Goal: Information Seeking & Learning: Learn about a topic

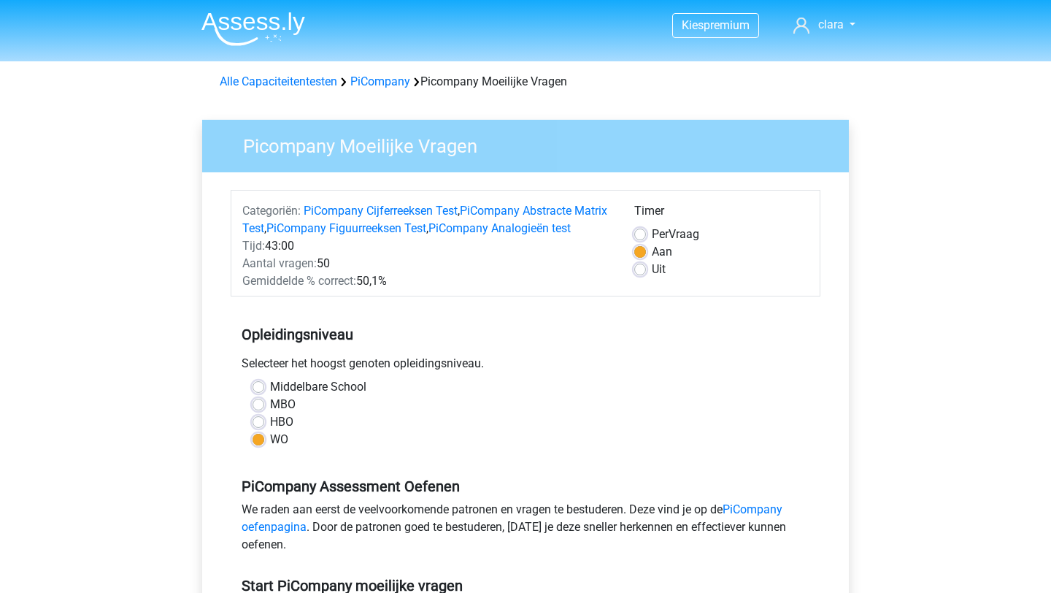
scroll to position [258, 0]
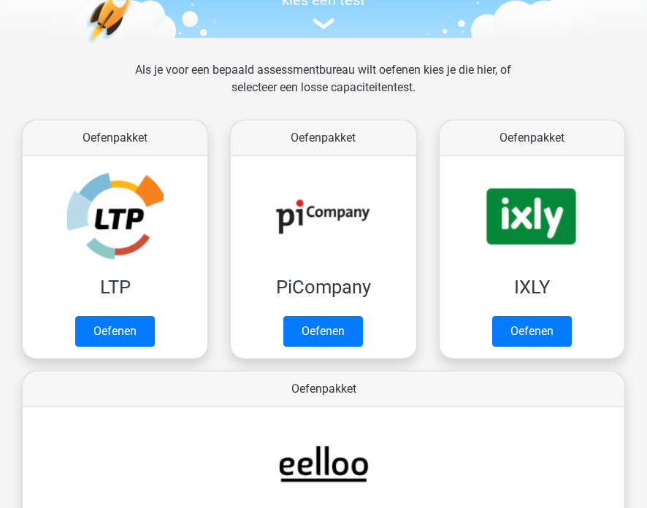
scroll to position [173, 0]
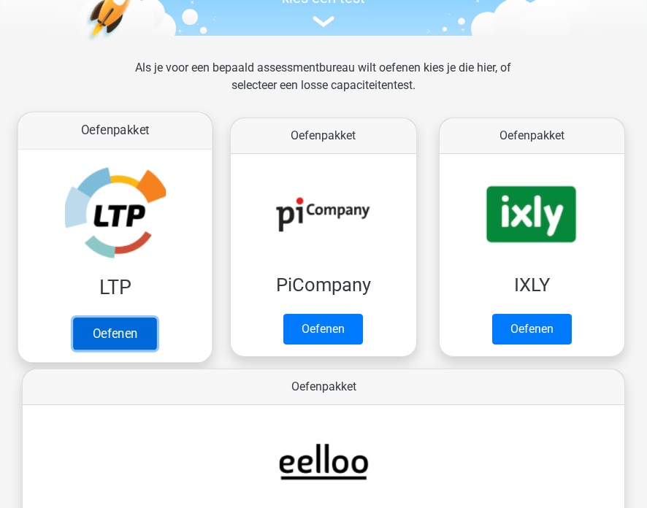
click at [117, 336] on link "Oefenen" at bounding box center [114, 334] width 83 height 32
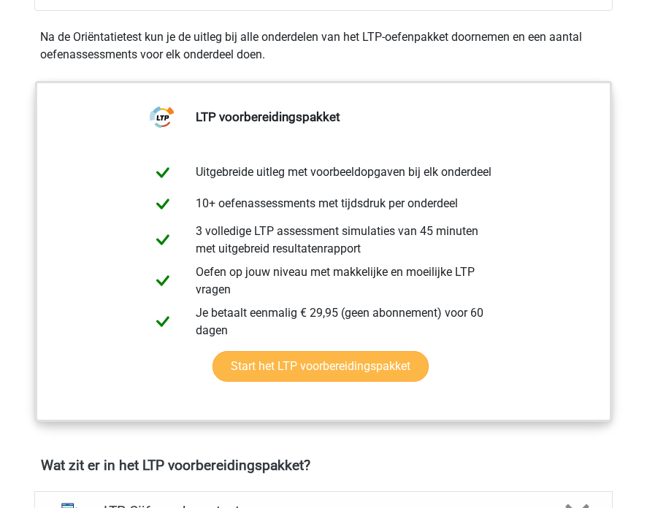
scroll to position [433, 0]
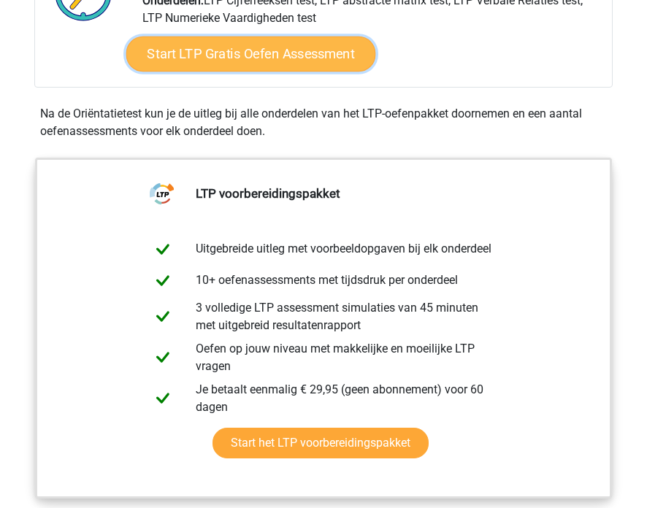
click at [256, 72] on link "Start LTP Gratis Oefen Assessment" at bounding box center [251, 54] width 250 height 35
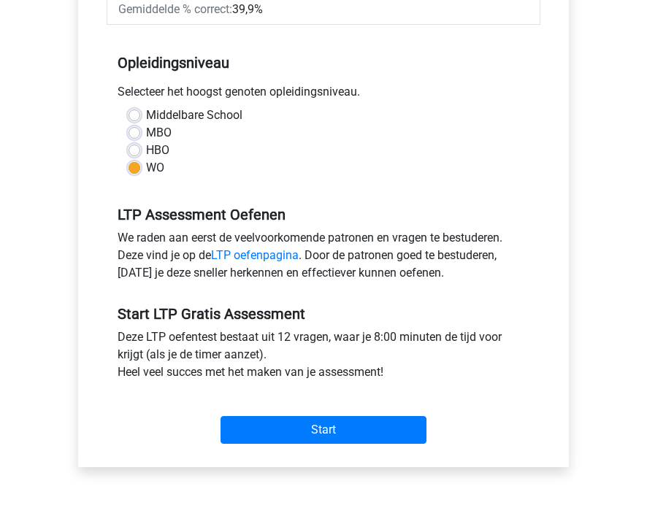
scroll to position [295, 0]
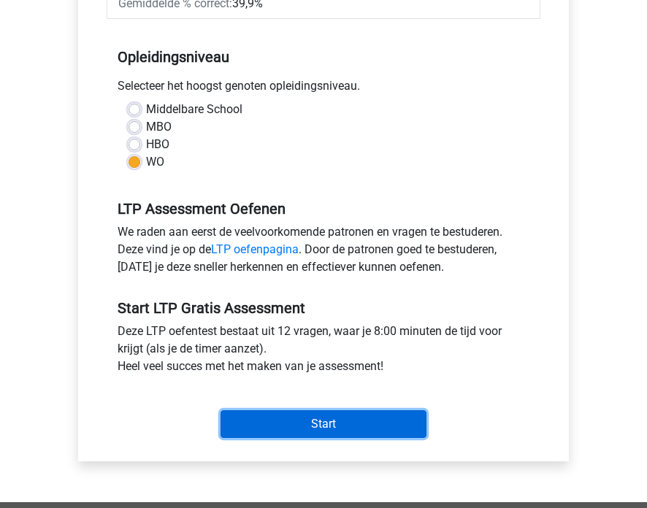
click at [299, 422] on input "Start" at bounding box center [323, 424] width 206 height 28
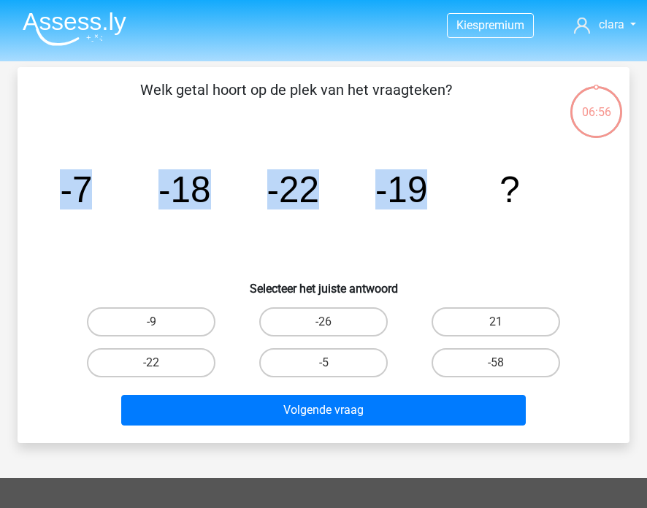
drag, startPoint x: 64, startPoint y: 195, endPoint x: 483, endPoint y: 196, distance: 419.8
click at [483, 196] on icon "image/svg+xml -7 -18 -22 -19 ?" at bounding box center [324, 202] width 542 height 136
copy g "-7 -18 -22 -19"
click at [161, 317] on label "-9" at bounding box center [151, 321] width 128 height 29
click at [161, 322] on input "-9" at bounding box center [155, 326] width 9 height 9
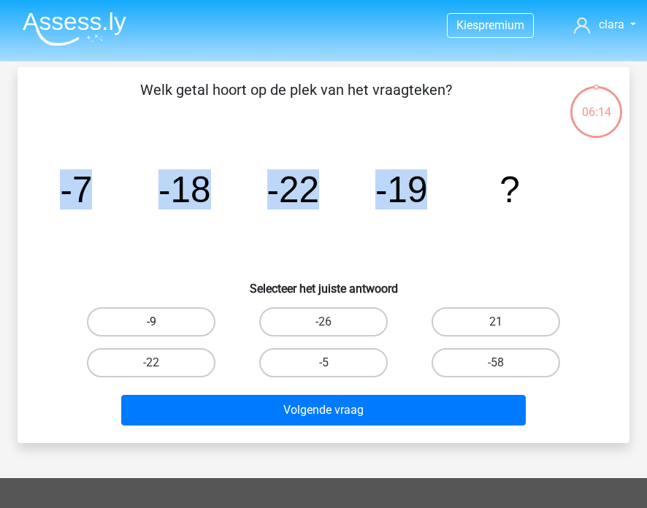
radio input "true"
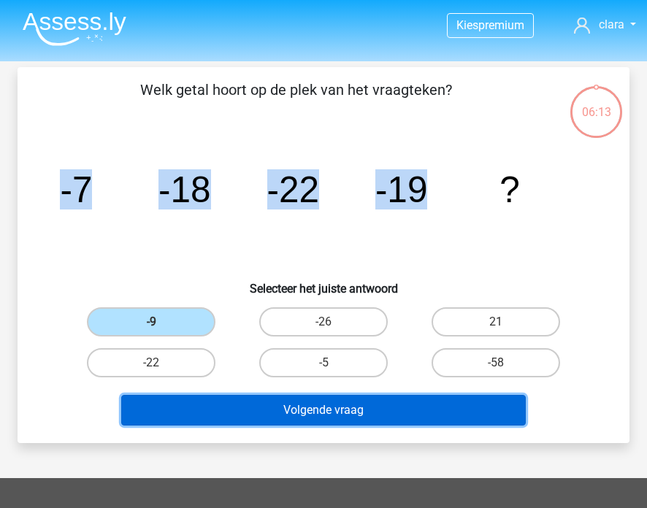
click at [300, 401] on button "Volgende vraag" at bounding box center [323, 410] width 404 height 31
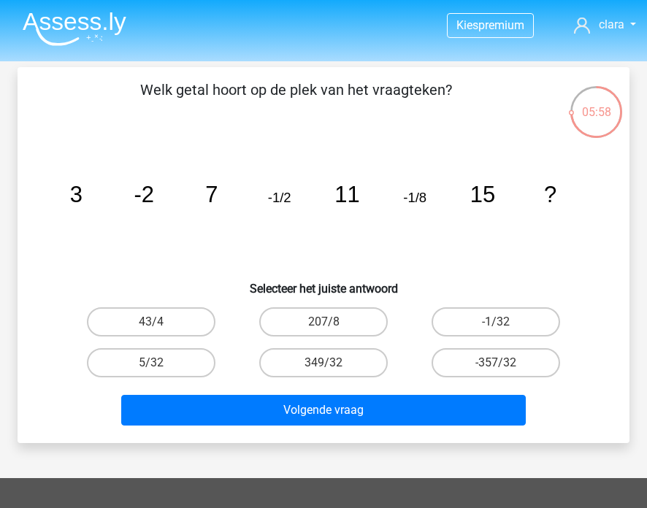
click at [82, 6] on li at bounding box center [68, 26] width 115 height 40
click at [77, 23] on img at bounding box center [75, 29] width 104 height 34
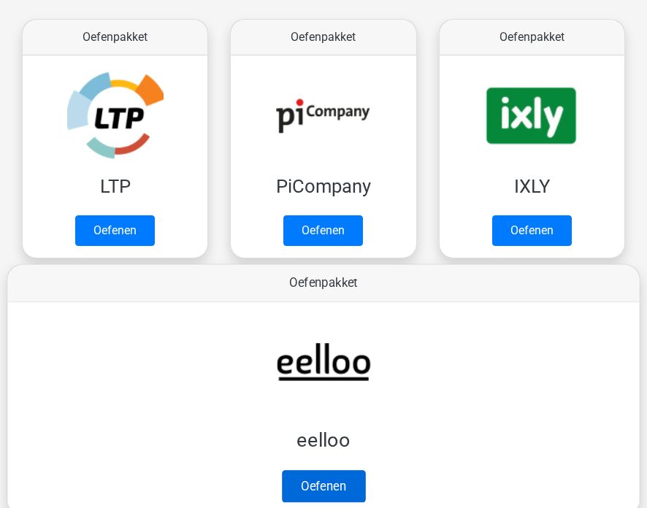
scroll to position [264, 0]
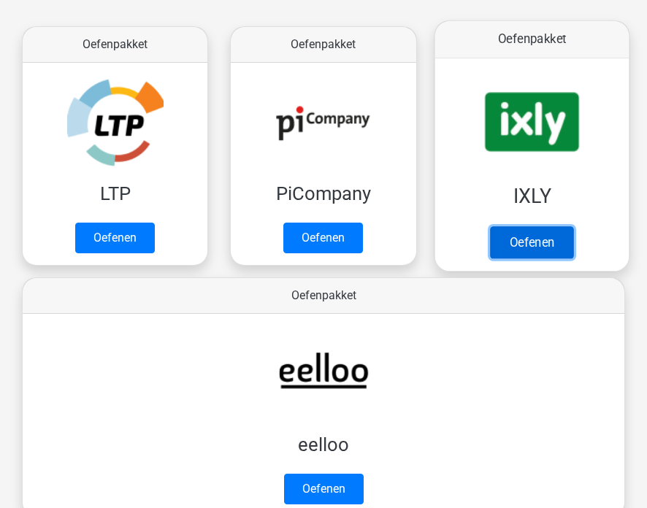
click at [521, 250] on link "Oefenen" at bounding box center [531, 242] width 83 height 32
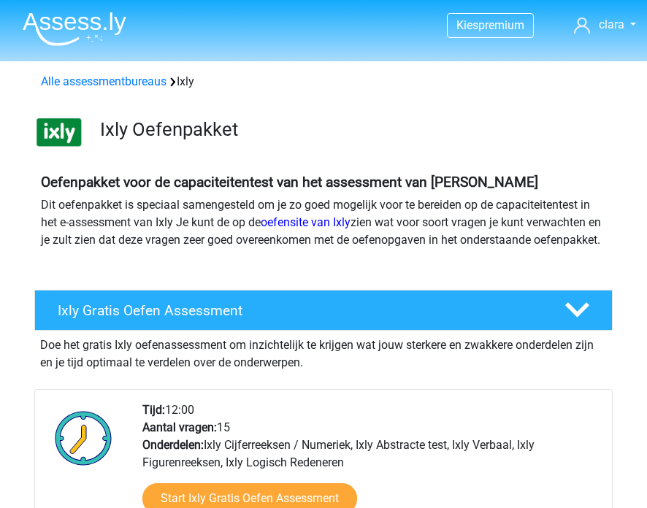
scroll to position [140, 0]
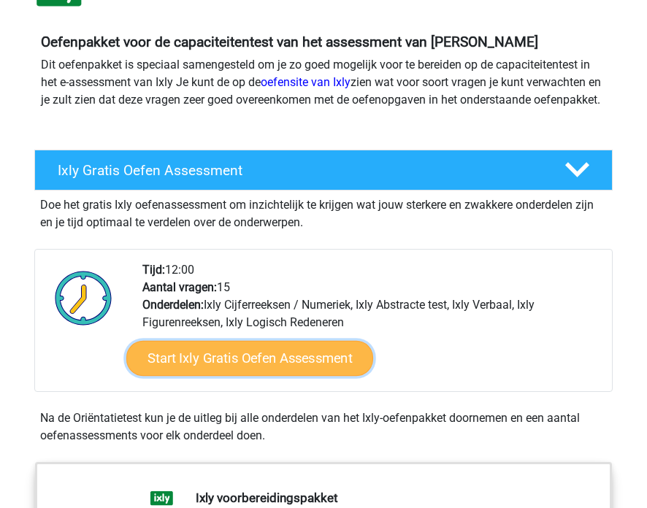
click at [279, 376] on link "Start Ixly Gratis Oefen Assessment" at bounding box center [249, 358] width 247 height 35
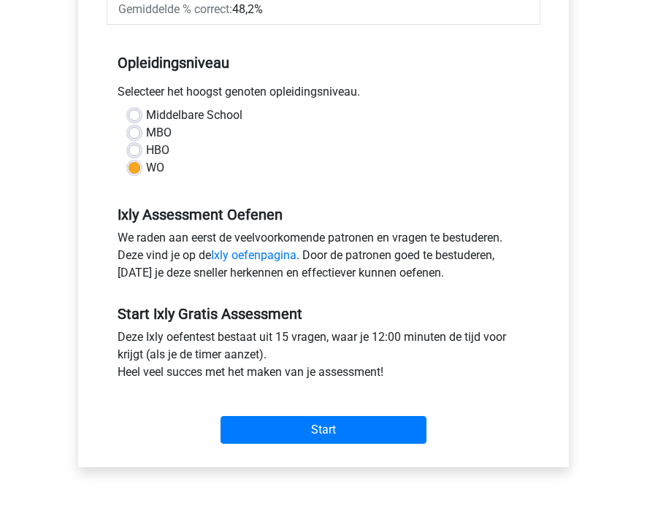
scroll to position [301, 0]
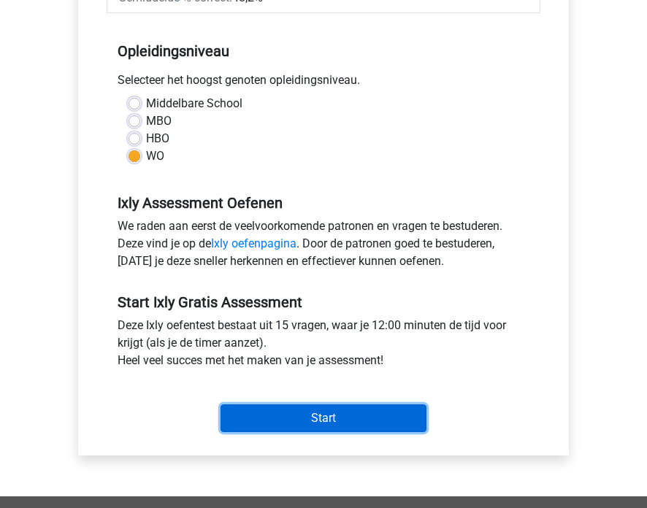
click at [291, 418] on input "Start" at bounding box center [323, 418] width 206 height 28
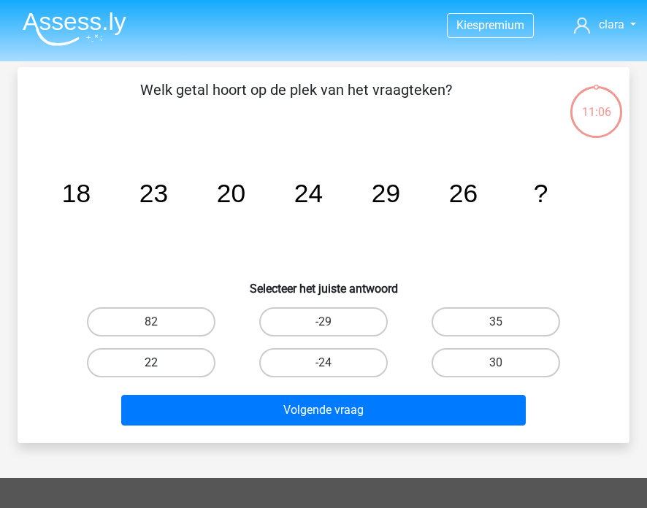
click at [177, 364] on label "22" at bounding box center [151, 362] width 128 height 29
click at [161, 364] on input "22" at bounding box center [155, 367] width 9 height 9
radio input "true"
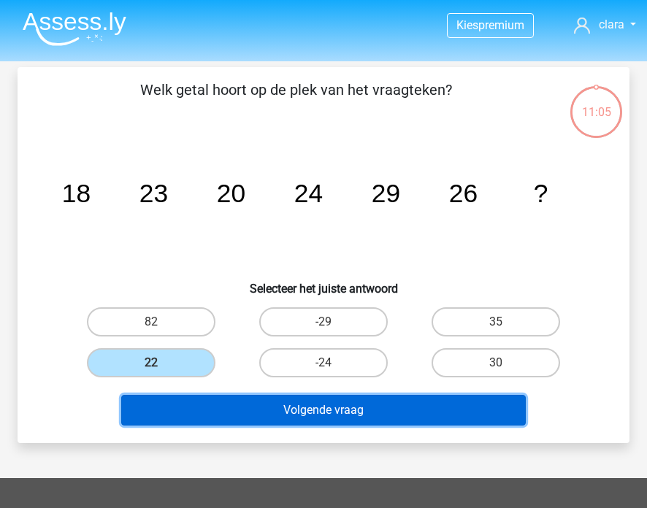
click at [295, 410] on button "Volgende vraag" at bounding box center [323, 410] width 404 height 31
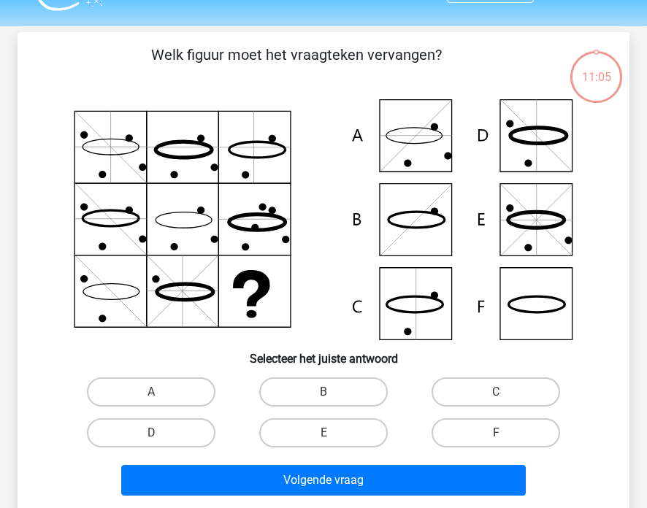
scroll to position [67, 0]
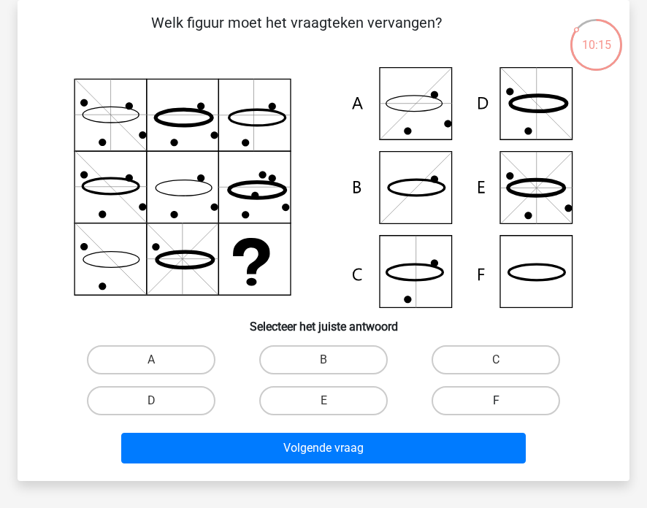
click at [456, 395] on label "F" at bounding box center [495, 400] width 128 height 29
click at [496, 401] on input "F" at bounding box center [500, 405] width 9 height 9
radio input "true"
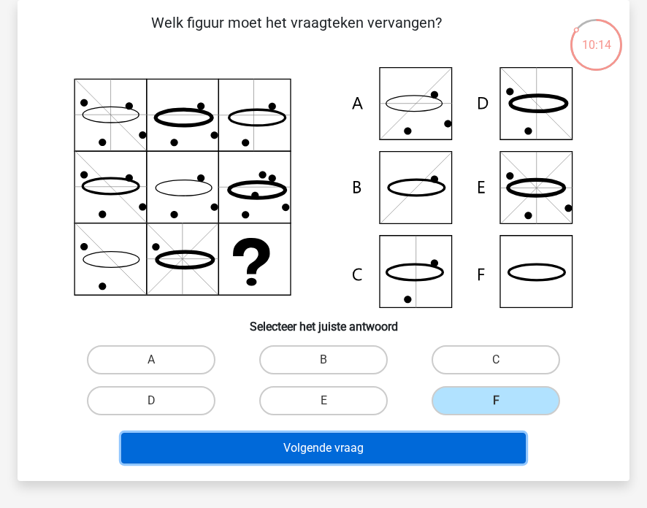
click at [371, 450] on button "Volgende vraag" at bounding box center [323, 448] width 404 height 31
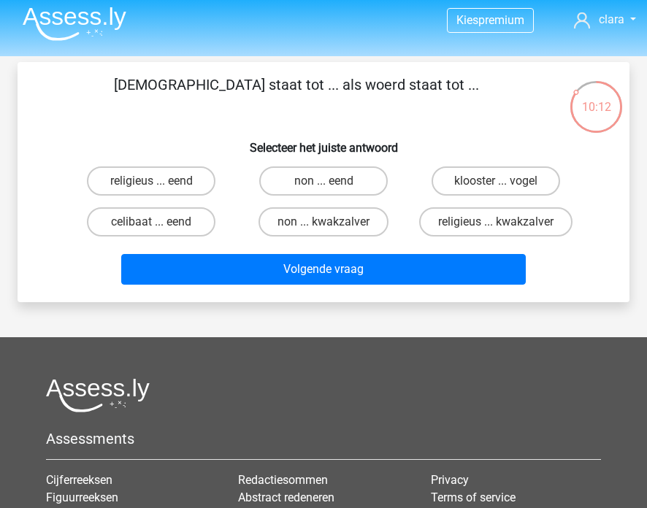
scroll to position [0, 0]
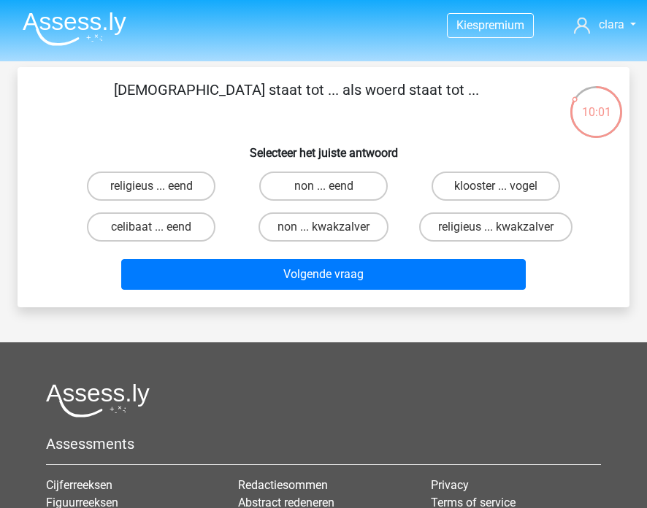
drag, startPoint x: 316, startPoint y: 90, endPoint x: 348, endPoint y: 90, distance: 32.1
click at [349, 90] on p "[DEMOGRAPHIC_DATA] staat tot ... als woerd staat tot ..." at bounding box center [296, 101] width 510 height 44
copy p "woer"
click at [149, 188] on label "religieus ... eend" at bounding box center [151, 186] width 128 height 29
click at [151, 188] on input "religieus ... eend" at bounding box center [155, 190] width 9 height 9
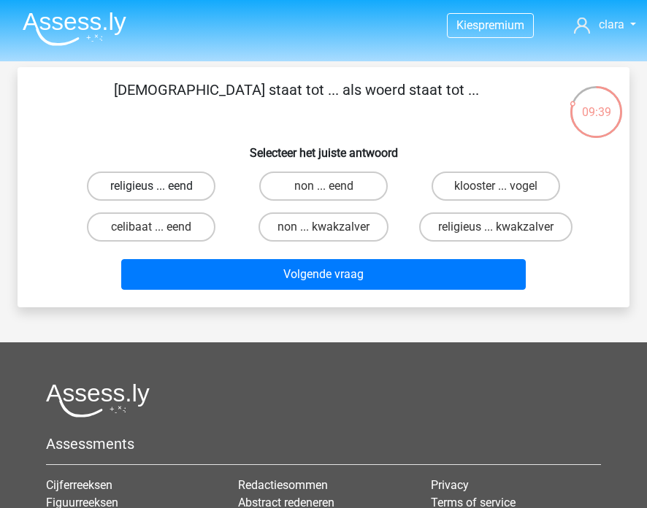
radio input "true"
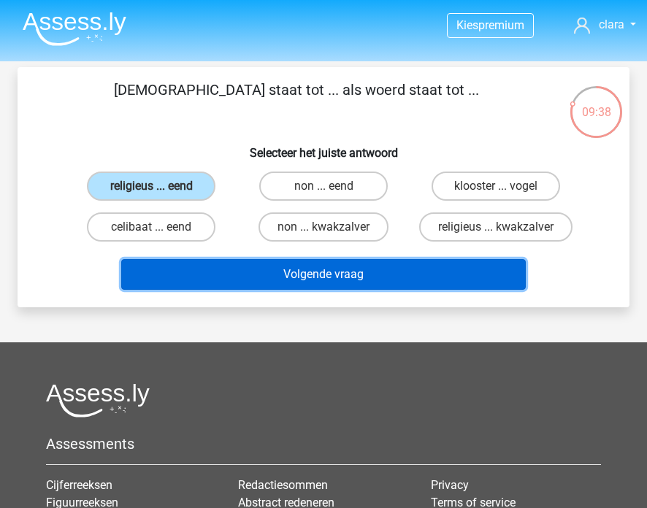
click at [225, 268] on button "Volgende vraag" at bounding box center [323, 274] width 404 height 31
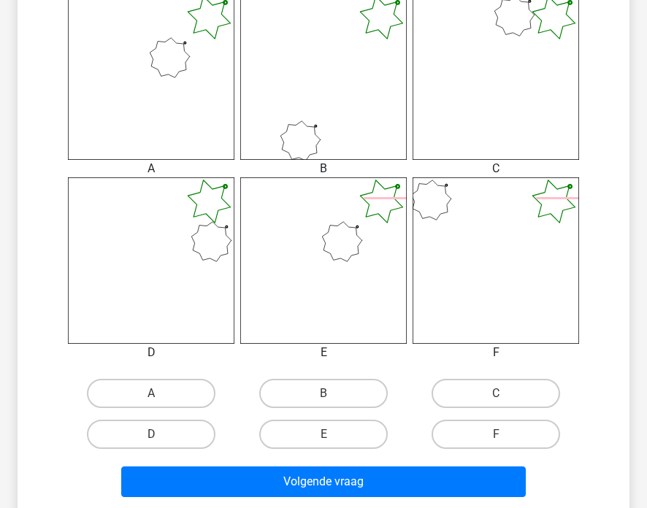
scroll to position [435, 0]
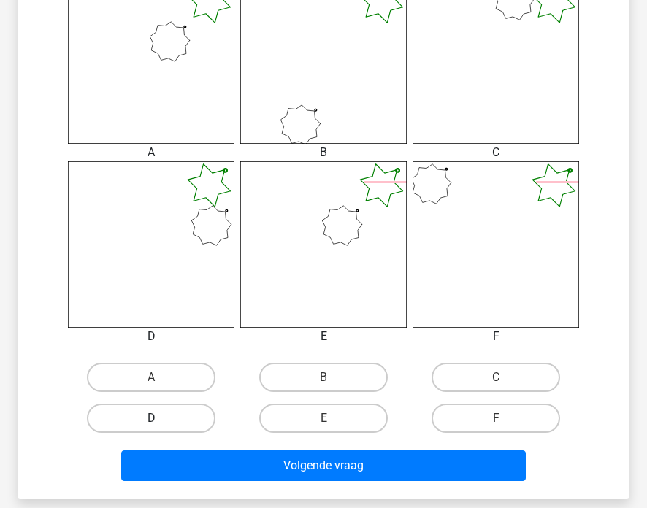
click at [171, 418] on label "D" at bounding box center [151, 418] width 128 height 29
click at [161, 418] on input "D" at bounding box center [155, 422] width 9 height 9
radio input "true"
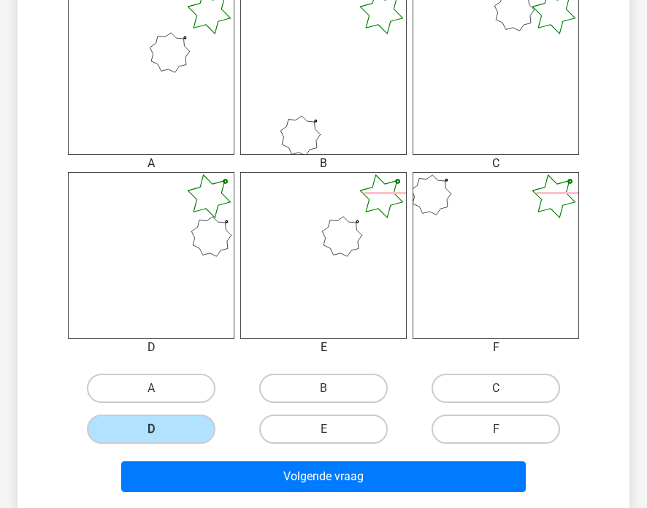
scroll to position [425, 0]
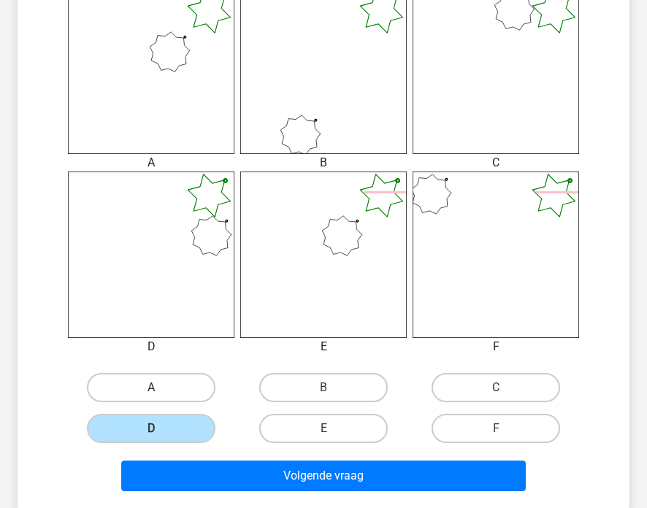
click at [168, 391] on label "A" at bounding box center [151, 387] width 128 height 29
click at [161, 391] on input "A" at bounding box center [155, 392] width 9 height 9
radio input "true"
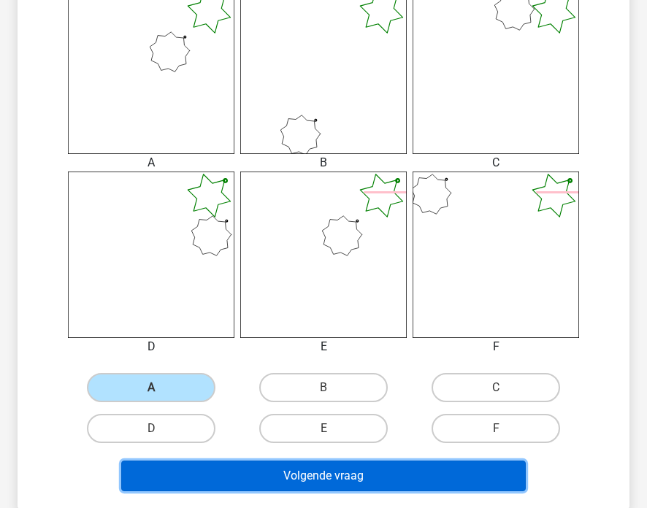
click at [231, 466] on button "Volgende vraag" at bounding box center [323, 476] width 404 height 31
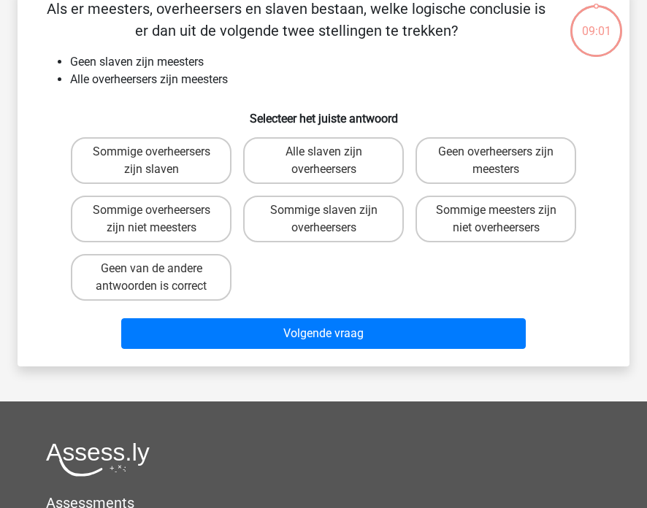
scroll to position [67, 0]
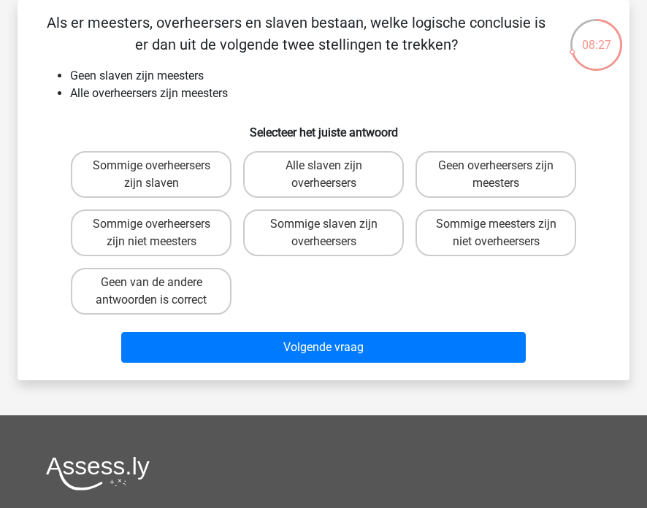
click at [152, 291] on input "Geen van de andere antwoorden is correct" at bounding box center [155, 287] width 9 height 9
radio input "true"
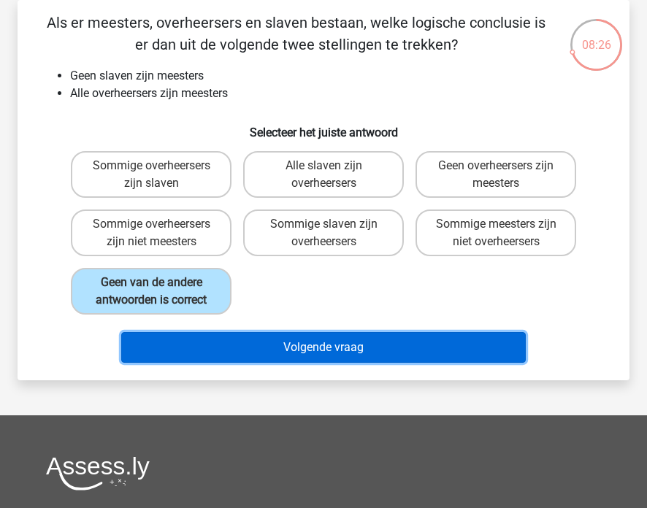
click at [331, 345] on button "Volgende vraag" at bounding box center [323, 347] width 404 height 31
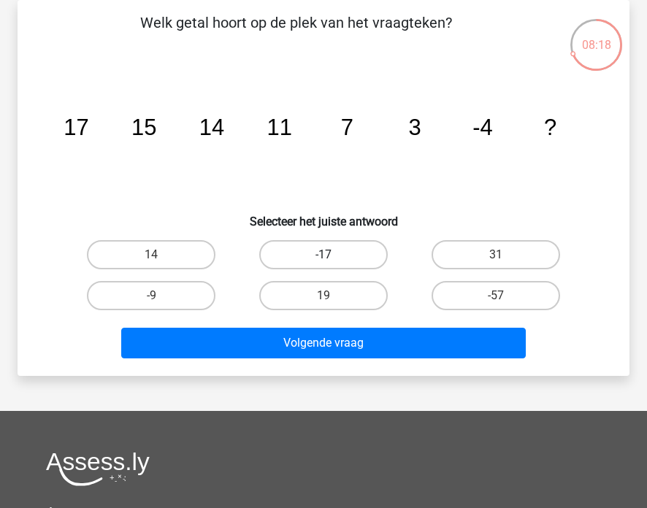
click at [307, 261] on label "-17" at bounding box center [323, 254] width 128 height 29
click at [323, 261] on input "-17" at bounding box center [327, 259] width 9 height 9
radio input "true"
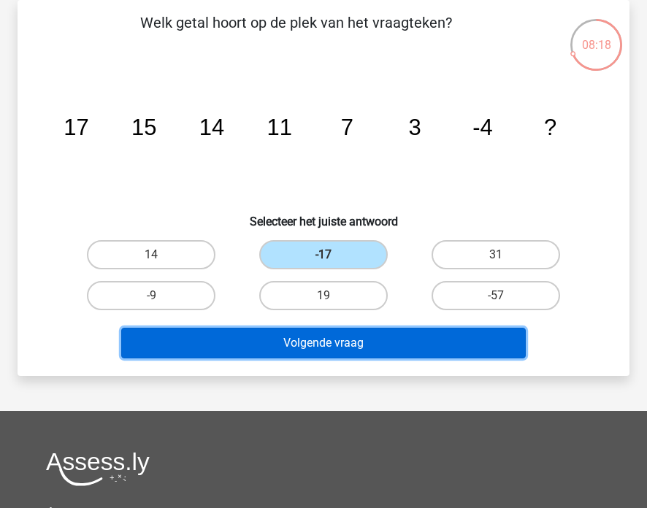
click at [311, 342] on button "Volgende vraag" at bounding box center [323, 343] width 404 height 31
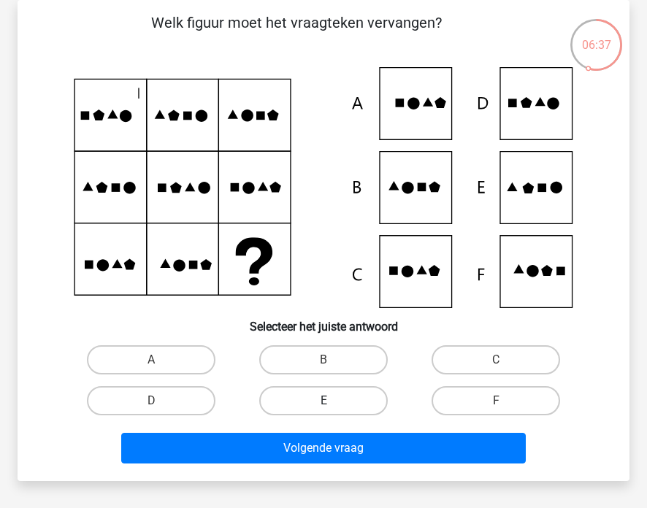
click at [346, 410] on label "E" at bounding box center [323, 400] width 128 height 29
click at [333, 410] on input "E" at bounding box center [327, 405] width 9 height 9
radio input "true"
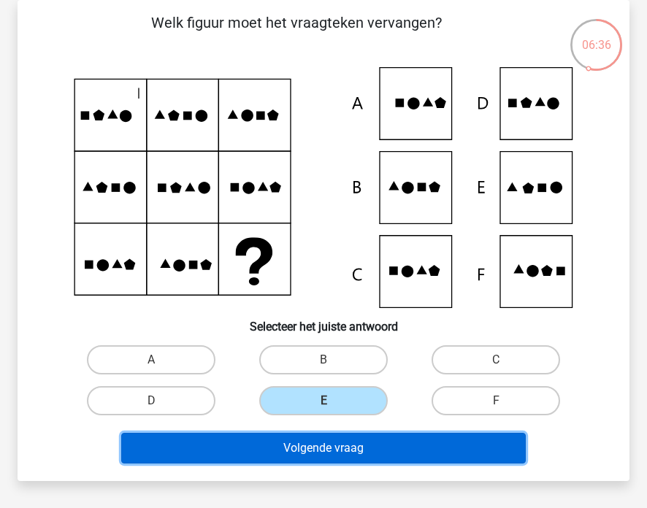
click at [327, 447] on button "Volgende vraag" at bounding box center [323, 448] width 404 height 31
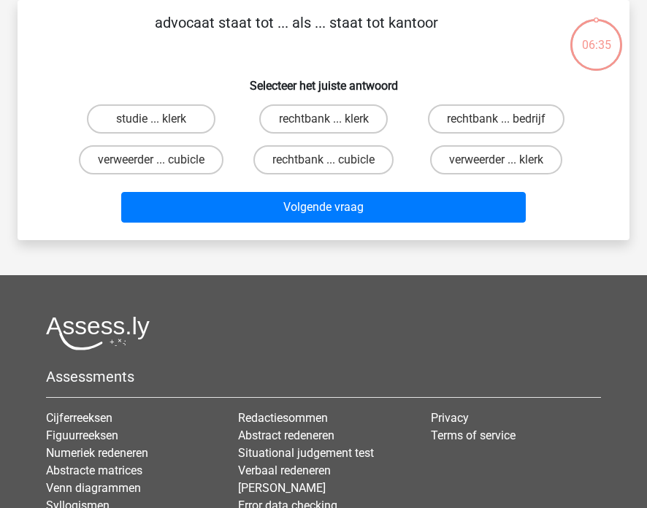
scroll to position [0, 0]
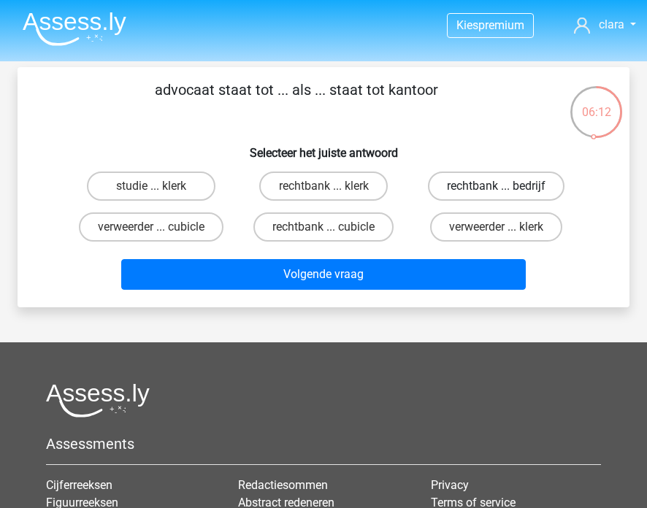
click at [475, 193] on label "rechtbank ... bedrijf" at bounding box center [496, 186] width 137 height 29
click at [496, 193] on input "rechtbank ... bedrijf" at bounding box center [500, 190] width 9 height 9
radio input "true"
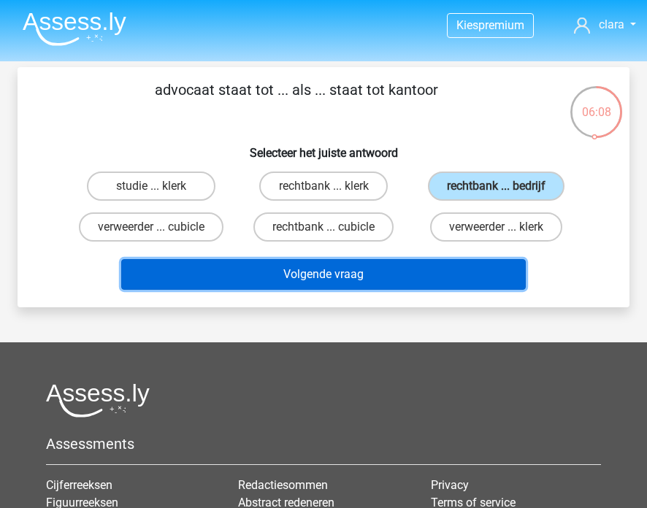
click at [385, 281] on button "Volgende vraag" at bounding box center [323, 274] width 404 height 31
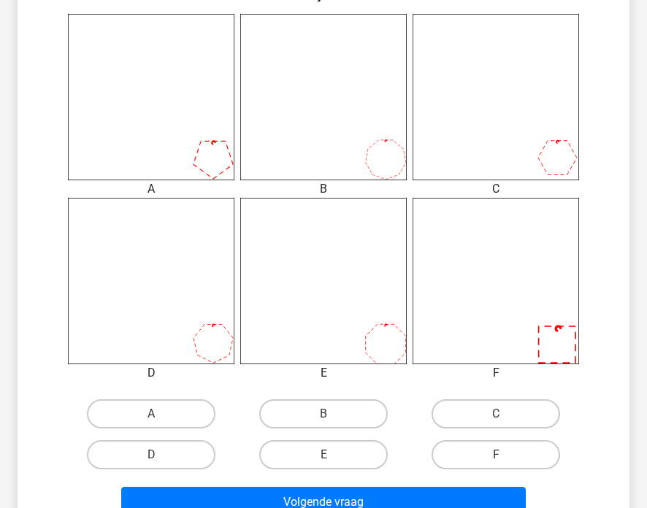
scroll to position [399, 0]
click at [194, 454] on label "D" at bounding box center [151, 453] width 128 height 29
click at [161, 454] on input "D" at bounding box center [155, 458] width 9 height 9
radio input "true"
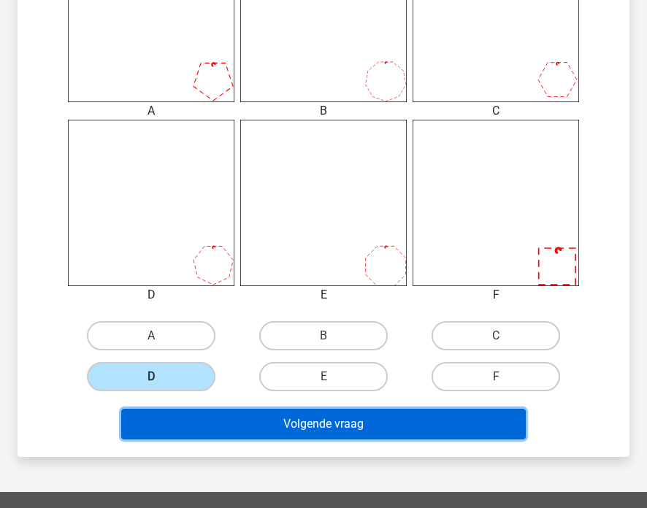
click at [258, 416] on button "Volgende vraag" at bounding box center [323, 424] width 404 height 31
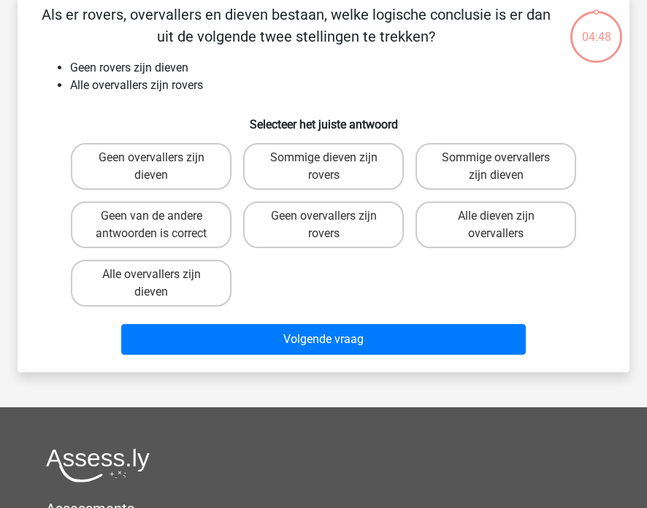
scroll to position [67, 0]
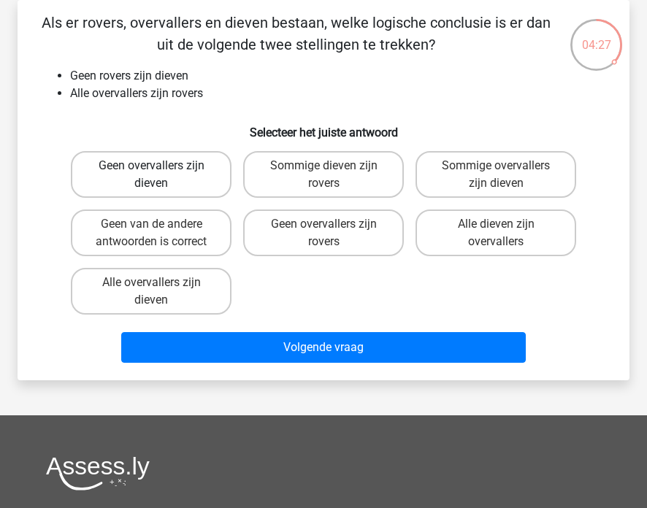
click at [195, 154] on label "Geen overvallers zijn dieven" at bounding box center [151, 174] width 161 height 47
click at [161, 166] on input "Geen overvallers zijn dieven" at bounding box center [155, 170] width 9 height 9
radio input "true"
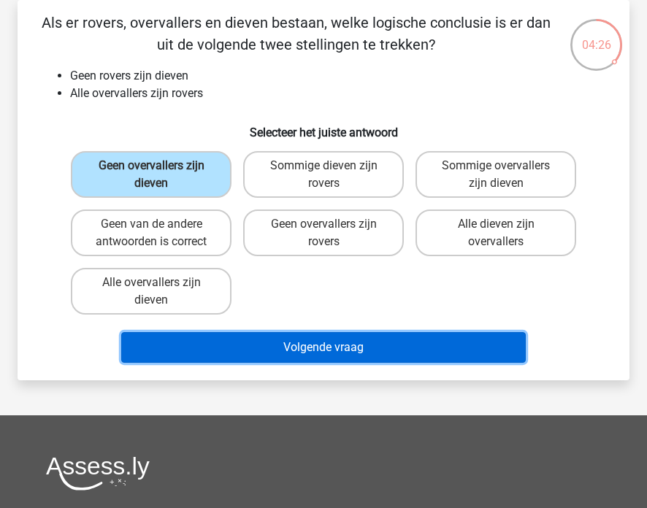
click at [289, 350] on button "Volgende vraag" at bounding box center [323, 347] width 404 height 31
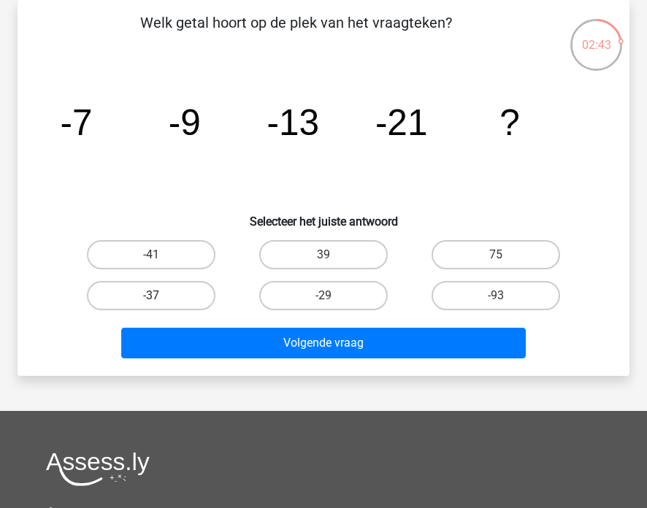
click at [191, 289] on label "-37" at bounding box center [151, 295] width 128 height 29
click at [161, 296] on input "-37" at bounding box center [155, 300] width 9 height 9
radio input "true"
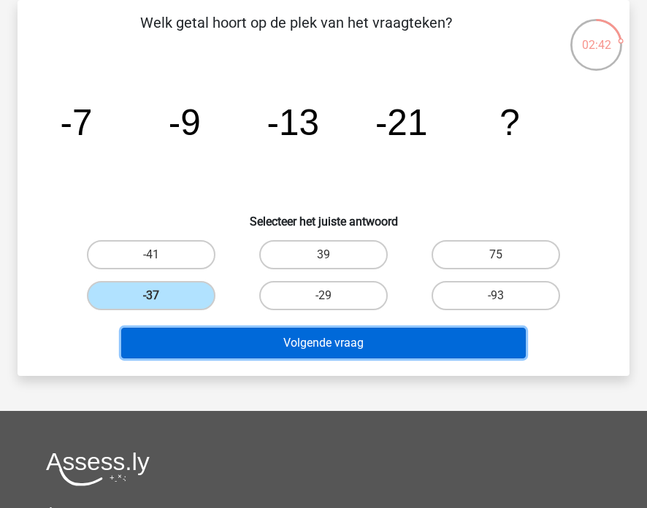
click at [289, 336] on button "Volgende vraag" at bounding box center [323, 343] width 404 height 31
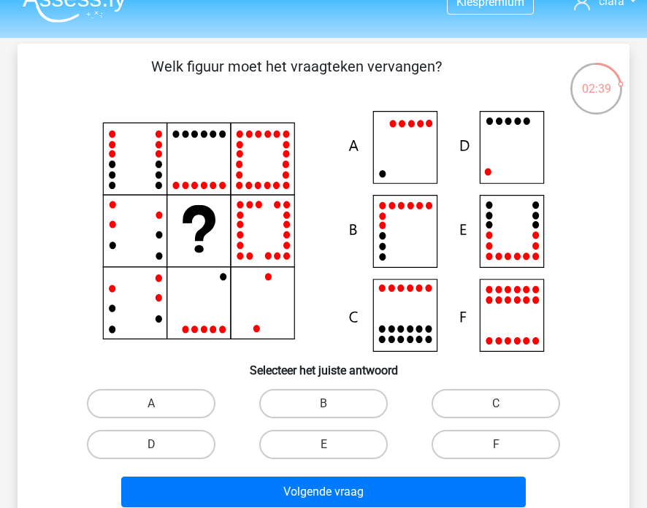
scroll to position [63, 0]
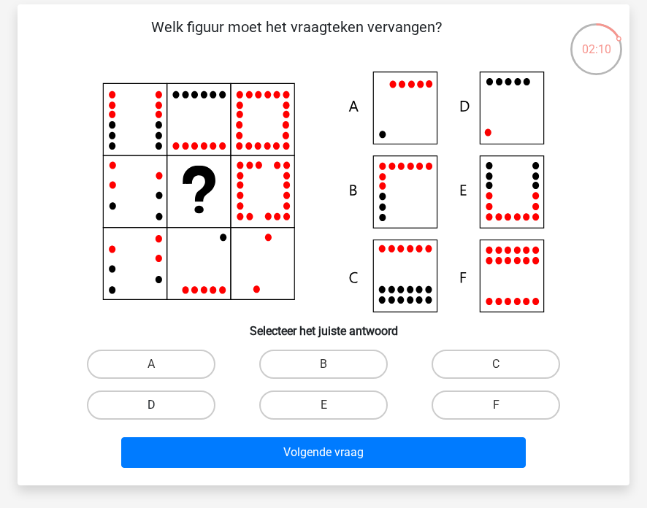
click at [178, 406] on label "D" at bounding box center [151, 405] width 128 height 29
click at [161, 406] on input "D" at bounding box center [155, 409] width 9 height 9
radio input "true"
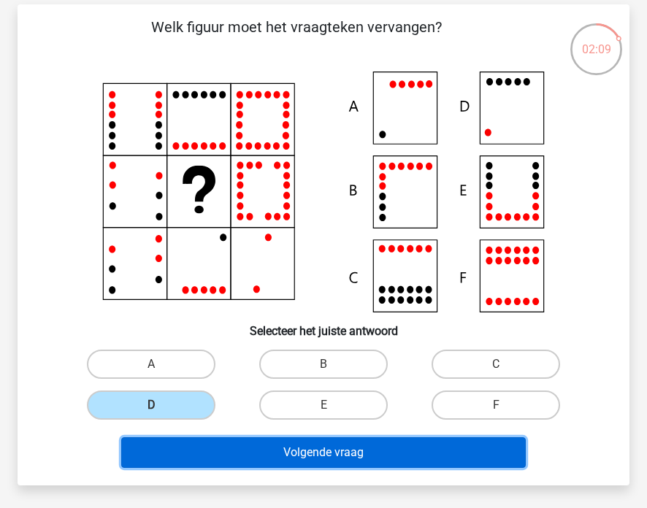
click at [223, 450] on button "Volgende vraag" at bounding box center [323, 452] width 404 height 31
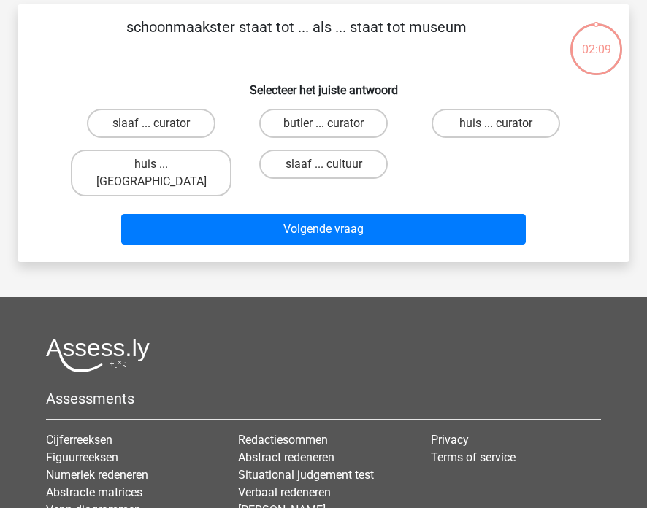
scroll to position [67, 0]
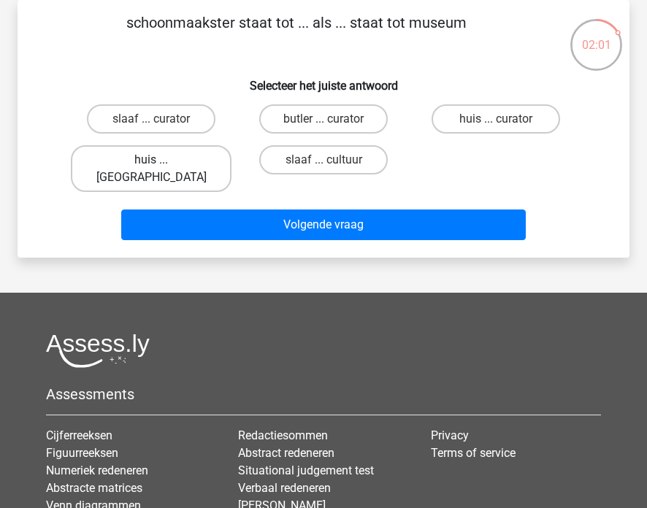
click at [171, 154] on label "huis ... louvre" at bounding box center [151, 168] width 161 height 47
click at [161, 160] on input "huis ... louvre" at bounding box center [155, 164] width 9 height 9
radio input "true"
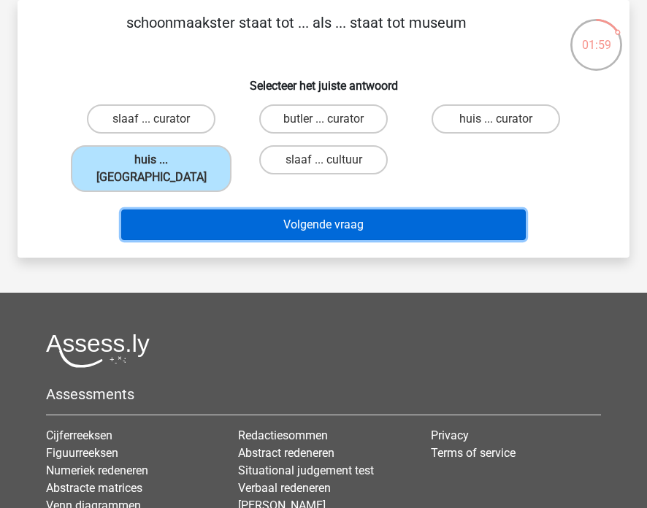
click at [303, 210] on button "Volgende vraag" at bounding box center [323, 225] width 404 height 31
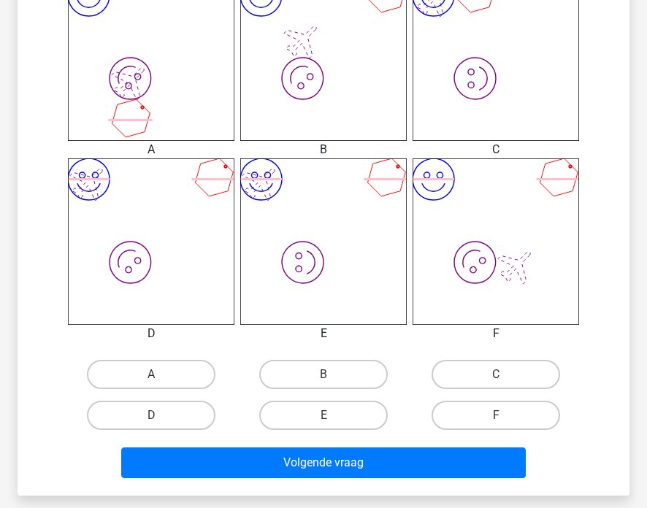
scroll to position [437, 0]
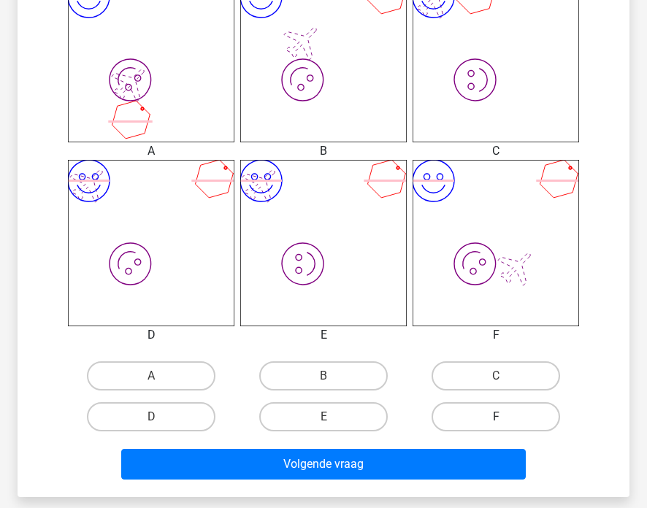
click at [477, 415] on label "F" at bounding box center [495, 416] width 128 height 29
click at [496, 417] on input "F" at bounding box center [500, 421] width 9 height 9
radio input "true"
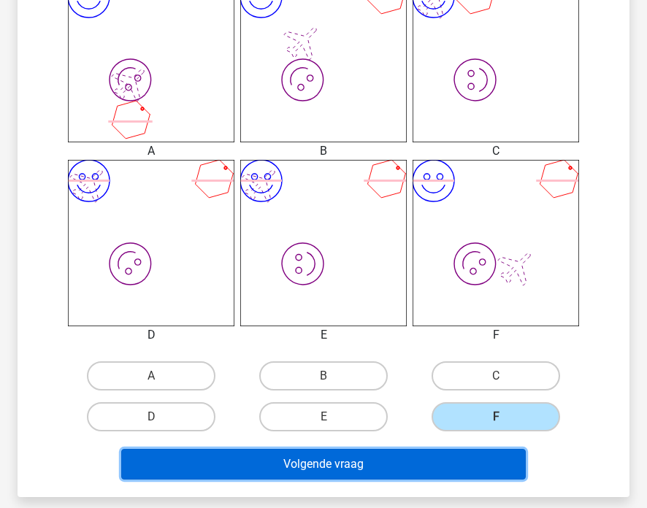
click at [387, 453] on button "Volgende vraag" at bounding box center [323, 464] width 404 height 31
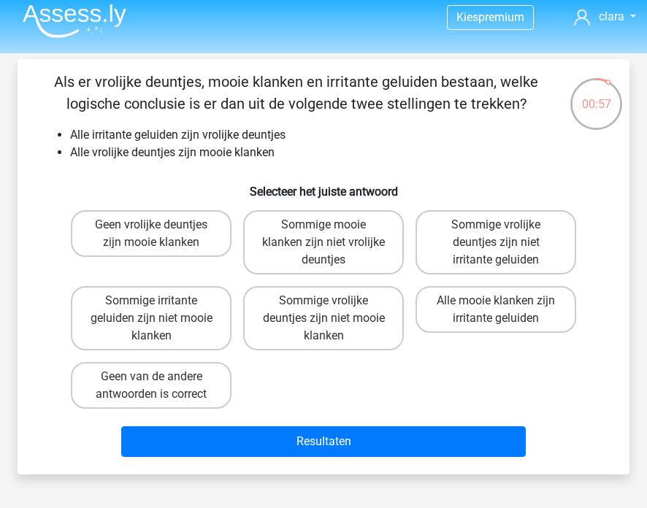
scroll to position [20, 0]
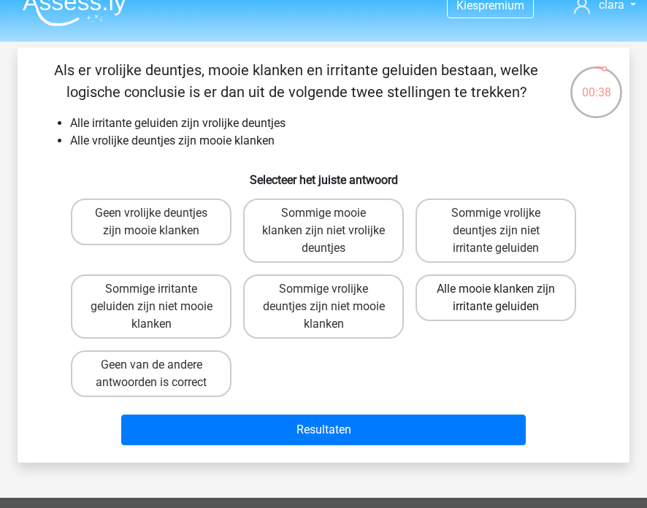
click at [502, 310] on label "Alle mooie klanken zijn irritante geluiden" at bounding box center [495, 297] width 161 height 47
click at [502, 299] on input "Alle mooie klanken zijn irritante geluiden" at bounding box center [500, 293] width 9 height 9
radio input "true"
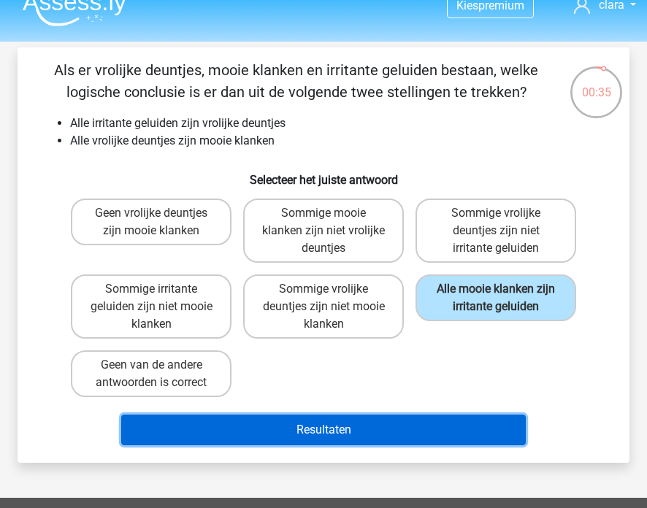
click at [332, 424] on button "Resultaten" at bounding box center [323, 430] width 404 height 31
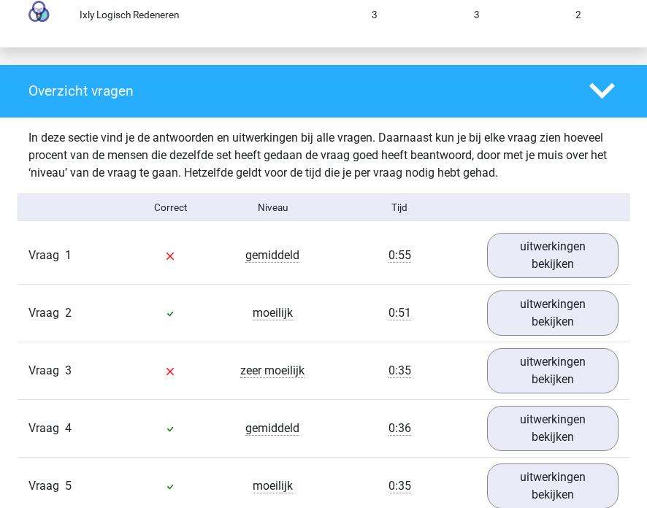
scroll to position [1464, 0]
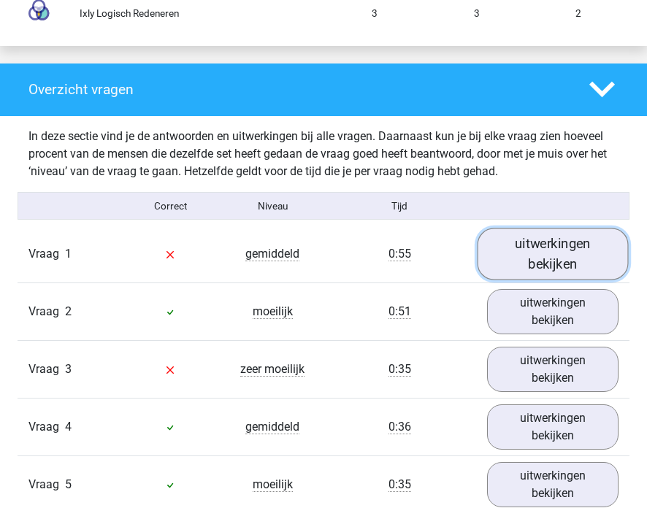
click at [495, 271] on link "uitwerkingen bekijken" at bounding box center [552, 254] width 150 height 52
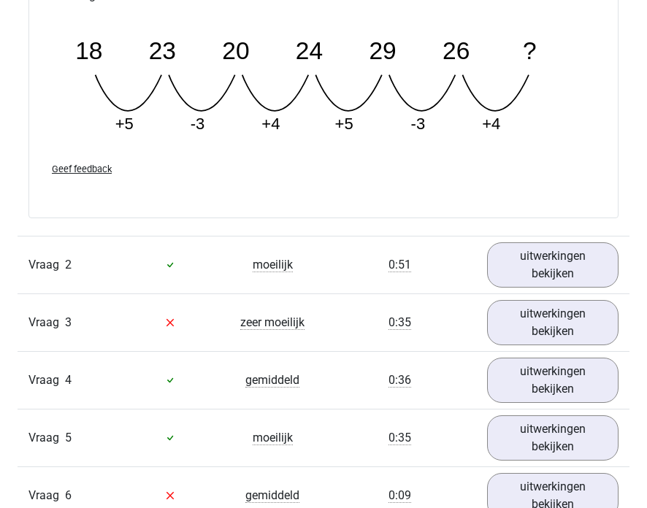
scroll to position [2126, 0]
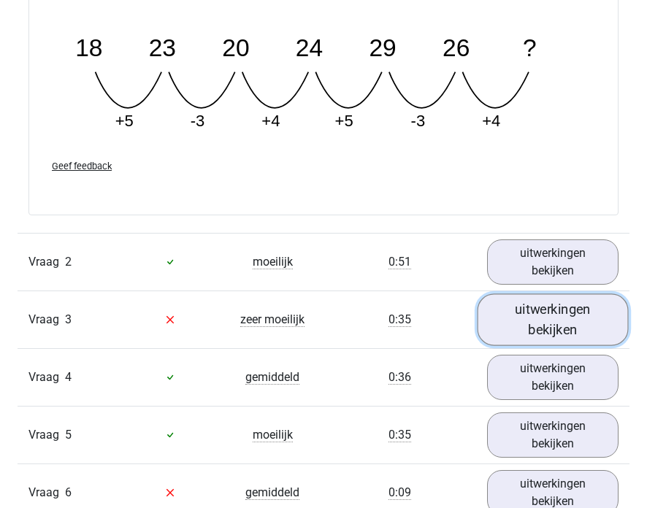
click at [514, 318] on link "uitwerkingen bekijken" at bounding box center [552, 319] width 150 height 52
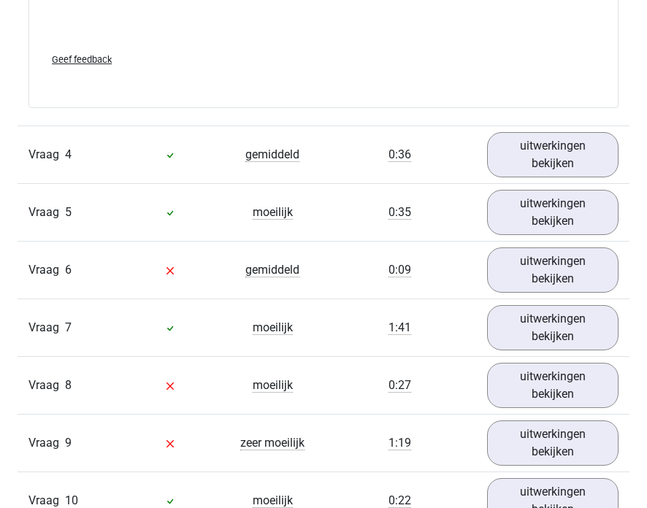
scroll to position [3079, 0]
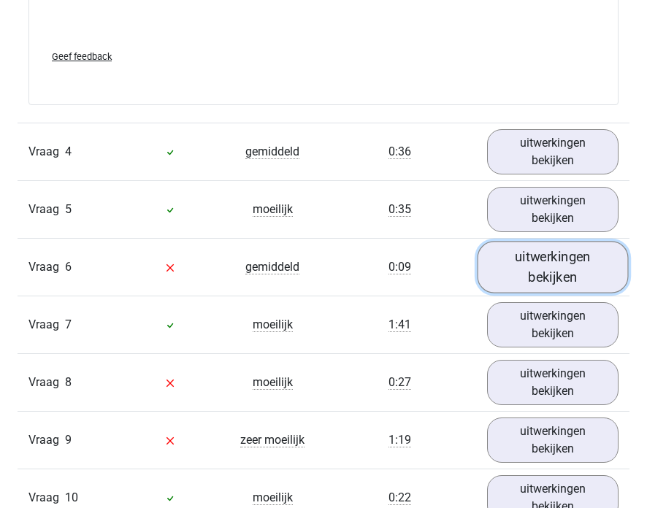
click at [521, 269] on link "uitwerkingen bekijken" at bounding box center [552, 267] width 150 height 52
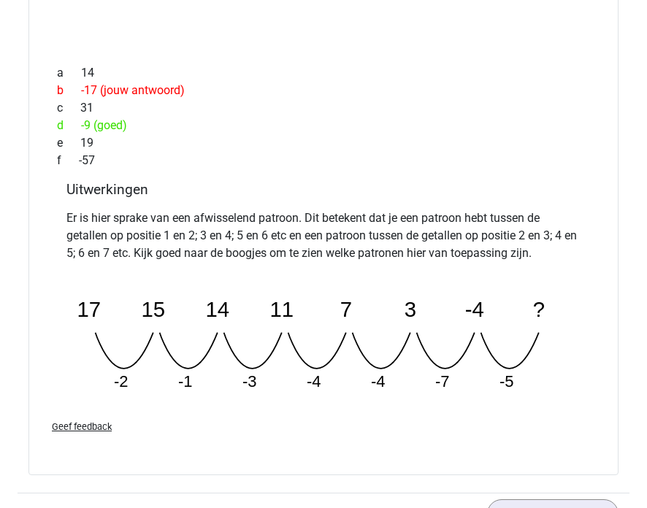
scroll to position [3583, 0]
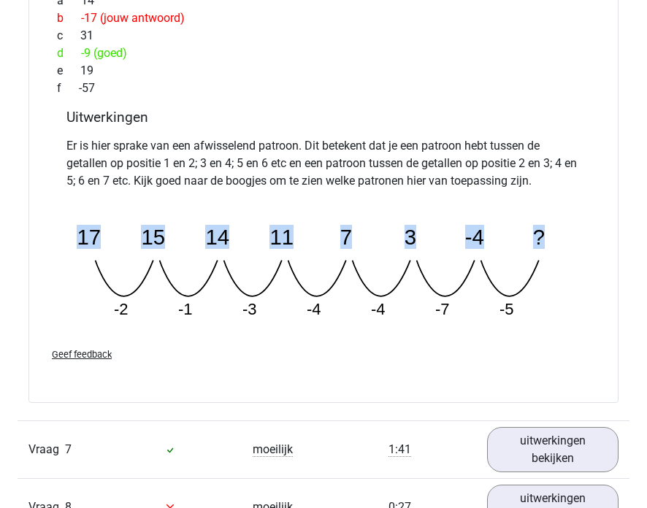
drag, startPoint x: 82, startPoint y: 242, endPoint x: 568, endPoint y: 240, distance: 486.2
click at [568, 240] on icon "image/svg+xml 17 15 14 11 7 3 -4 ? -2 -1 -3 -4 -4 -7 -5" at bounding box center [323, 265] width 514 height 128
copy g "17 15 14 11 7 3 -4 ?"
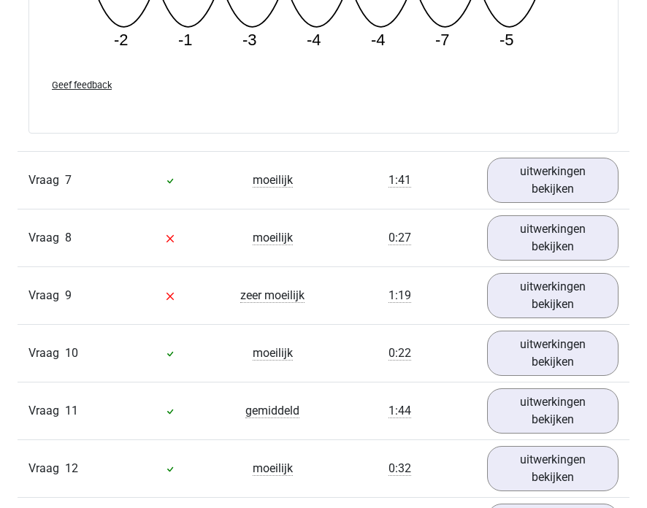
scroll to position [3853, 0]
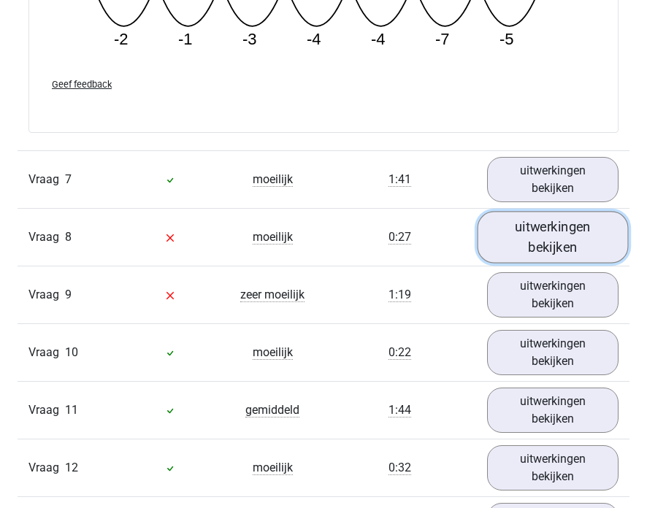
click at [536, 236] on link "uitwerkingen bekijken" at bounding box center [552, 237] width 150 height 52
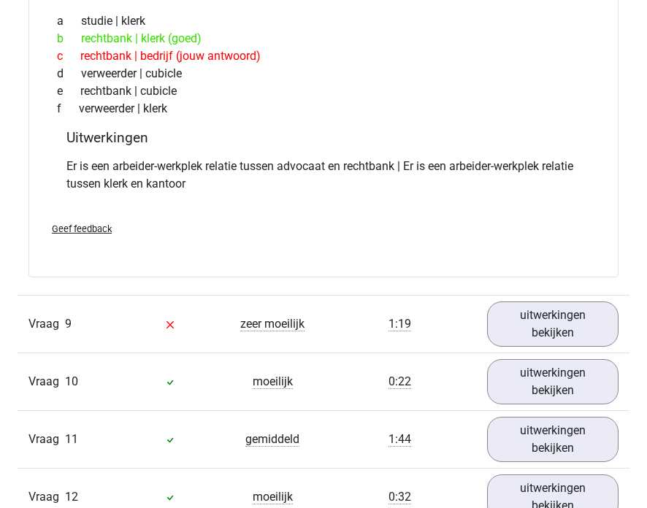
scroll to position [4179, 0]
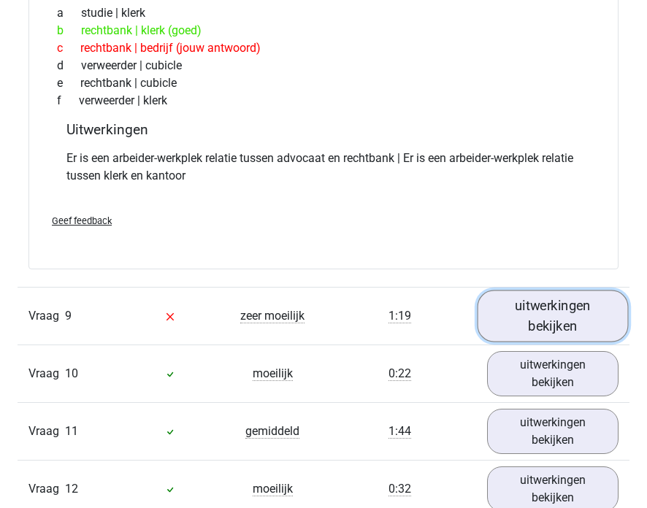
click at [558, 304] on link "uitwerkingen bekijken" at bounding box center [552, 317] width 150 height 52
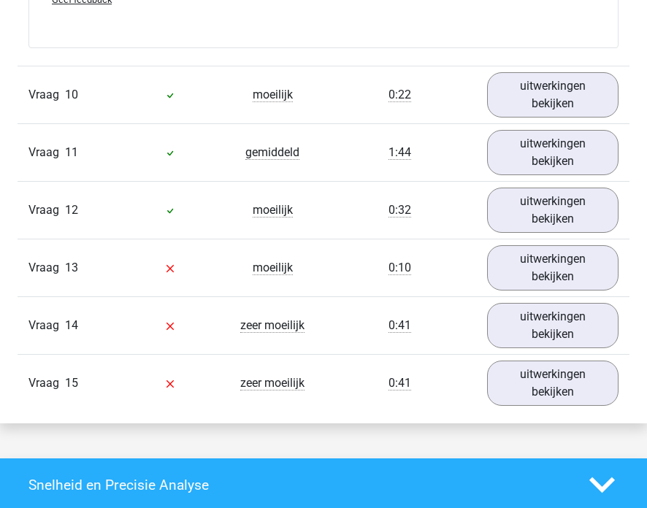
scroll to position [5767, 0]
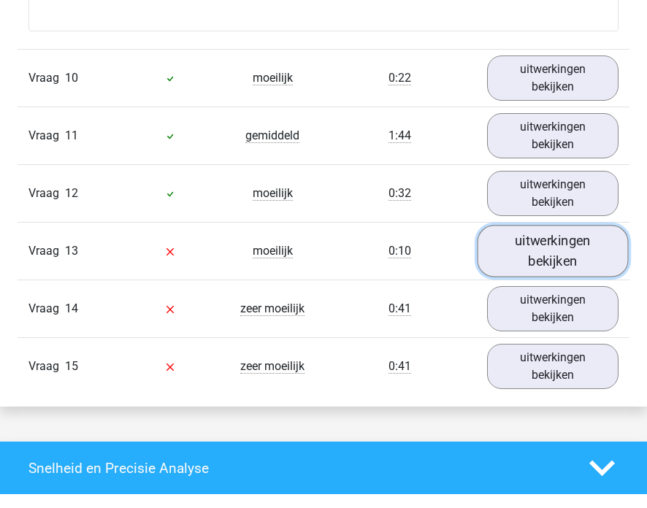
click at [536, 262] on link "uitwerkingen bekijken" at bounding box center [552, 251] width 150 height 52
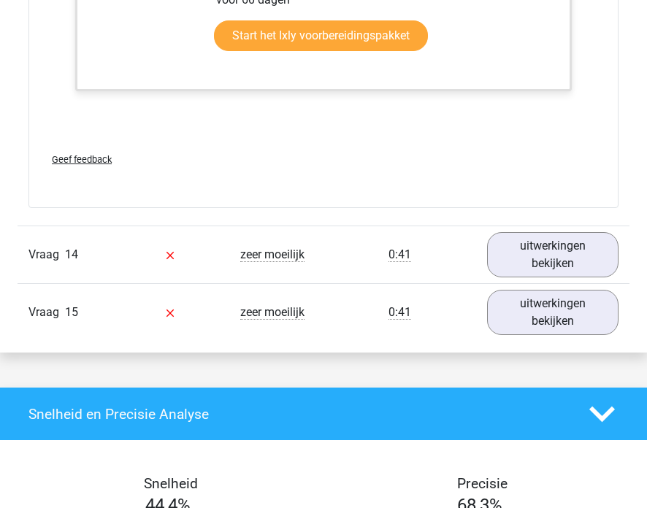
scroll to position [6585, 0]
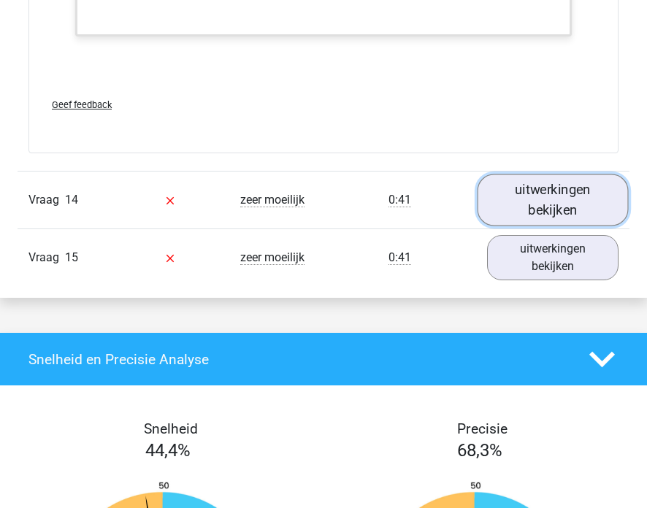
click at [533, 201] on link "uitwerkingen bekijken" at bounding box center [552, 200] width 150 height 52
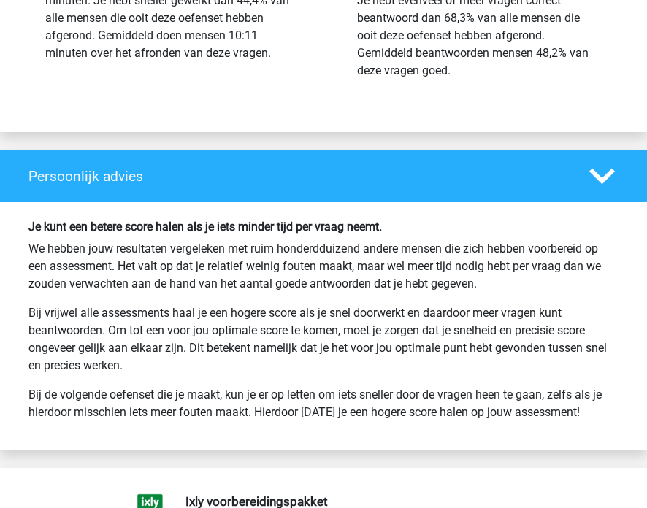
scroll to position [8439, 0]
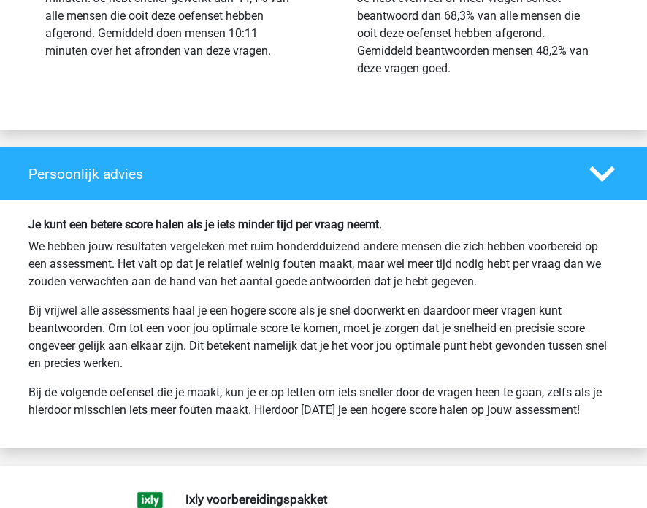
click at [417, 350] on p "Bij vrijwel alle assessments haal je een hogere score als je snel doorwerkt en …" at bounding box center [323, 337] width 590 height 70
click at [604, 172] on icon at bounding box center [602, 174] width 26 height 26
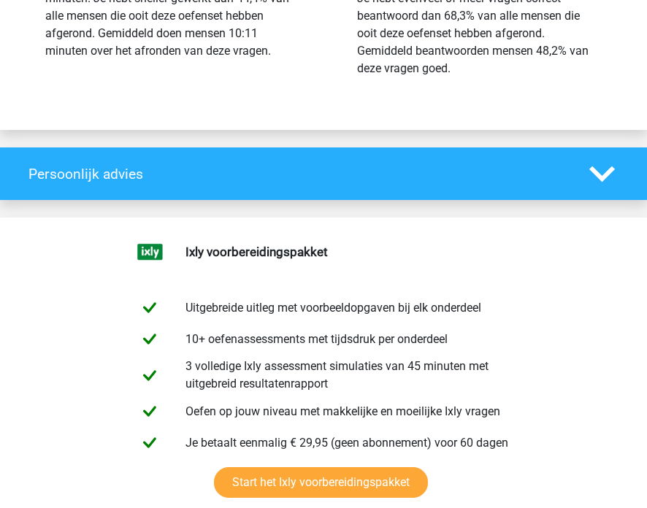
click at [604, 172] on icon at bounding box center [602, 174] width 26 height 26
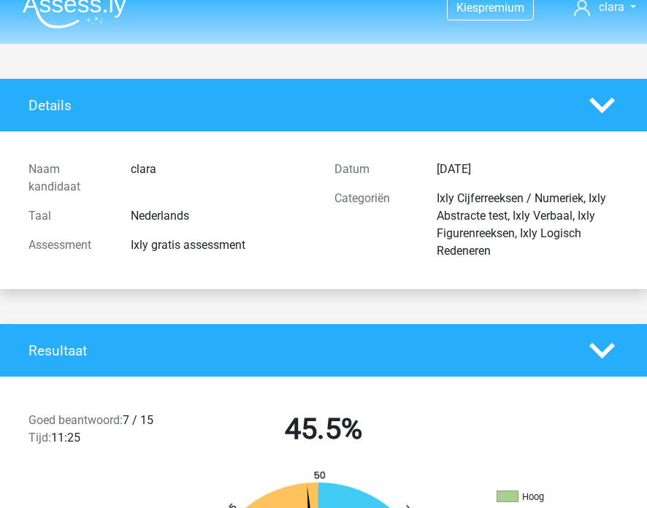
scroll to position [0, 0]
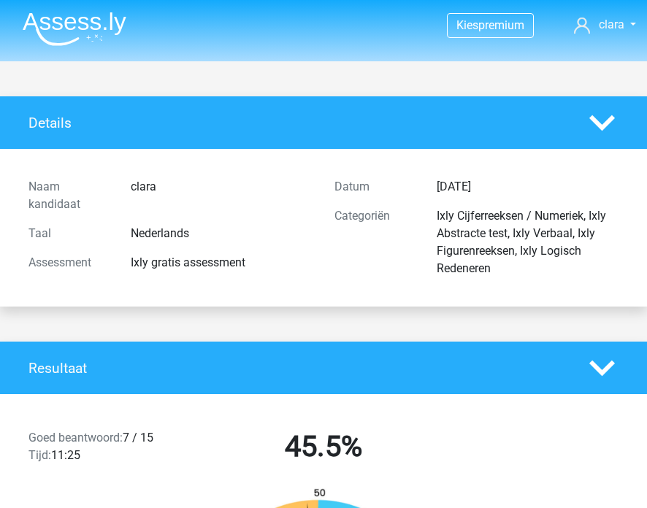
click at [73, 4] on nav "Kies premium clara clara_vermeire@hotmail.com" at bounding box center [323, 25] width 625 height 47
click at [71, 24] on img at bounding box center [75, 29] width 104 height 34
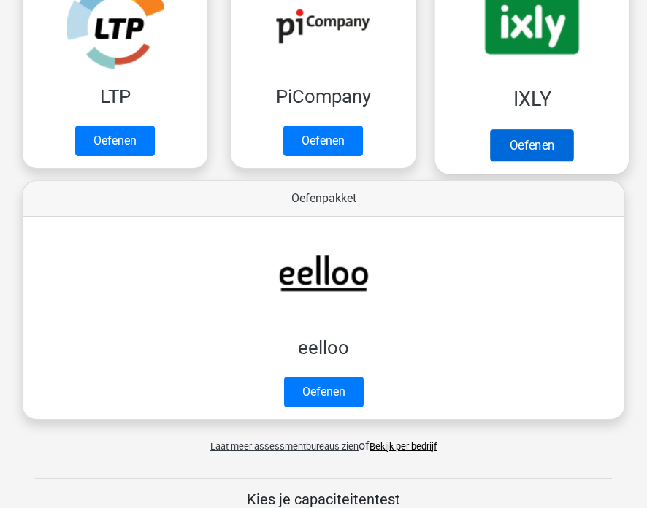
scroll to position [369, 0]
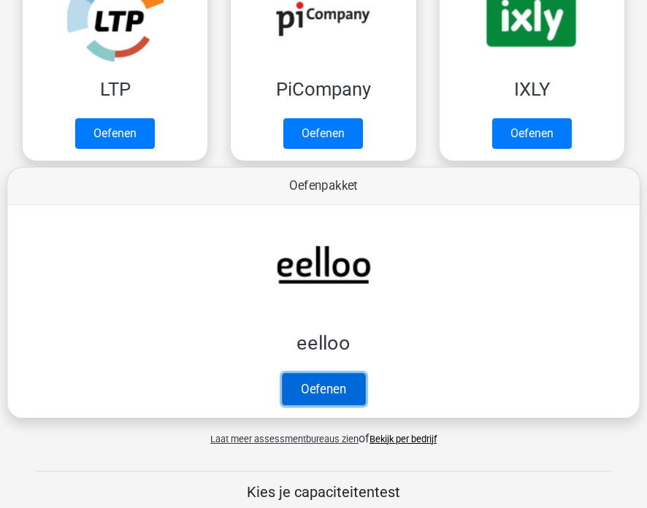
click at [323, 385] on link "Oefenen" at bounding box center [323, 389] width 83 height 32
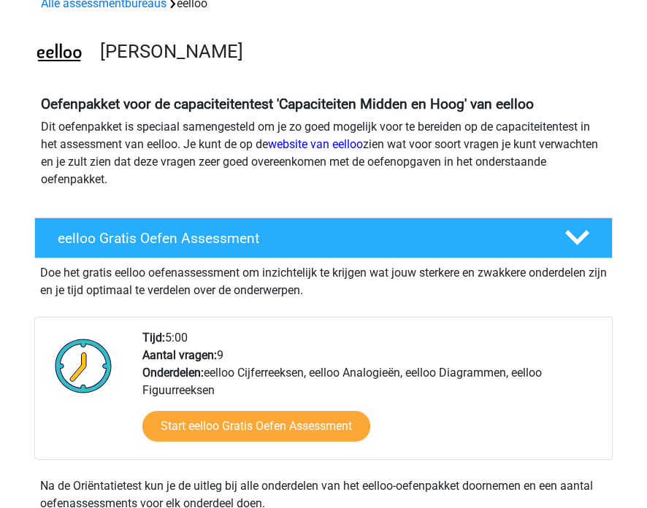
scroll to position [119, 0]
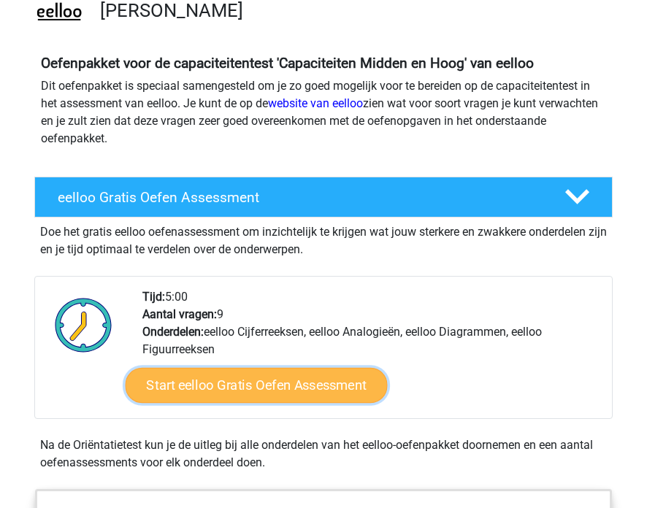
click at [299, 388] on link "Start eelloo Gratis Oefen Assessment" at bounding box center [257, 385] width 262 height 35
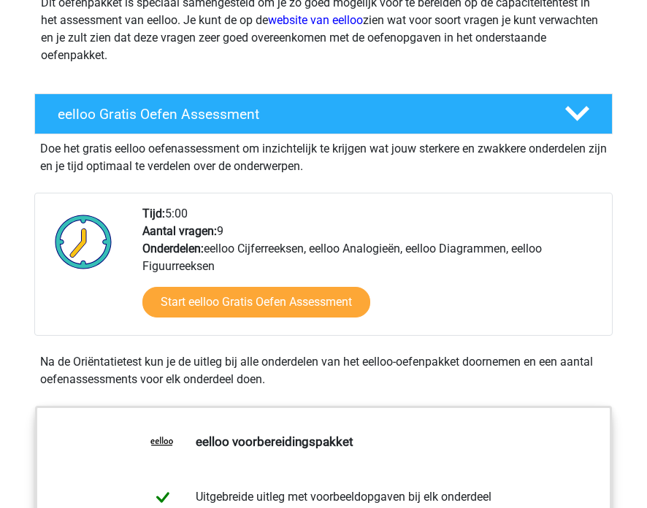
scroll to position [0, 0]
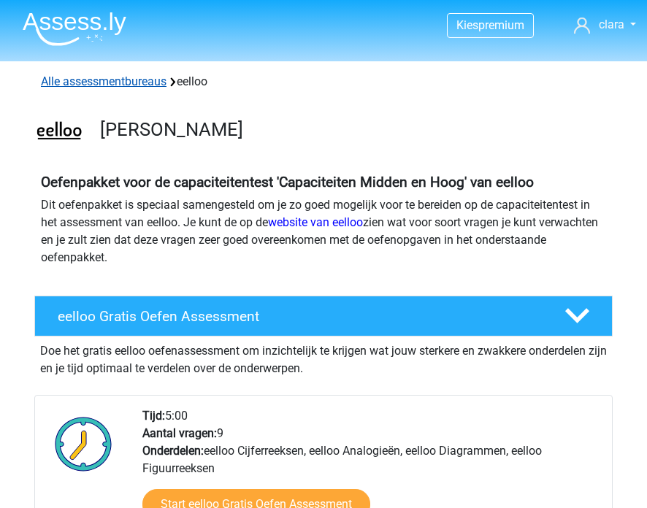
click at [96, 87] on link "Alle assessmentbureaus" at bounding box center [104, 81] width 126 height 14
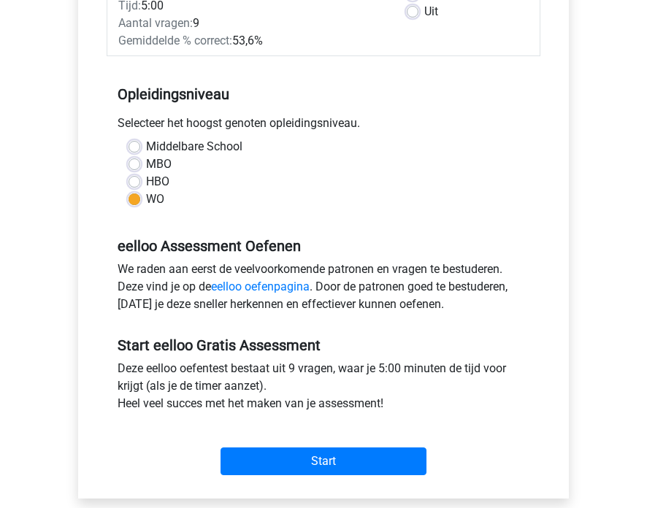
scroll to position [317, 0]
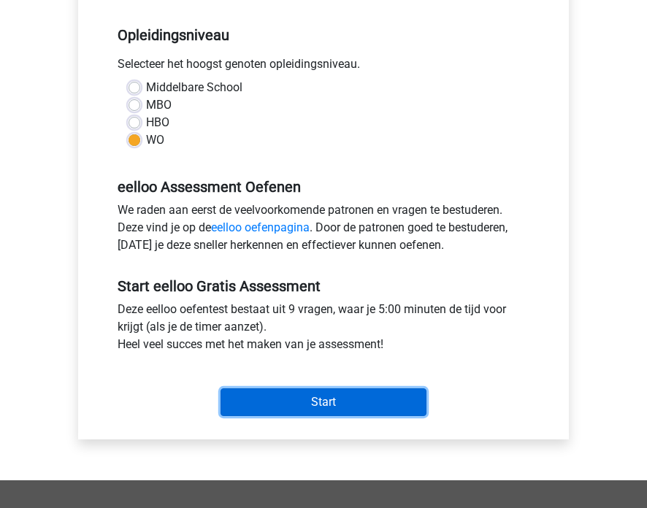
click at [299, 388] on input "Start" at bounding box center [323, 402] width 206 height 28
click at [293, 388] on input "Start" at bounding box center [323, 402] width 206 height 28
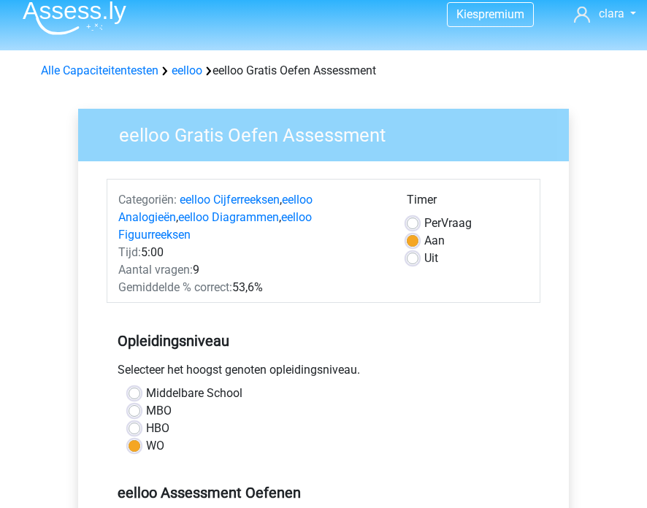
scroll to position [0, 0]
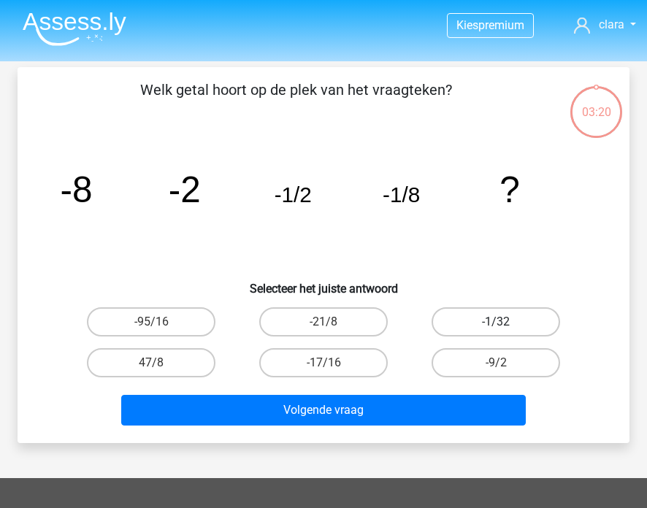
click at [469, 321] on label "-1/32" at bounding box center [495, 321] width 128 height 29
click at [496, 322] on input "-1/32" at bounding box center [500, 326] width 9 height 9
radio input "true"
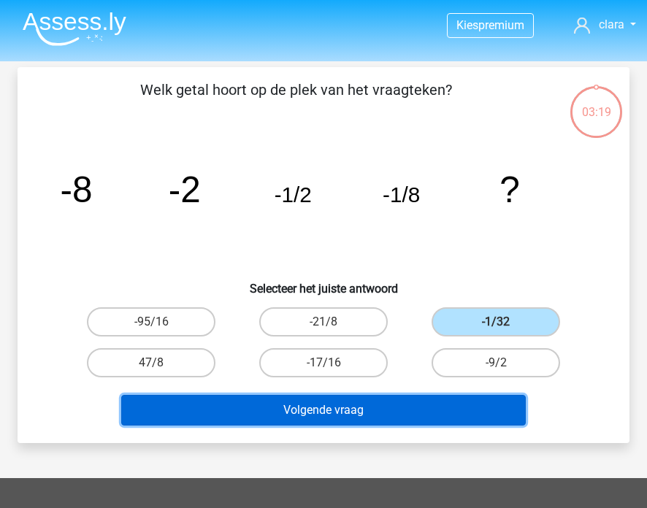
click at [352, 415] on button "Volgende vraag" at bounding box center [323, 410] width 404 height 31
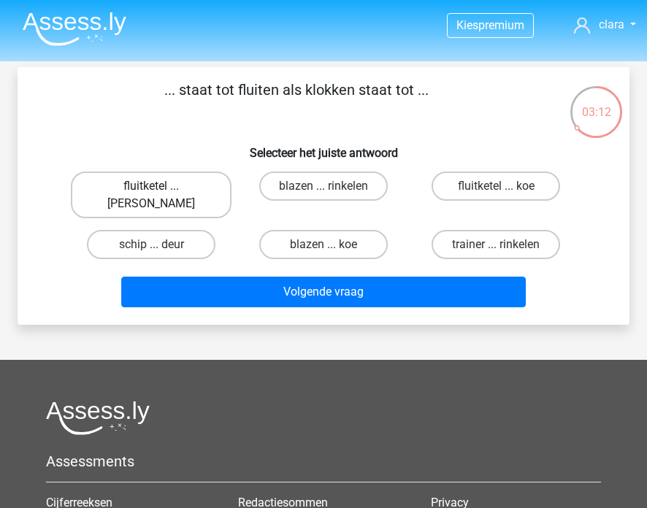
click at [129, 190] on label "fluitketel ... luiden" at bounding box center [151, 195] width 161 height 47
click at [151, 190] on input "fluitketel ... luiden" at bounding box center [155, 190] width 9 height 9
radio input "true"
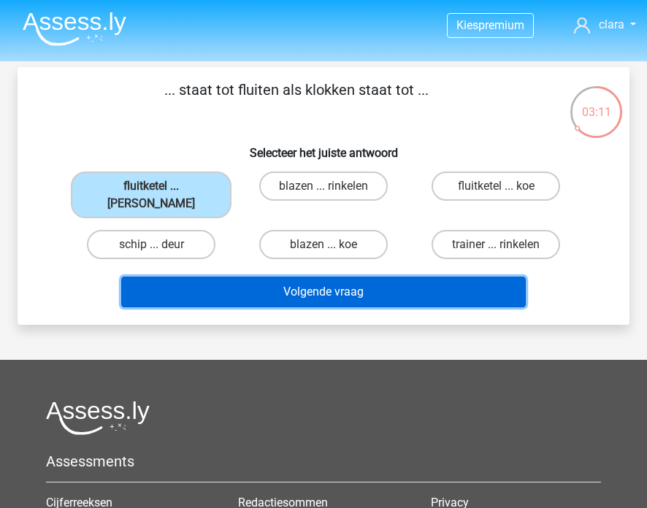
click at [275, 277] on button "Volgende vraag" at bounding box center [323, 292] width 404 height 31
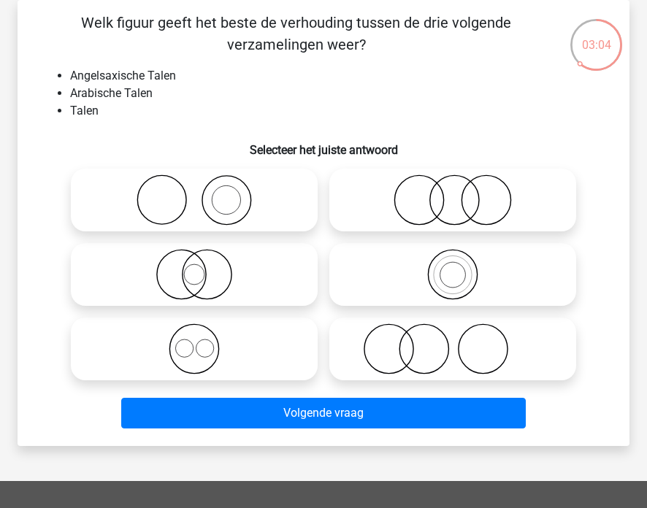
scroll to position [42, 0]
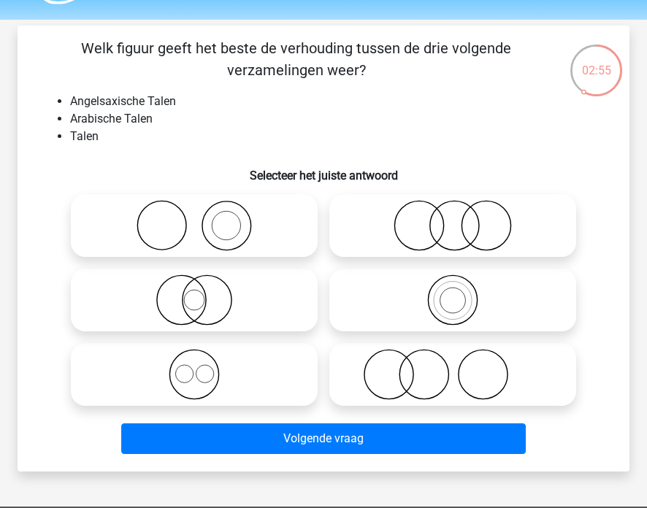
click at [185, 293] on icon at bounding box center [194, 299] width 235 height 51
click at [194, 293] on input "radio" at bounding box center [198, 287] width 9 height 9
radio input "true"
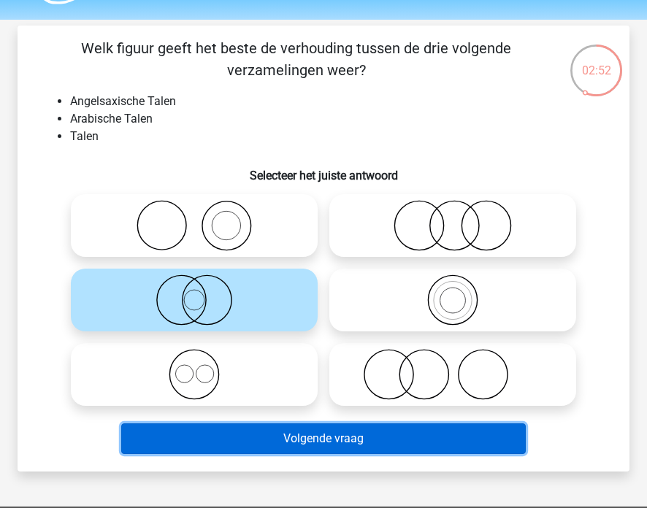
click at [312, 439] on button "Volgende vraag" at bounding box center [323, 438] width 404 height 31
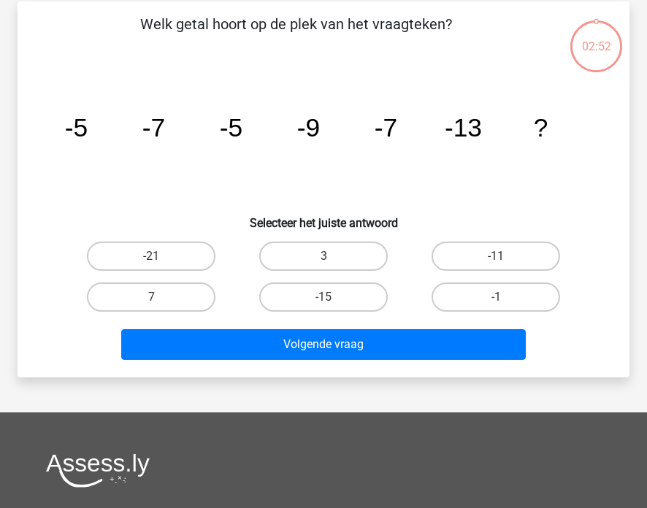
scroll to position [67, 0]
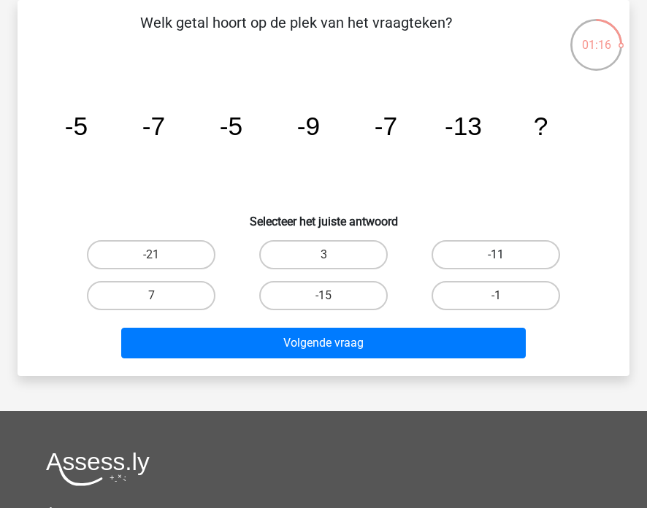
click at [477, 248] on label "-11" at bounding box center [495, 254] width 128 height 29
click at [496, 255] on input "-11" at bounding box center [500, 259] width 9 height 9
radio input "true"
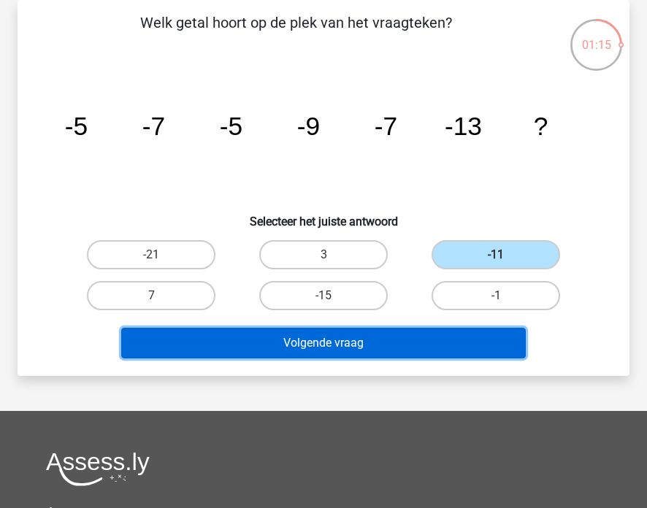
click at [381, 350] on button "Volgende vraag" at bounding box center [323, 343] width 404 height 31
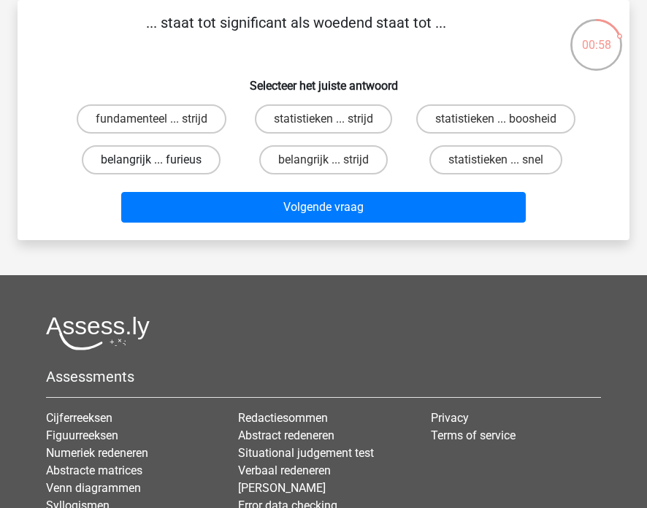
click at [166, 174] on label "belangrijk ... furieus" at bounding box center [151, 159] width 139 height 29
click at [161, 169] on input "belangrijk ... furieus" at bounding box center [155, 164] width 9 height 9
radio input "true"
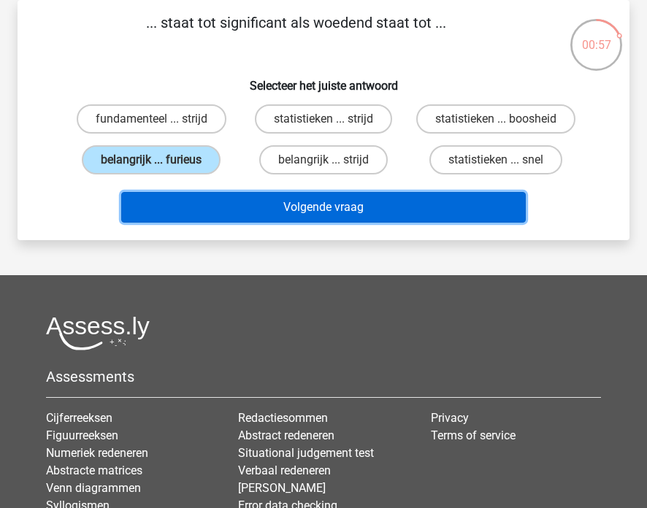
click at [218, 223] on button "Volgende vraag" at bounding box center [323, 207] width 404 height 31
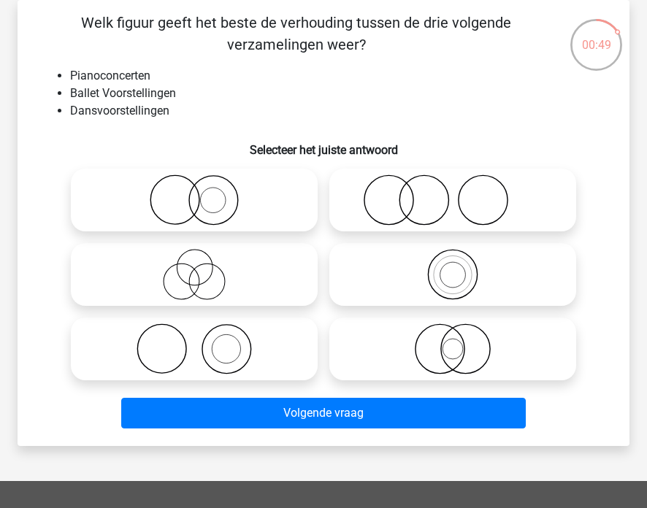
click at [210, 362] on icon at bounding box center [194, 348] width 235 height 51
click at [204, 342] on input "radio" at bounding box center [198, 336] width 9 height 9
radio input "true"
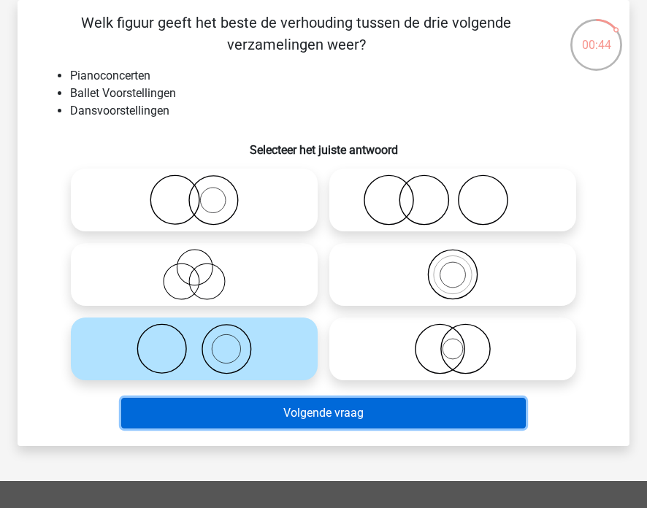
click at [291, 407] on button "Volgende vraag" at bounding box center [323, 413] width 404 height 31
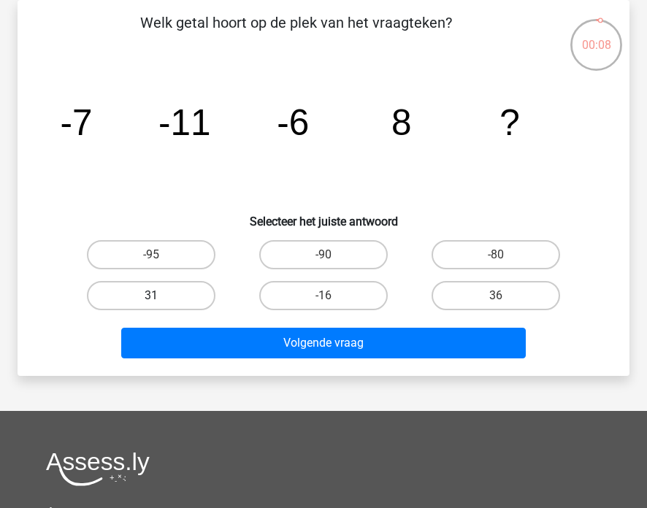
click at [174, 295] on label "31" at bounding box center [151, 295] width 128 height 29
click at [161, 296] on input "31" at bounding box center [155, 300] width 9 height 9
radio input "true"
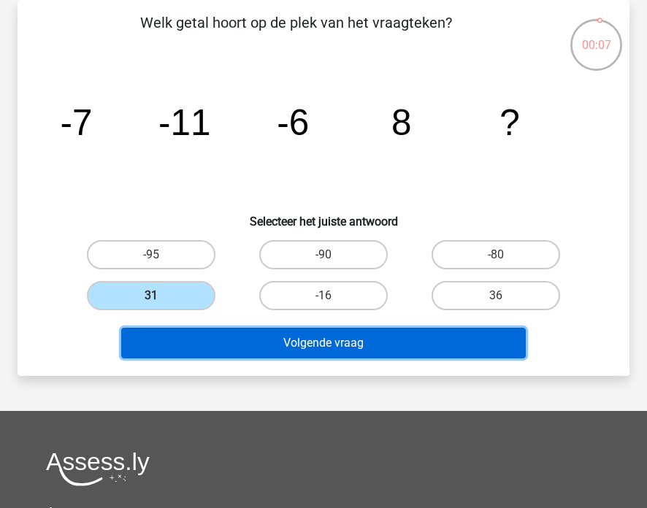
click at [251, 337] on button "Volgende vraag" at bounding box center [323, 343] width 404 height 31
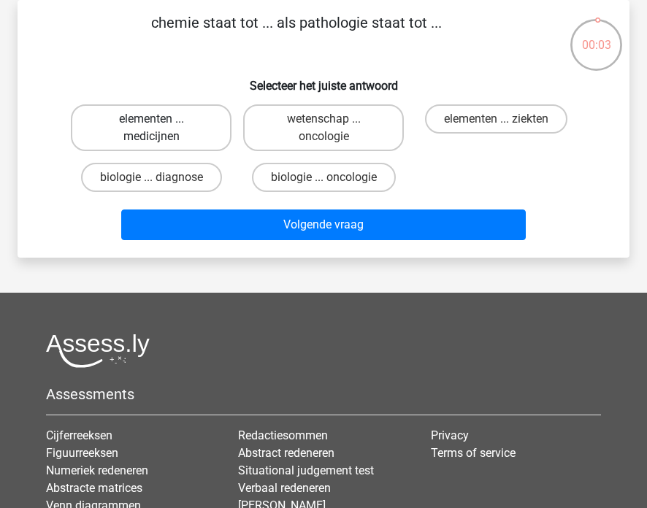
click at [174, 138] on label "elementen ... medicijnen" at bounding box center [151, 127] width 161 height 47
click at [161, 128] on input "elementen ... medicijnen" at bounding box center [155, 123] width 9 height 9
radio input "true"
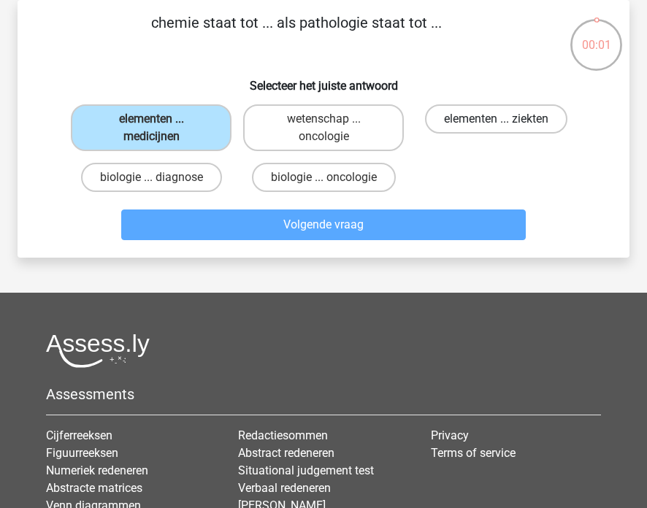
click at [509, 120] on label "elementen ... ziekten" at bounding box center [496, 118] width 142 height 29
click at [505, 120] on input "elementen ... ziekten" at bounding box center [500, 123] width 9 height 9
radio input "true"
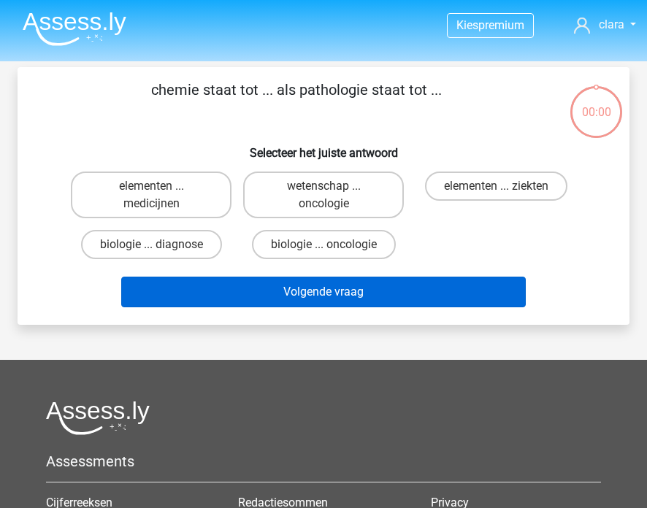
scroll to position [67, 0]
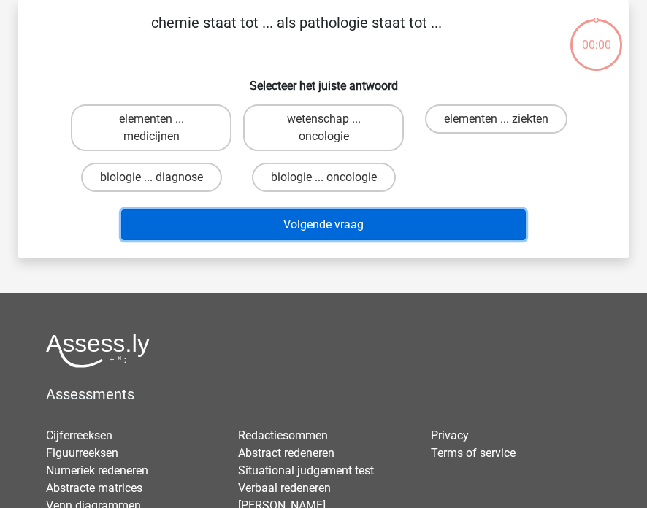
click at [349, 218] on button "Volgende vraag" at bounding box center [323, 225] width 404 height 31
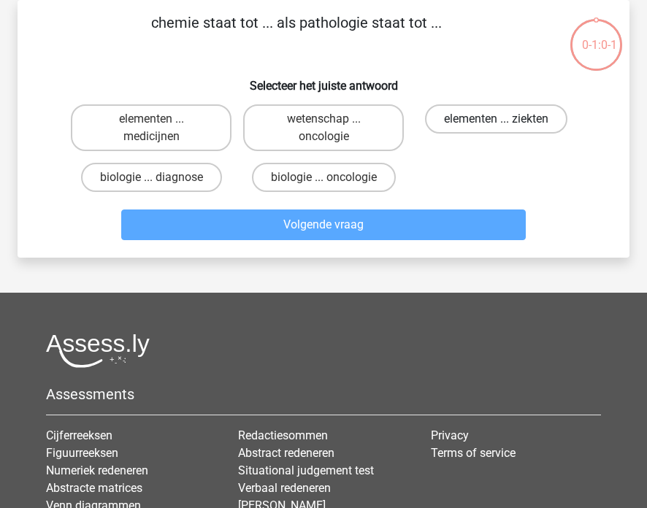
click at [492, 118] on label "elementen ... ziekten" at bounding box center [496, 118] width 142 height 29
click at [496, 119] on input "elementen ... ziekten" at bounding box center [500, 123] width 9 height 9
radio input "true"
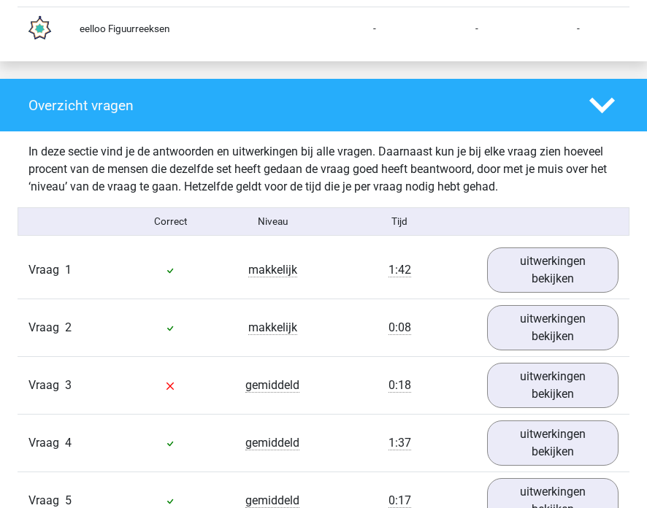
scroll to position [1569, 0]
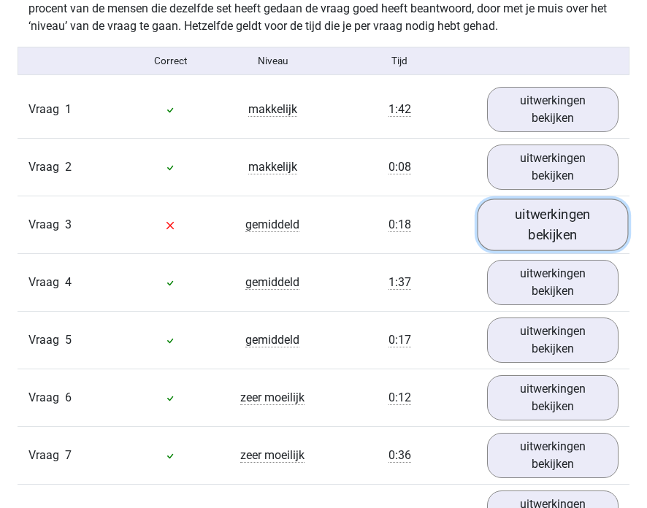
click at [515, 237] on link "uitwerkingen bekijken" at bounding box center [552, 225] width 150 height 52
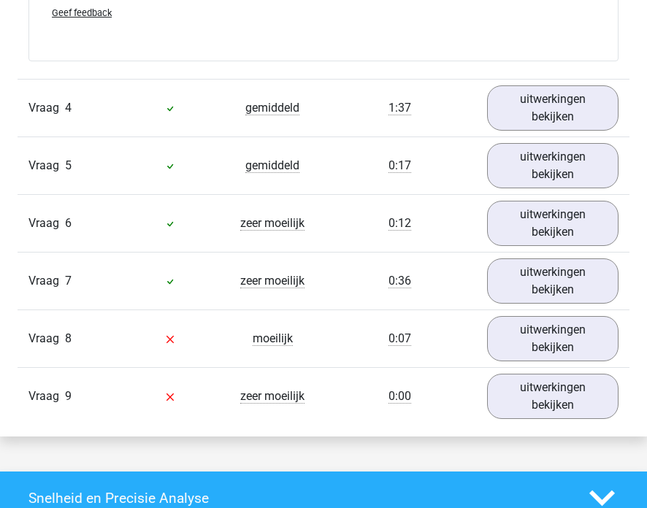
scroll to position [2682, 0]
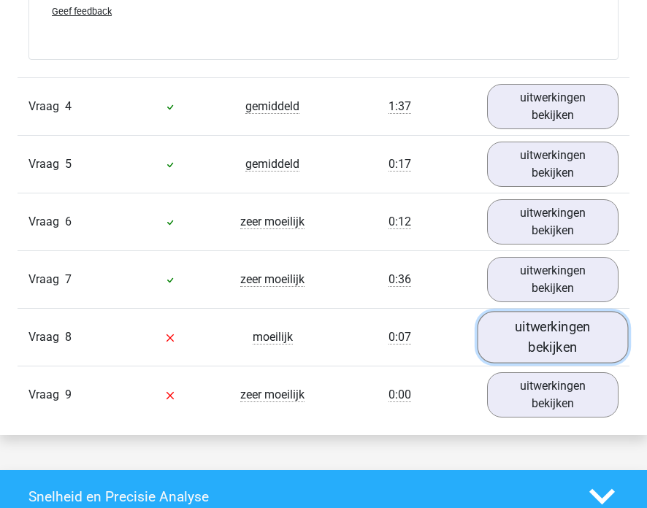
click at [543, 346] on link "uitwerkingen bekijken" at bounding box center [552, 337] width 150 height 52
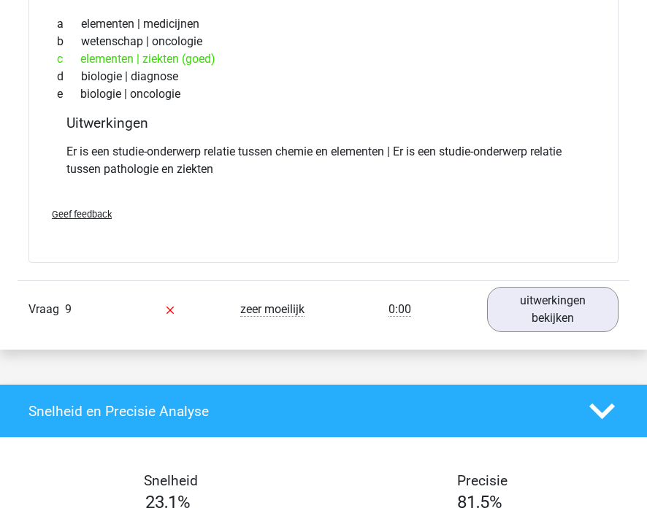
scroll to position [3098, 0]
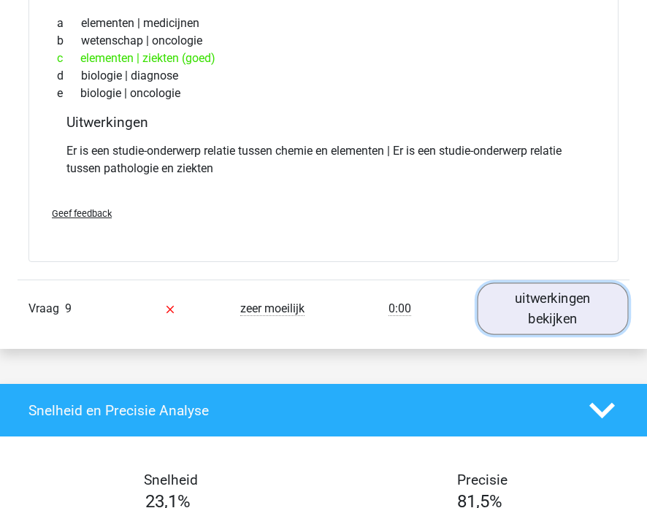
click at [551, 322] on link "uitwerkingen bekijken" at bounding box center [552, 309] width 150 height 52
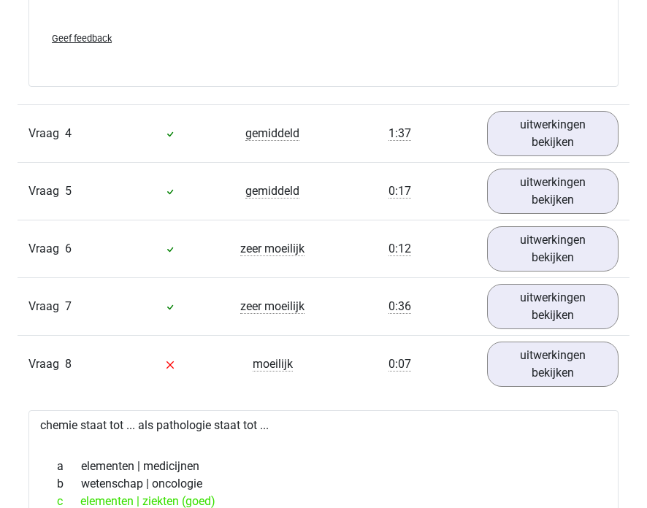
scroll to position [2606, 0]
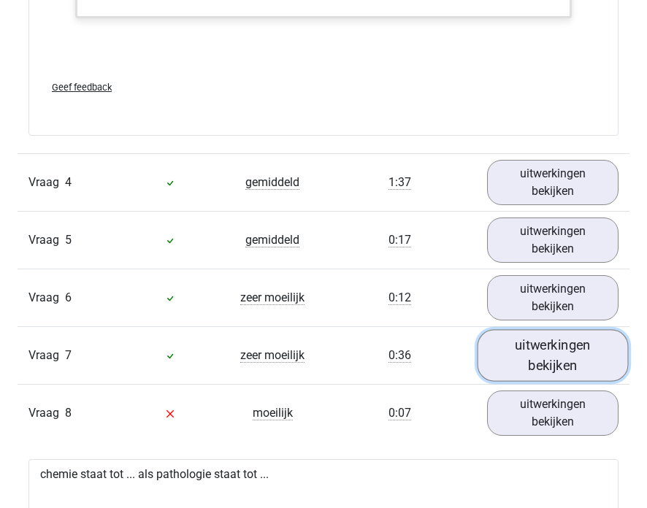
click at [511, 365] on link "uitwerkingen bekijken" at bounding box center [552, 355] width 150 height 52
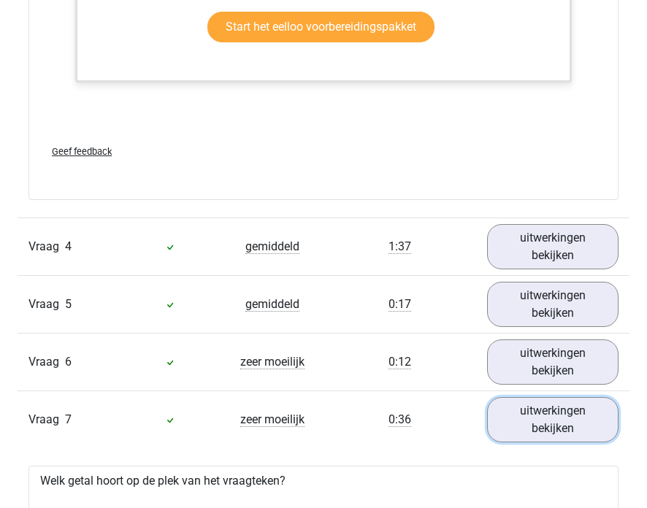
scroll to position [2543, 0]
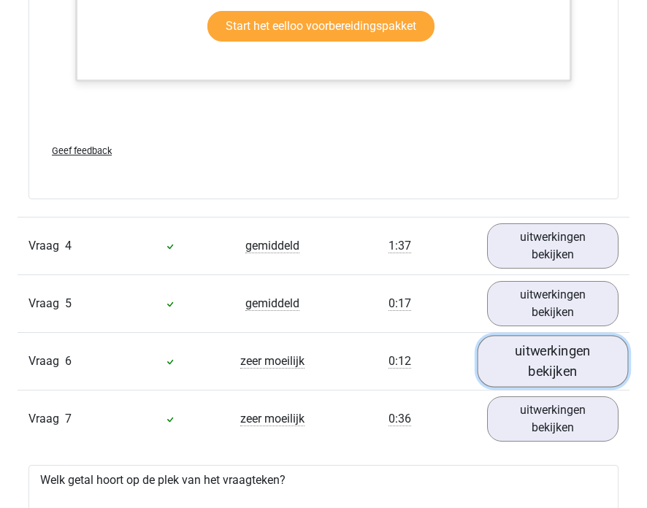
click at [507, 377] on link "uitwerkingen bekijken" at bounding box center [552, 361] width 150 height 52
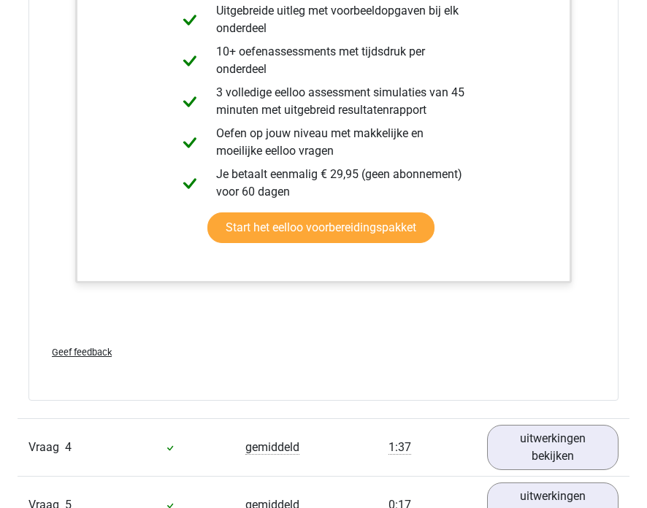
scroll to position [2346, 0]
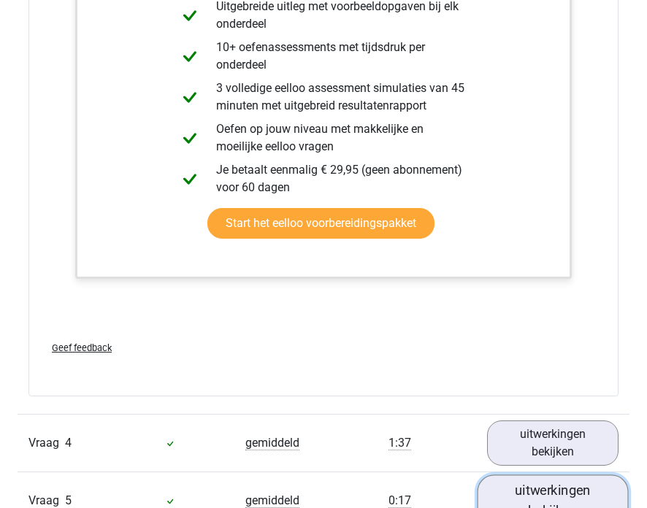
click at [520, 507] on link "uitwerkingen bekijken" at bounding box center [552, 501] width 150 height 52
click at [524, 492] on link "uitwerkingen bekijken" at bounding box center [552, 501] width 150 height 52
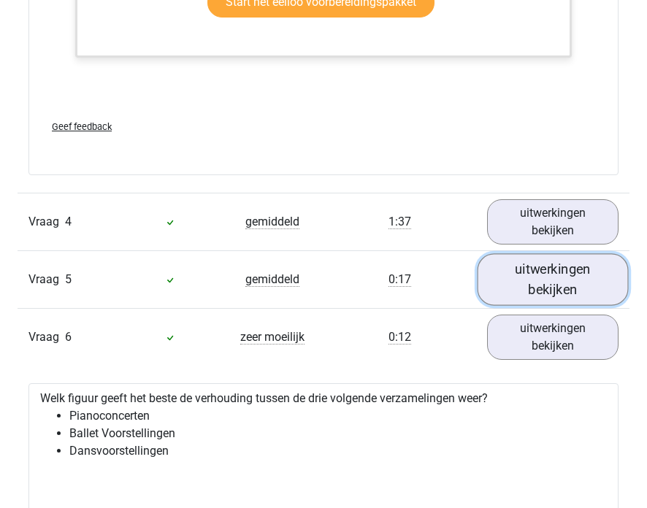
scroll to position [2573, 0]
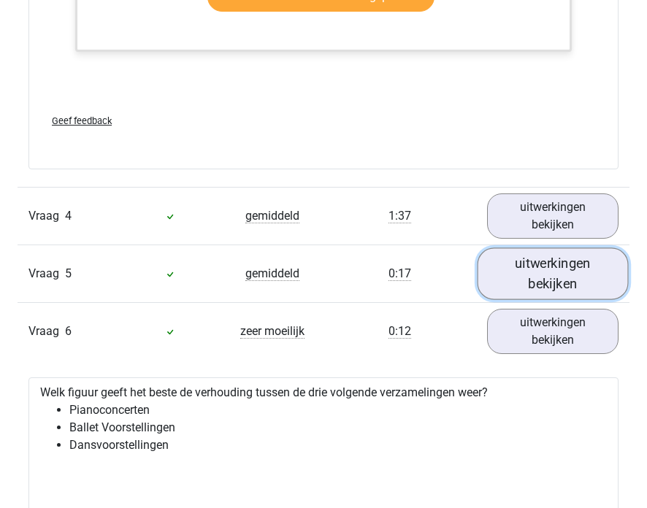
click at [562, 272] on link "uitwerkingen bekijken" at bounding box center [552, 273] width 150 height 52
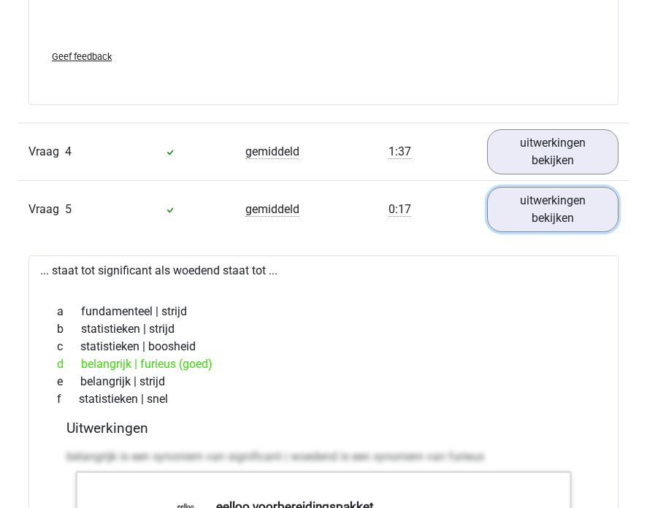
scroll to position [2639, 0]
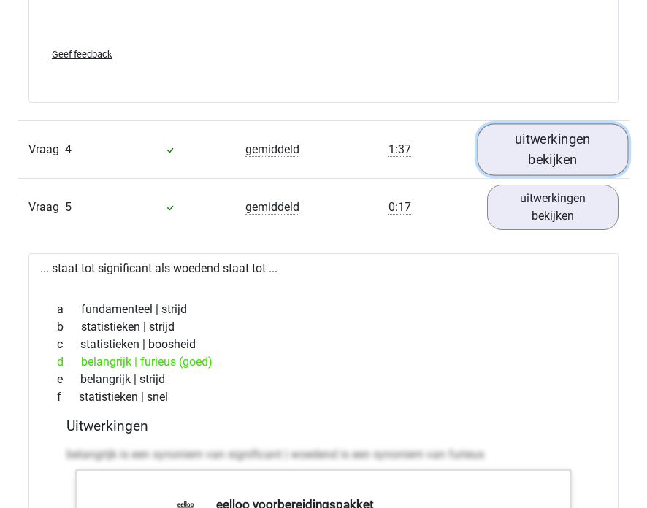
click at [507, 156] on link "uitwerkingen bekijken" at bounding box center [552, 149] width 150 height 52
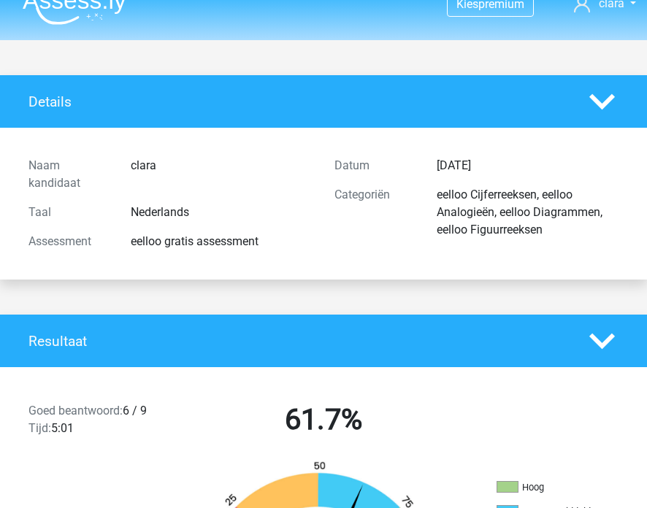
scroll to position [0, 0]
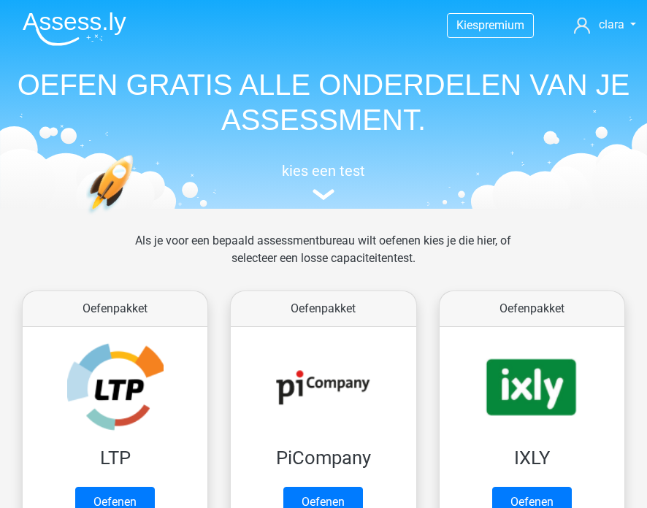
scroll to position [232, 0]
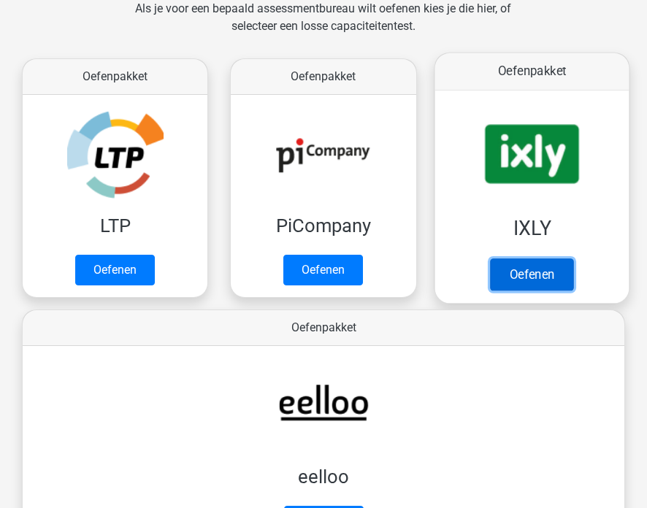
click at [537, 271] on link "Oefenen" at bounding box center [531, 274] width 83 height 32
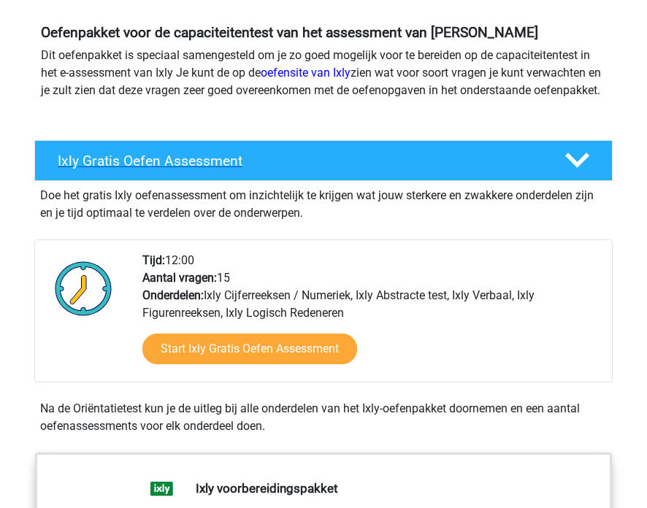
scroll to position [152, 0]
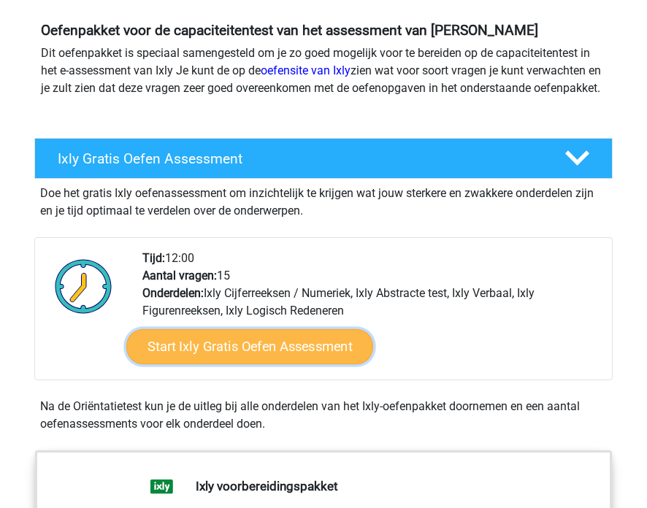
click at [234, 364] on link "Start Ixly Gratis Oefen Assessment" at bounding box center [249, 346] width 247 height 35
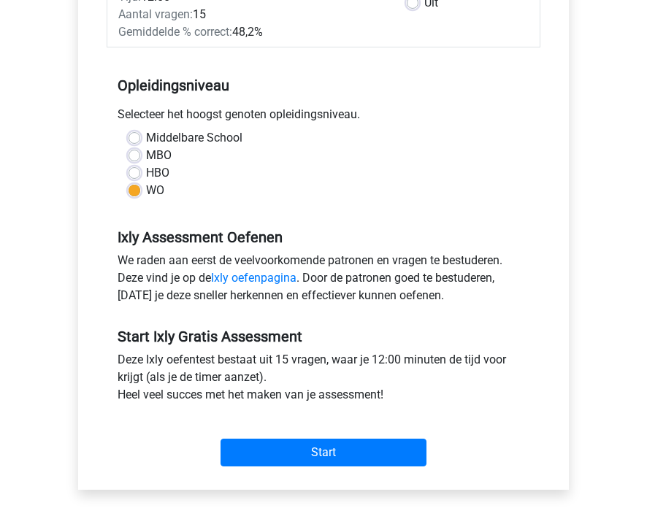
scroll to position [299, 0]
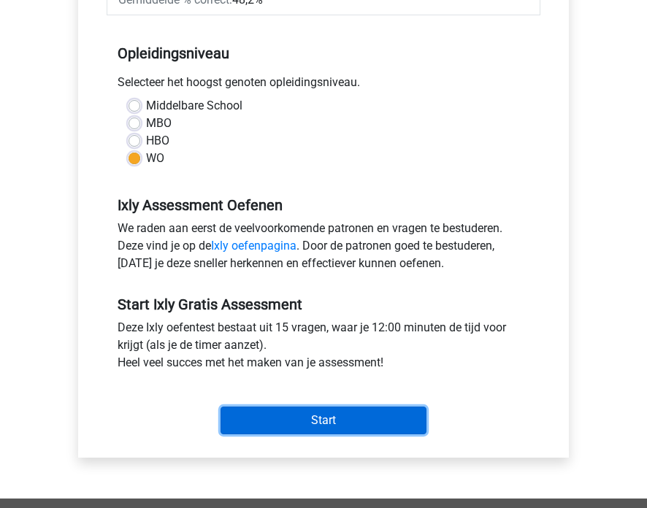
click at [320, 428] on input "Start" at bounding box center [323, 421] width 206 height 28
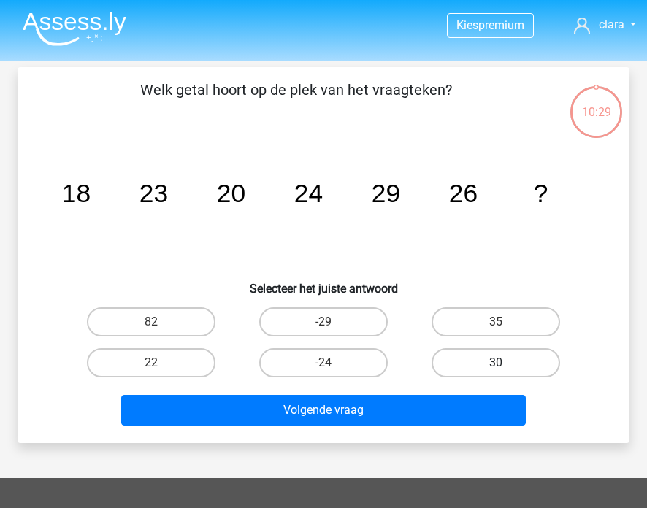
click at [472, 369] on label "30" at bounding box center [495, 362] width 128 height 29
click at [496, 369] on input "30" at bounding box center [500, 367] width 9 height 9
radio input "true"
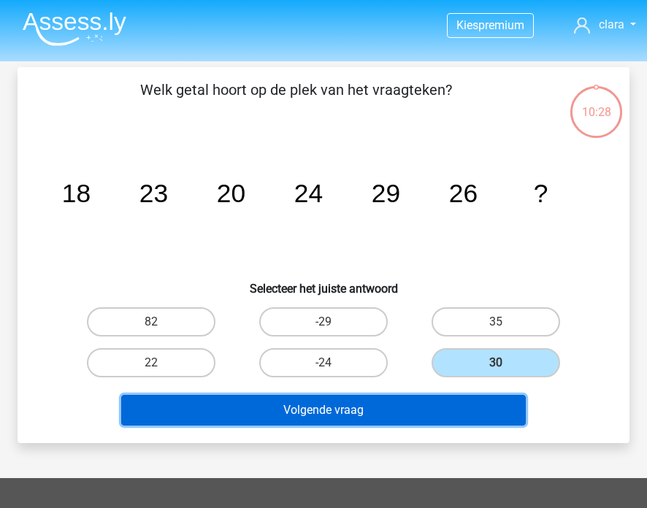
click at [347, 408] on button "Volgende vraag" at bounding box center [323, 410] width 404 height 31
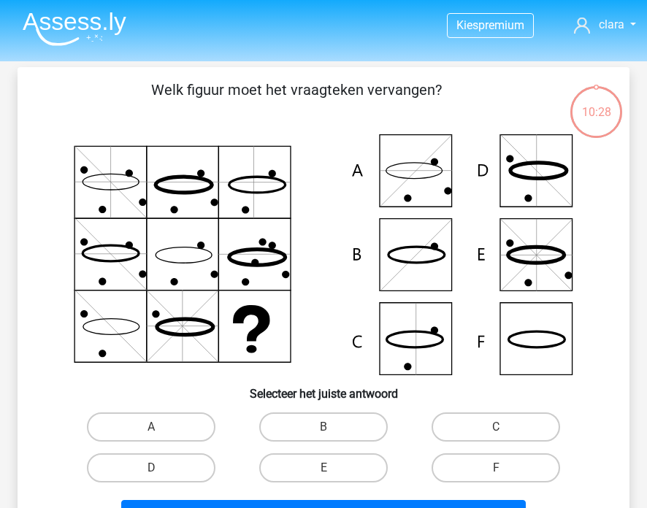
scroll to position [67, 0]
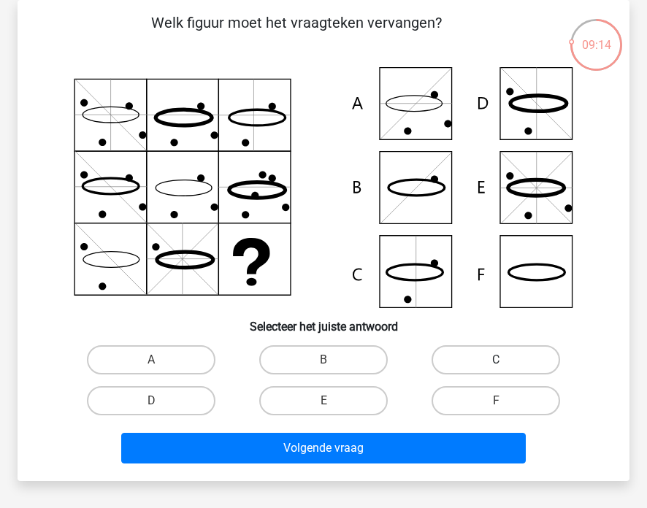
click at [488, 354] on label "C" at bounding box center [495, 359] width 128 height 29
click at [496, 360] on input "C" at bounding box center [500, 364] width 9 height 9
radio input "true"
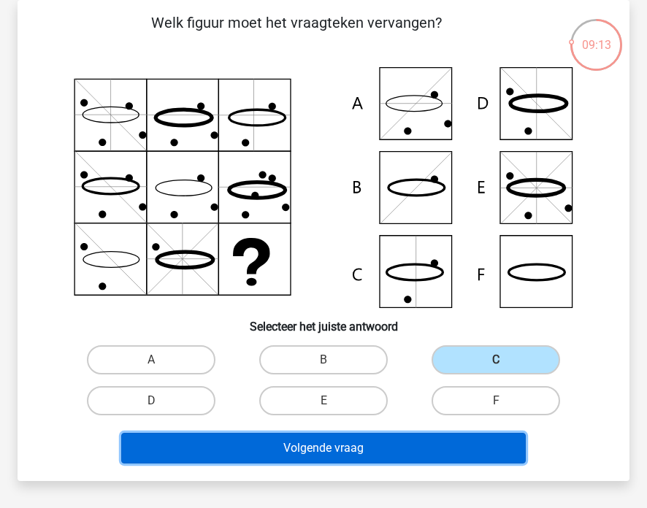
click at [356, 447] on button "Volgende vraag" at bounding box center [323, 448] width 404 height 31
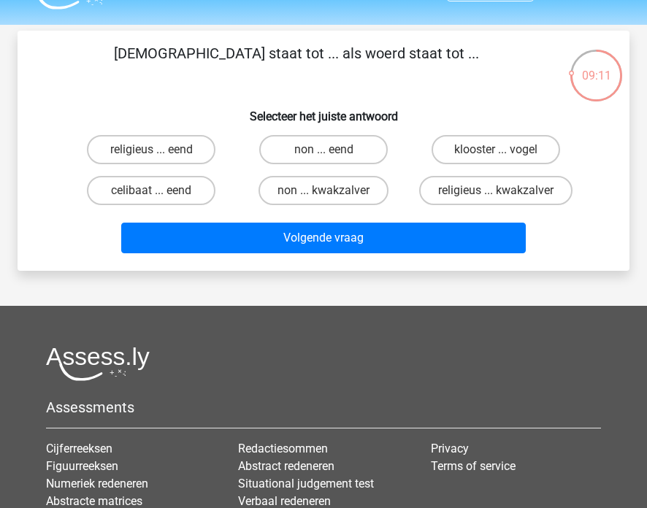
scroll to position [36, 0]
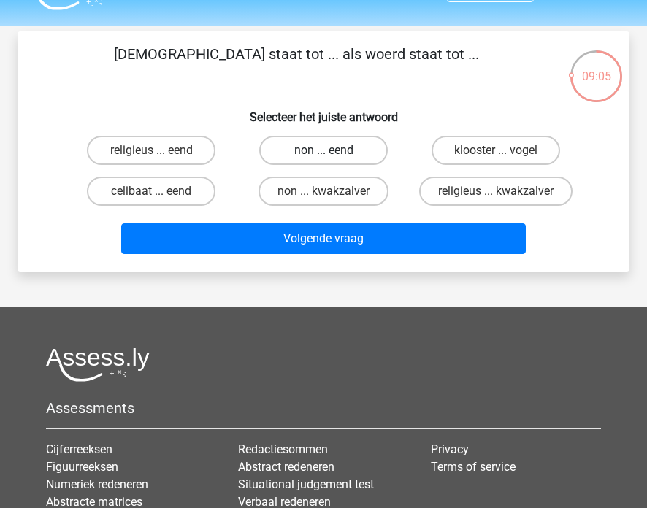
click at [291, 153] on label "non ... eend" at bounding box center [323, 150] width 128 height 29
click at [323, 153] on input "non ... eend" at bounding box center [327, 154] width 9 height 9
radio input "true"
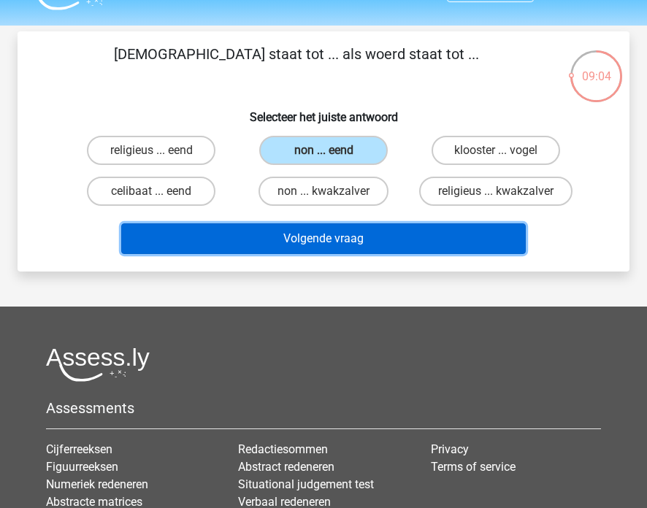
click at [350, 234] on button "Volgende vraag" at bounding box center [323, 238] width 404 height 31
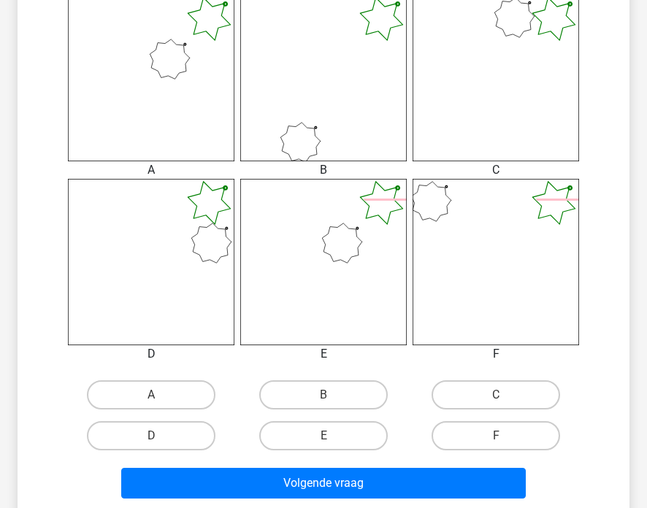
scroll to position [417, 0]
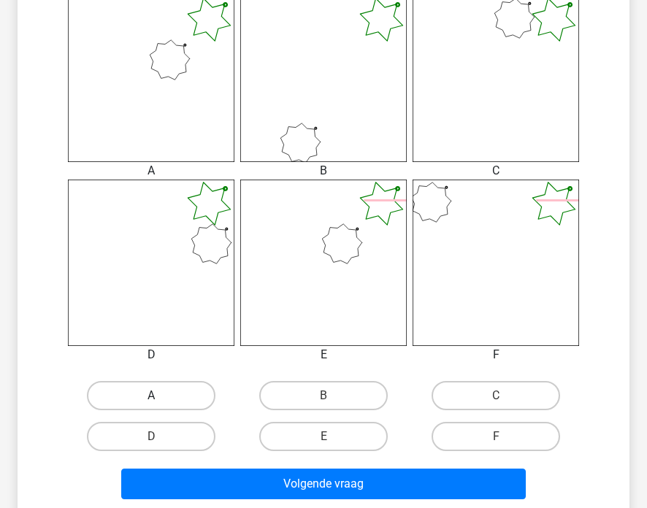
click at [146, 400] on label "A" at bounding box center [151, 395] width 128 height 29
click at [151, 400] on input "A" at bounding box center [155, 400] width 9 height 9
radio input "true"
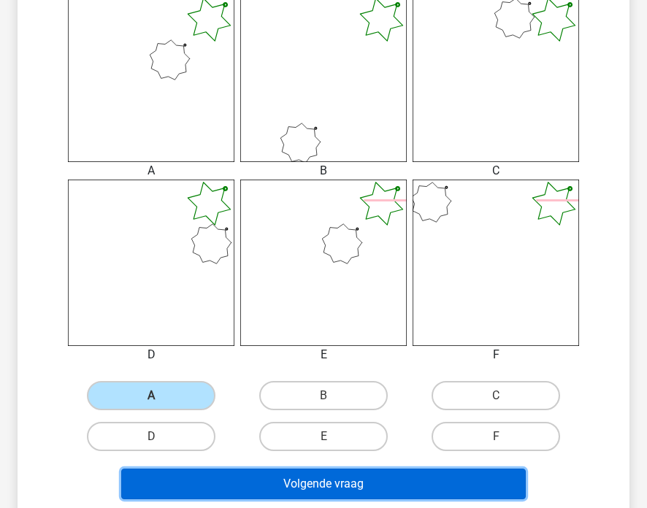
click at [330, 494] on button "Volgende vraag" at bounding box center [323, 484] width 404 height 31
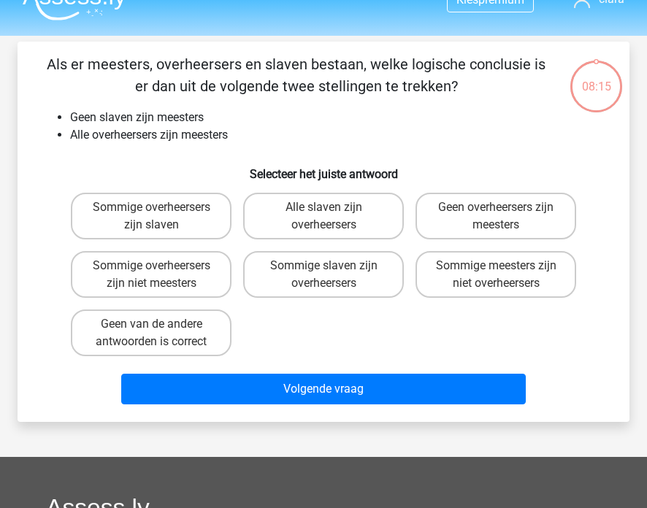
scroll to position [25, 0]
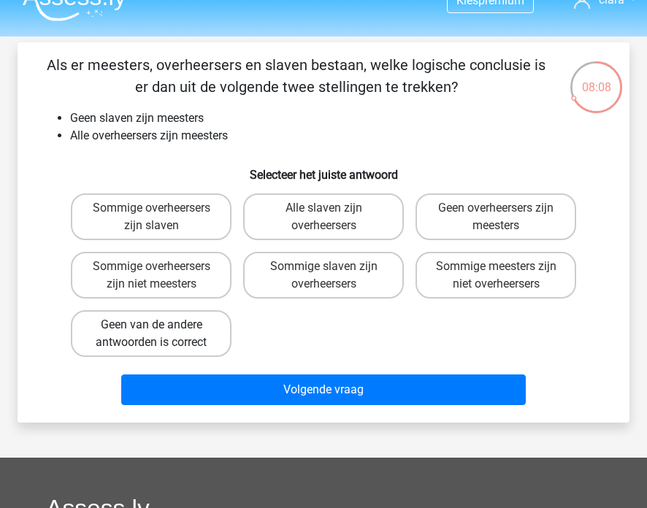
click at [161, 338] on label "Geen van de andere antwoorden is correct" at bounding box center [151, 333] width 161 height 47
click at [161, 334] on input "Geen van de andere antwoorden is correct" at bounding box center [155, 329] width 9 height 9
radio input "true"
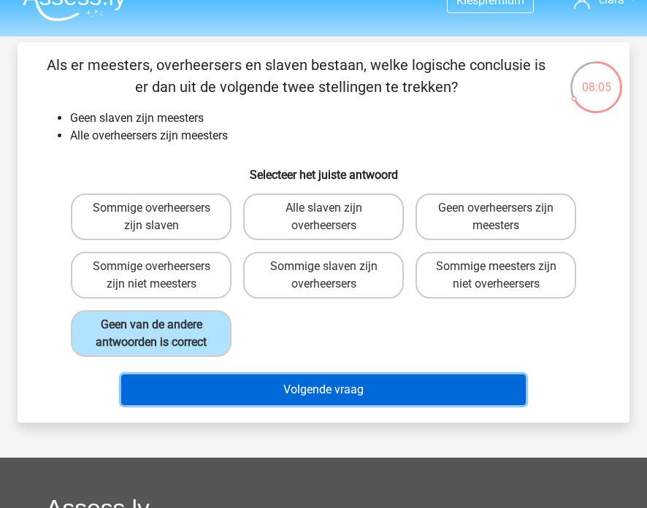
click at [223, 391] on button "Volgende vraag" at bounding box center [323, 390] width 404 height 31
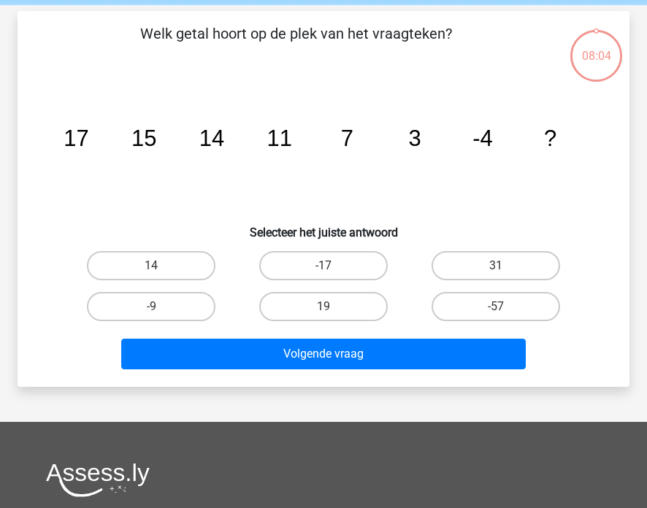
scroll to position [67, 0]
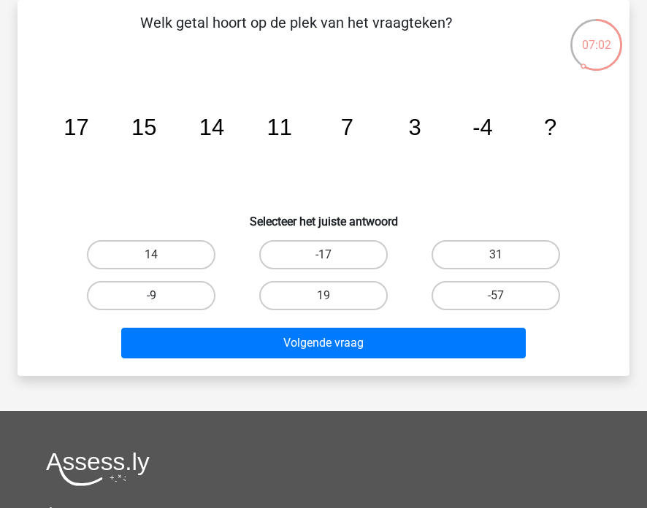
click at [185, 293] on label "-9" at bounding box center [151, 295] width 128 height 29
click at [161, 296] on input "-9" at bounding box center [155, 300] width 9 height 9
radio input "true"
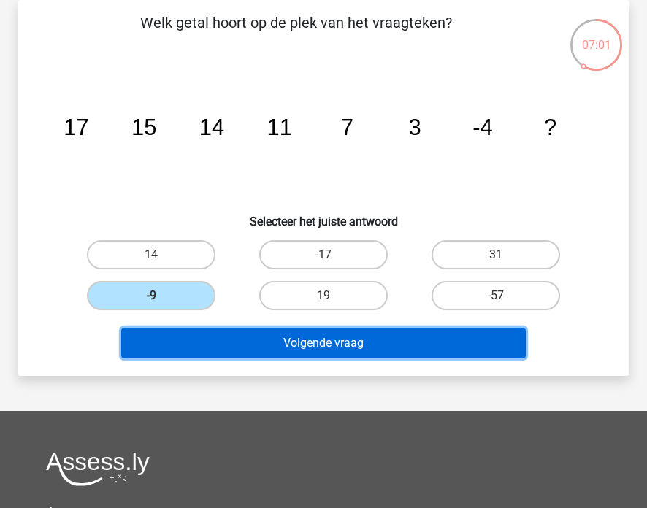
click at [266, 339] on button "Volgende vraag" at bounding box center [323, 343] width 404 height 31
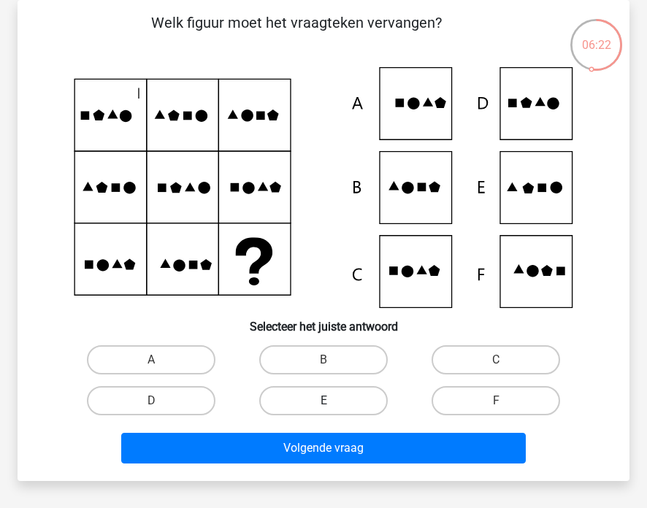
click at [304, 402] on label "E" at bounding box center [323, 400] width 128 height 29
click at [323, 402] on input "E" at bounding box center [327, 405] width 9 height 9
radio input "true"
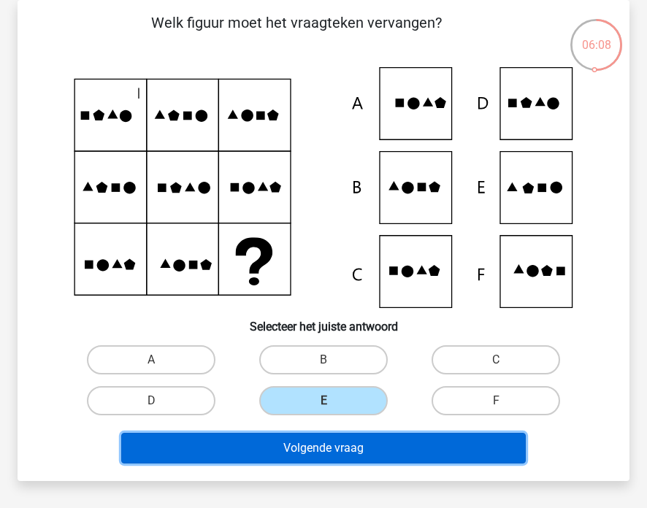
click at [339, 442] on button "Volgende vraag" at bounding box center [323, 448] width 404 height 31
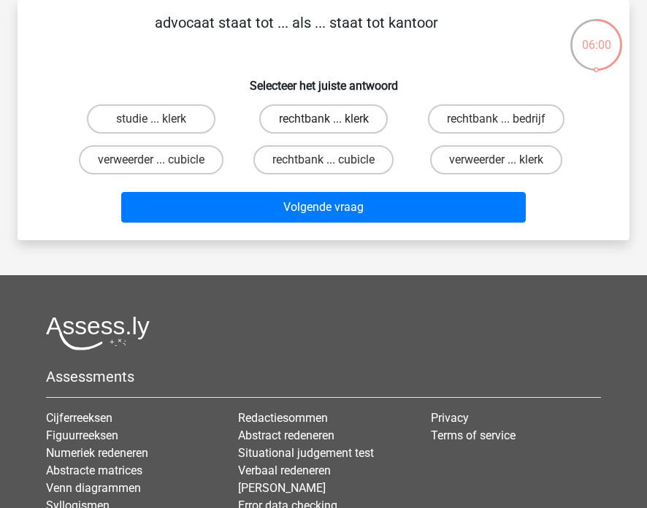
click at [358, 120] on label "rechtbank ... klerk" at bounding box center [323, 118] width 128 height 29
click at [333, 120] on input "rechtbank ... klerk" at bounding box center [327, 123] width 9 height 9
radio input "true"
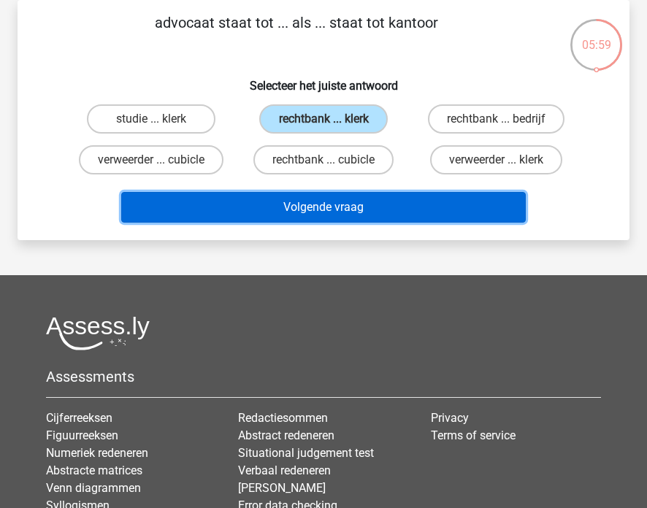
click at [369, 215] on button "Volgende vraag" at bounding box center [323, 207] width 404 height 31
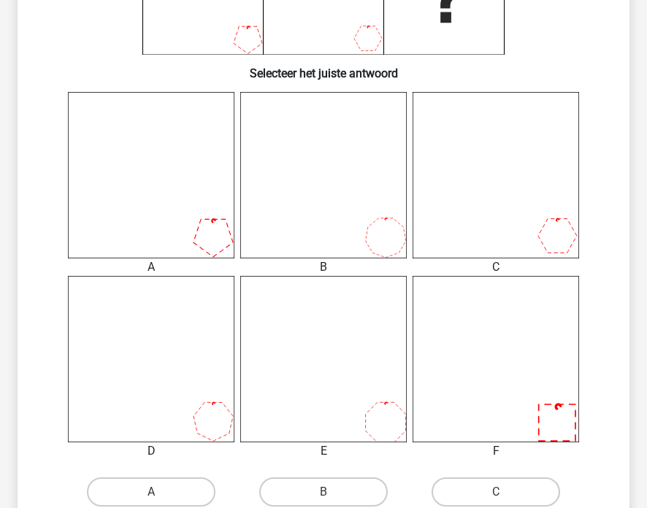
scroll to position [321, 0]
click at [502, 375] on icon at bounding box center [495, 358] width 166 height 166
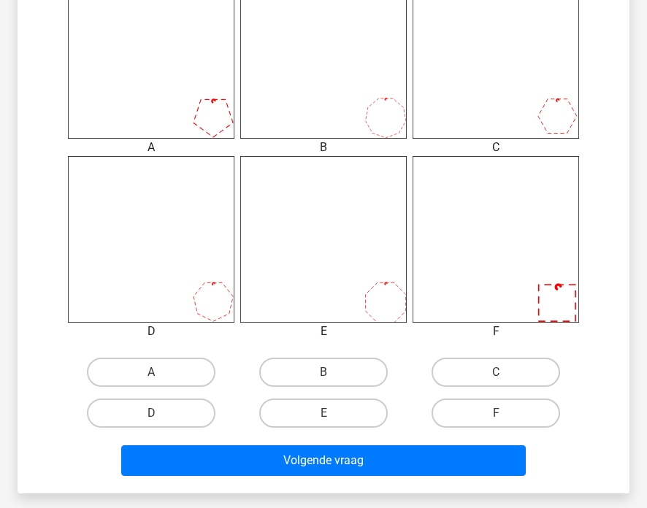
scroll to position [442, 0]
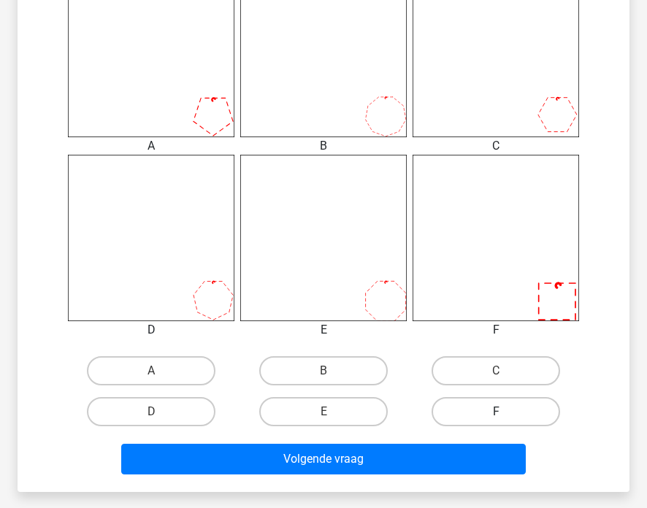
click at [460, 407] on label "F" at bounding box center [495, 411] width 128 height 29
click at [496, 412] on input "F" at bounding box center [500, 416] width 9 height 9
radio input "true"
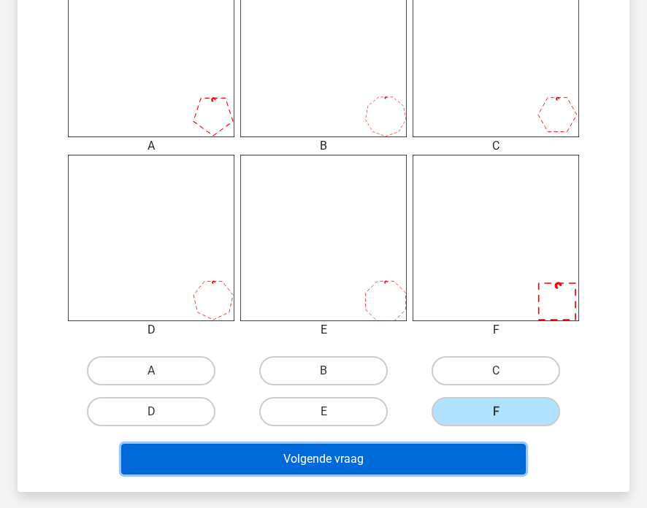
click at [367, 464] on button "Volgende vraag" at bounding box center [323, 459] width 404 height 31
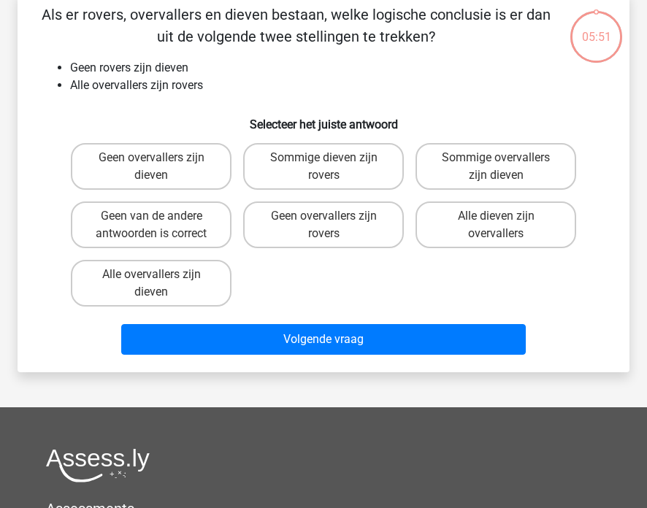
scroll to position [67, 0]
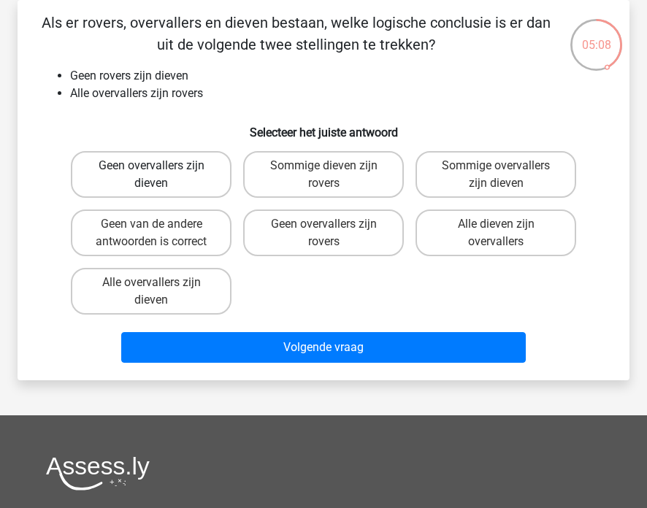
click at [137, 183] on label "Geen overvallers zijn dieven" at bounding box center [151, 174] width 161 height 47
click at [151, 175] on input "Geen overvallers zijn dieven" at bounding box center [155, 170] width 9 height 9
radio input "true"
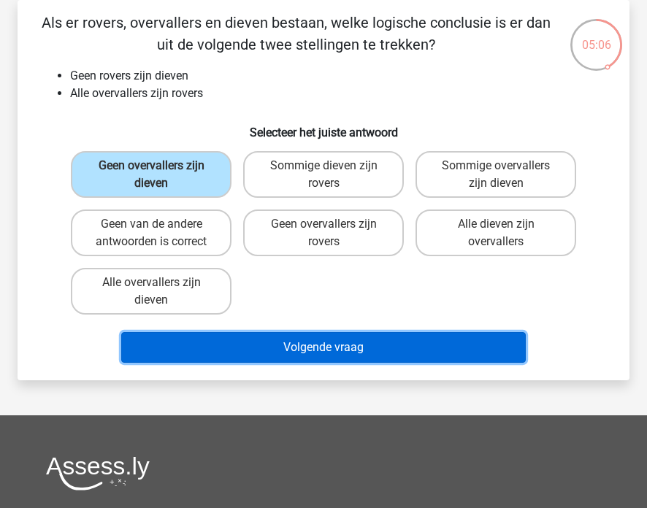
click at [296, 353] on button "Volgende vraag" at bounding box center [323, 347] width 404 height 31
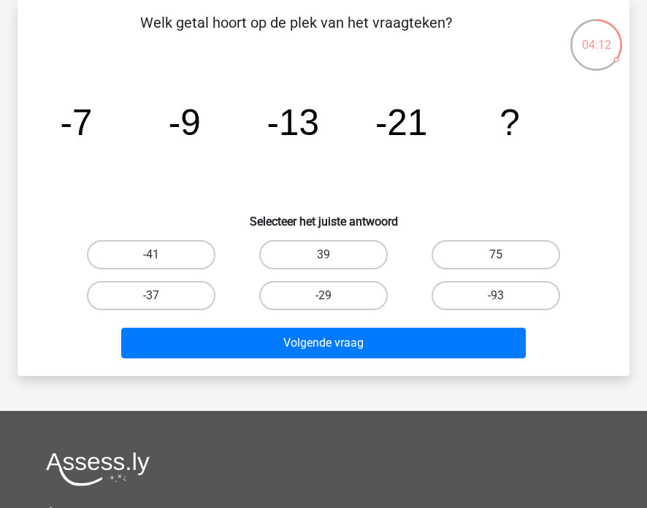
click at [157, 296] on input "-37" at bounding box center [155, 300] width 9 height 9
radio input "true"
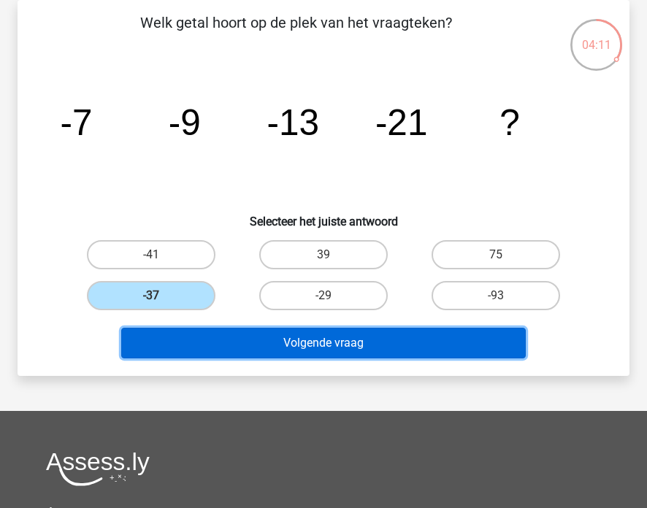
click at [255, 344] on button "Volgende vraag" at bounding box center [323, 343] width 404 height 31
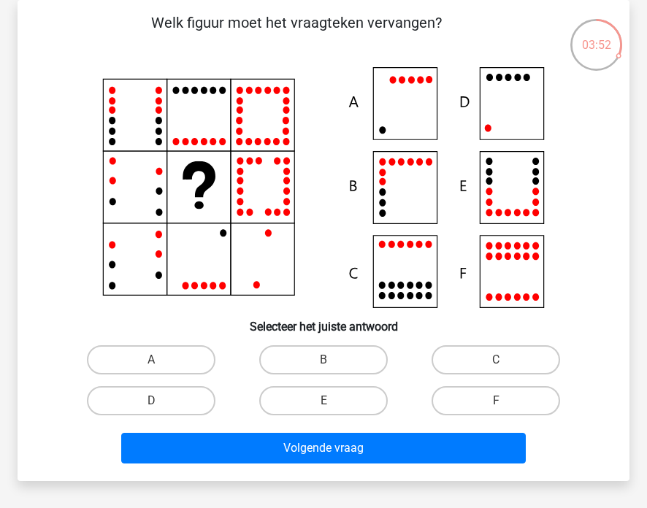
click at [513, 91] on icon at bounding box center [324, 187] width 542 height 241
click at [174, 393] on label "D" at bounding box center [151, 400] width 128 height 29
click at [161, 401] on input "D" at bounding box center [155, 405] width 9 height 9
radio input "true"
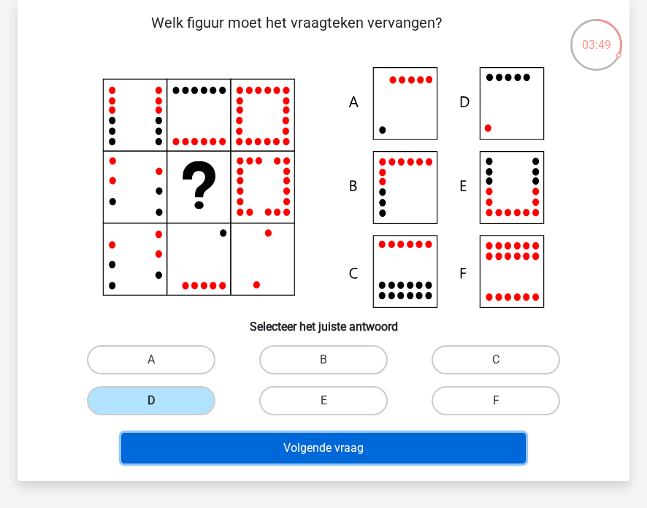
click at [245, 447] on button "Volgende vraag" at bounding box center [323, 448] width 404 height 31
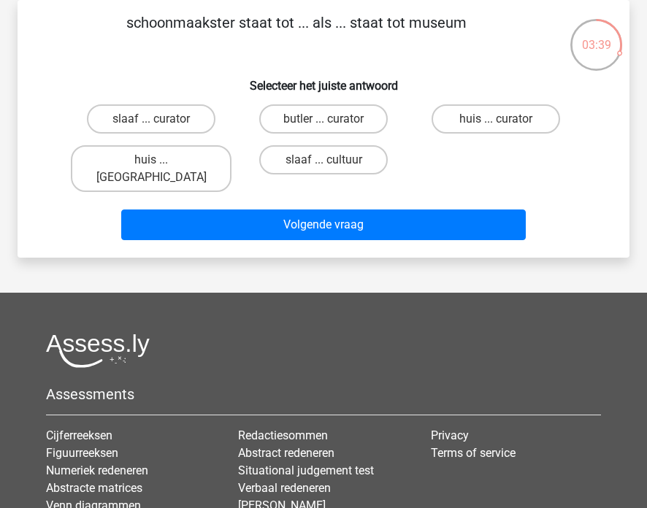
click at [498, 124] on input "huis ... curator" at bounding box center [500, 123] width 9 height 9
radio input "true"
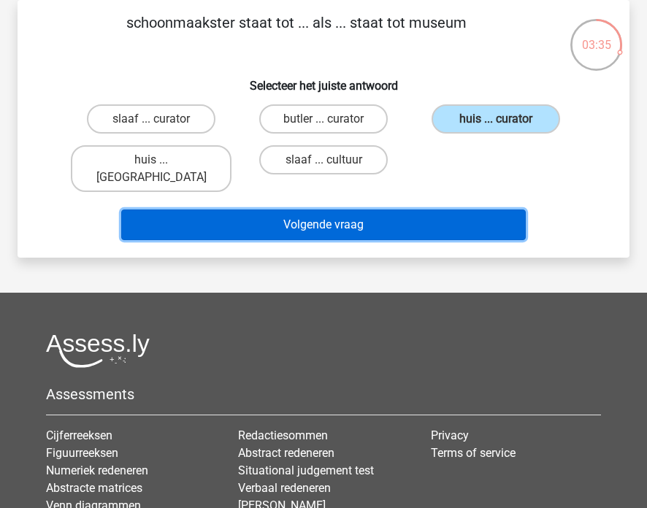
click at [405, 210] on button "Volgende vraag" at bounding box center [323, 225] width 404 height 31
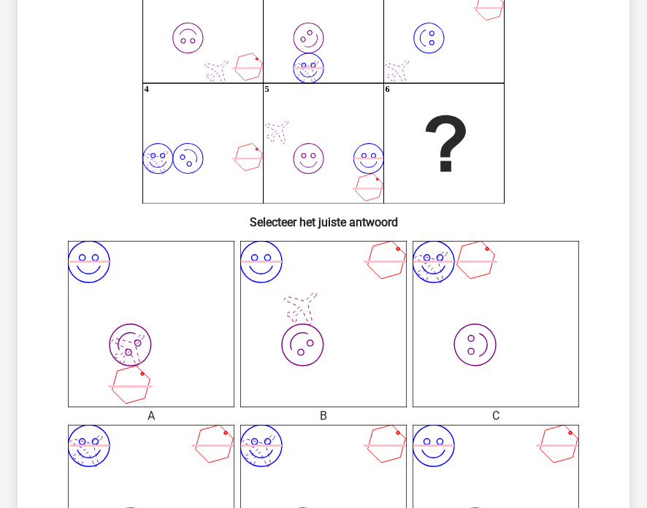
scroll to position [368, 0]
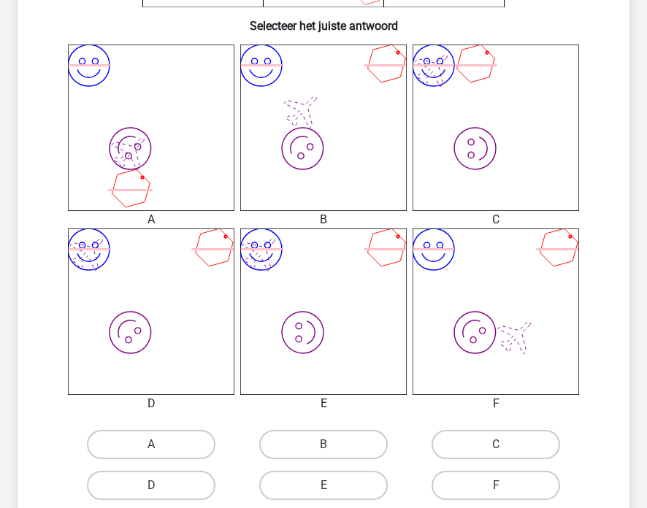
click at [159, 489] on input "D" at bounding box center [155, 489] width 9 height 9
radio input "true"
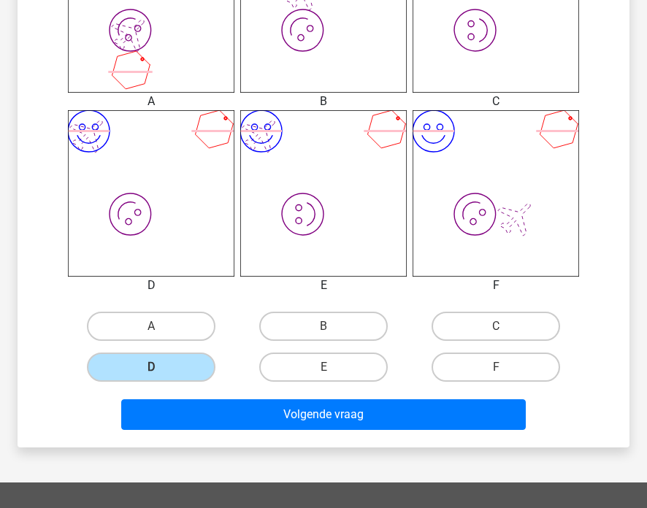
scroll to position [487, 0]
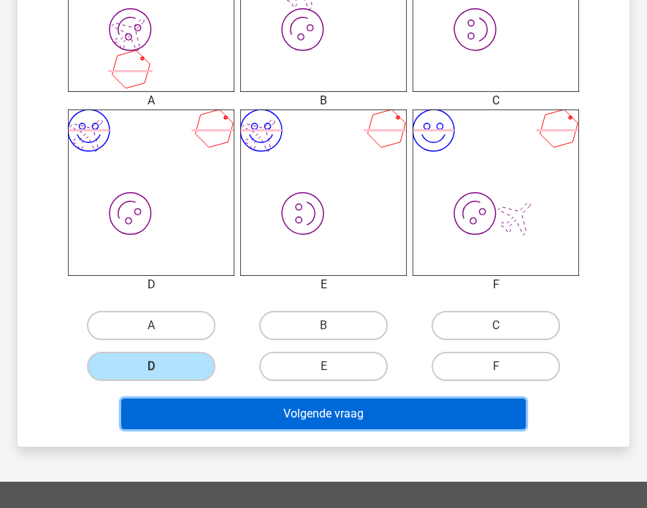
click at [308, 425] on button "Volgende vraag" at bounding box center [323, 414] width 404 height 31
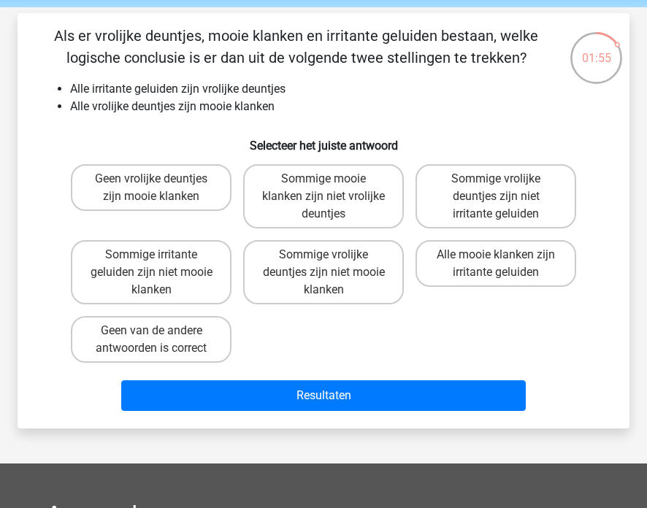
scroll to position [55, 0]
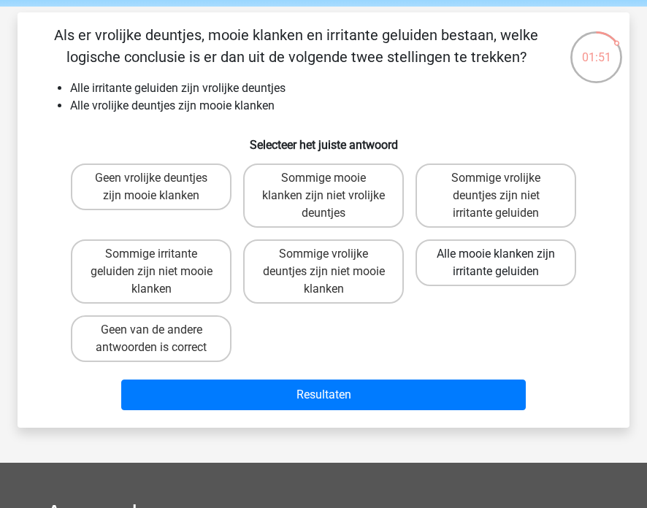
click at [507, 269] on label "Alle mooie klanken zijn irritante geluiden" at bounding box center [495, 262] width 161 height 47
click at [505, 264] on input "Alle mooie klanken zijn irritante geluiden" at bounding box center [500, 258] width 9 height 9
radio input "true"
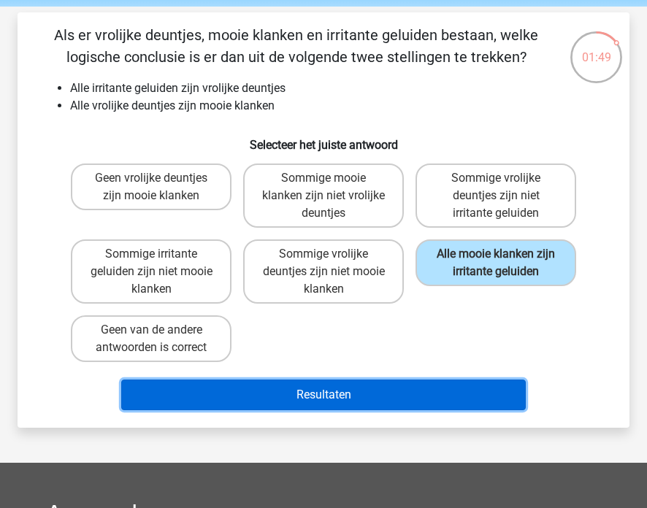
click at [369, 396] on button "Resultaten" at bounding box center [323, 395] width 404 height 31
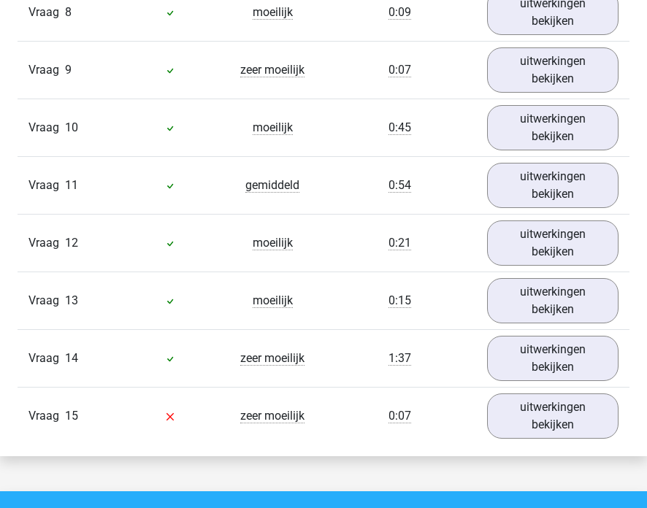
scroll to position [2119, 0]
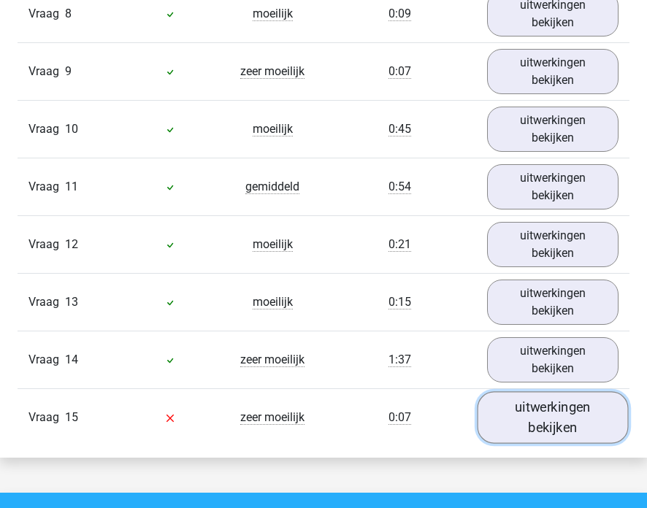
click at [543, 434] on link "uitwerkingen bekijken" at bounding box center [552, 418] width 150 height 52
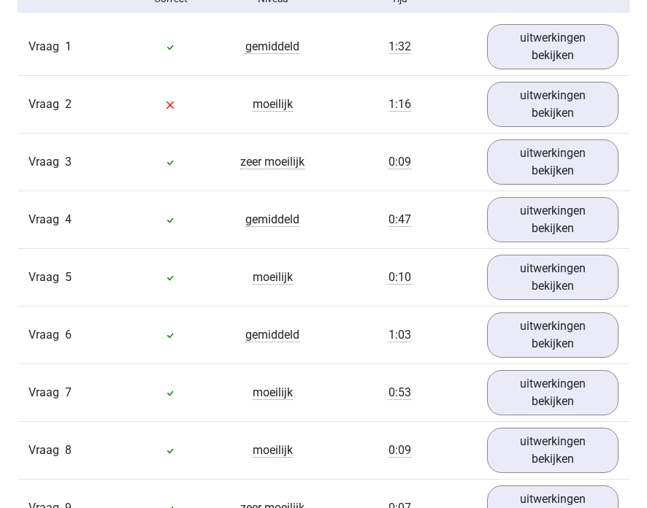
scroll to position [1636, 0]
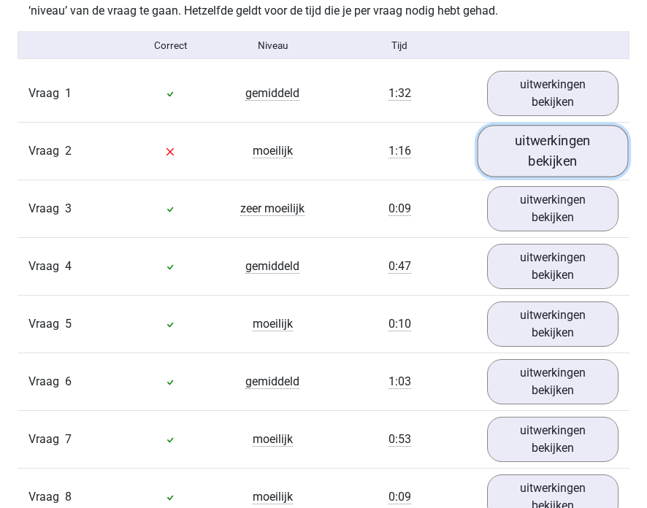
click at [552, 158] on link "uitwerkingen bekijken" at bounding box center [552, 152] width 150 height 52
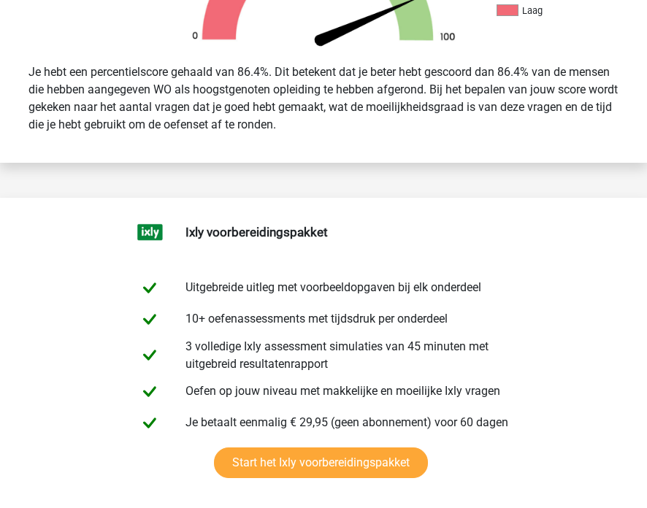
scroll to position [0, 0]
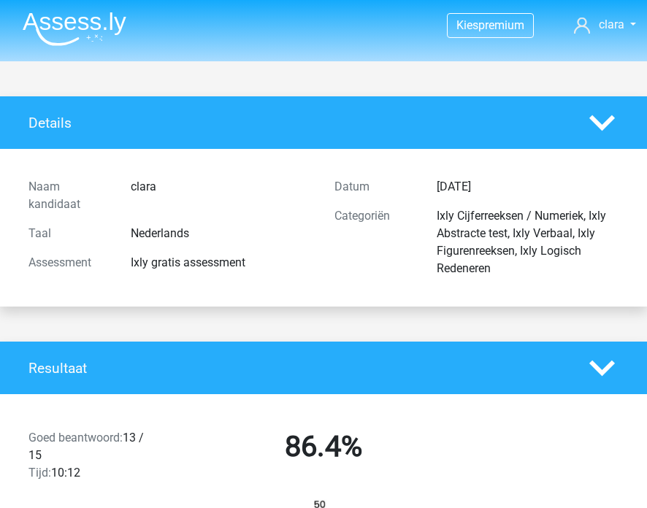
click at [88, 16] on img at bounding box center [75, 29] width 104 height 34
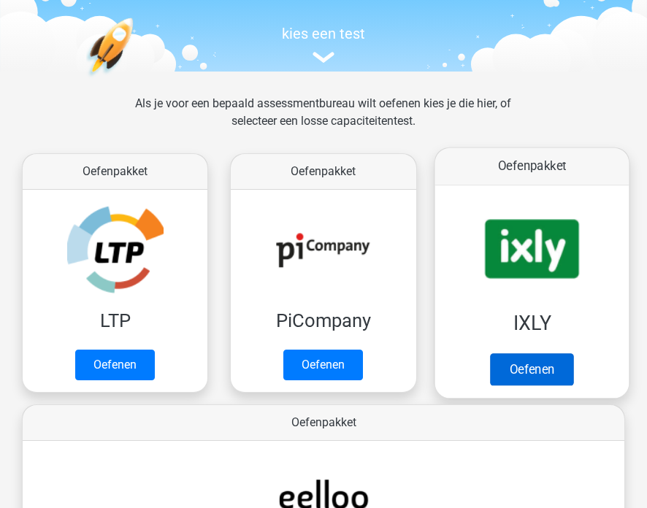
scroll to position [139, 0]
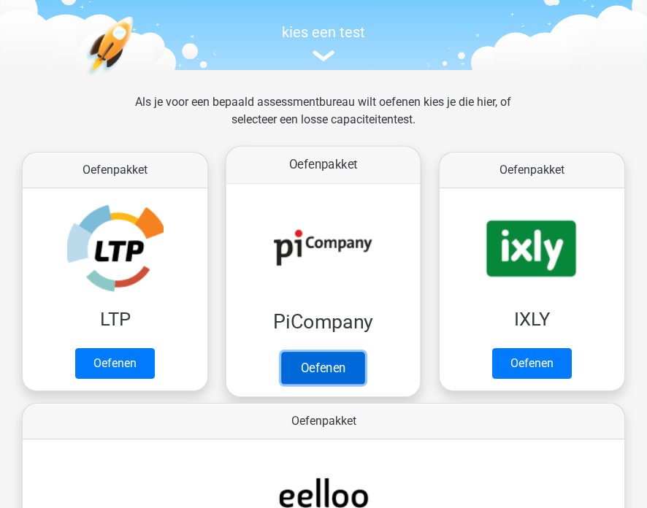
click at [364, 352] on link "Oefenen" at bounding box center [323, 368] width 83 height 32
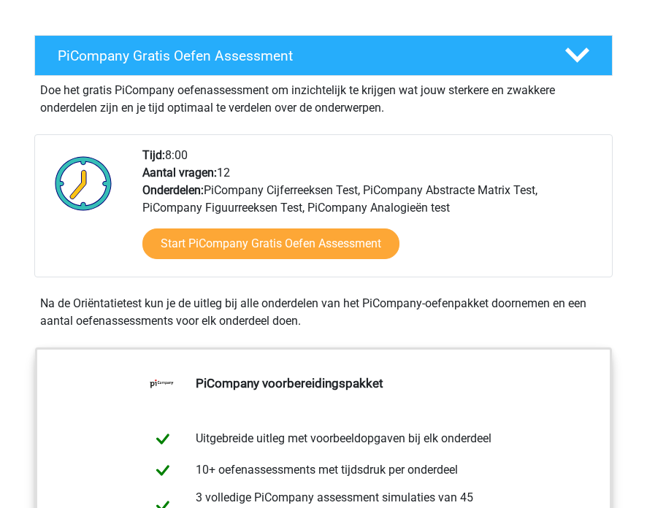
scroll to position [320, 0]
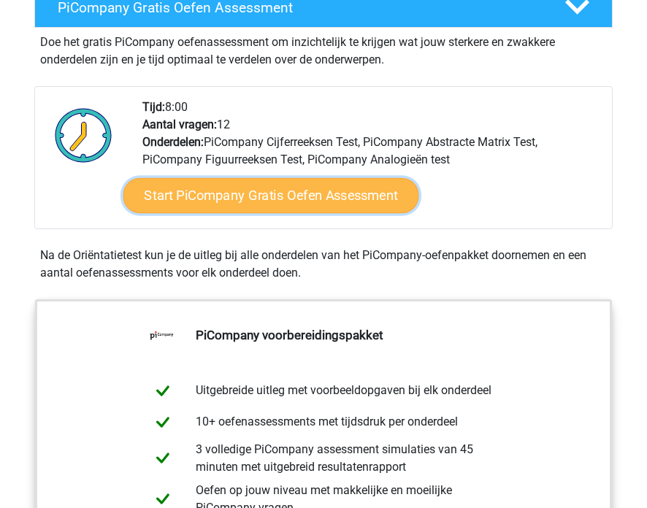
click at [309, 184] on link "Start PiCompany Gratis Oefen Assessment" at bounding box center [271, 195] width 296 height 35
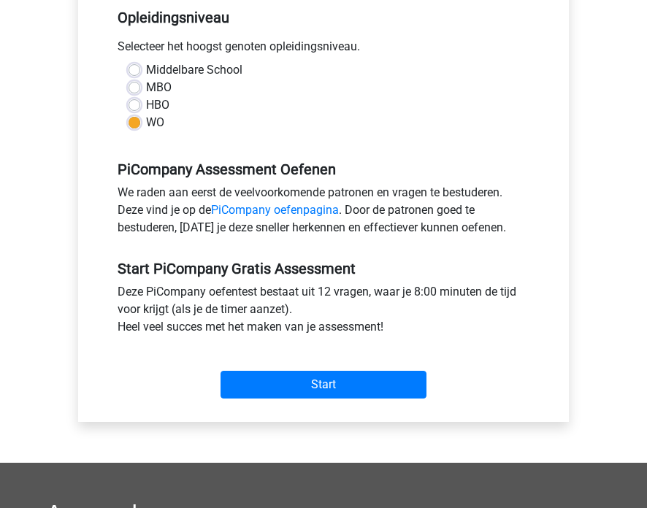
scroll to position [361, 0]
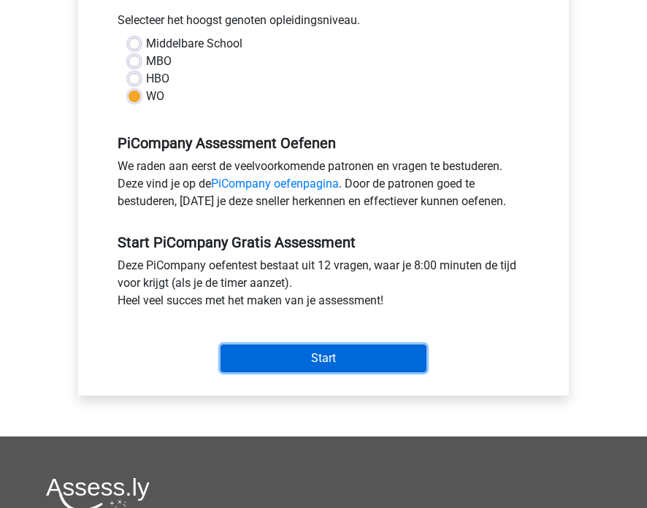
click at [313, 359] on input "Start" at bounding box center [323, 359] width 206 height 28
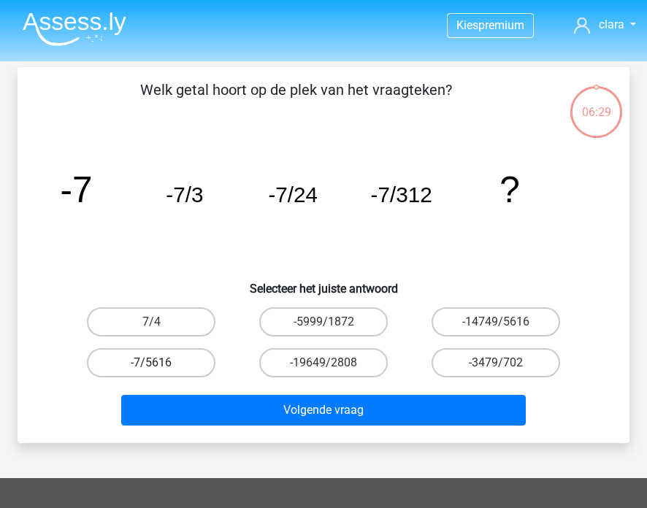
click at [148, 370] on label "-7/5616" at bounding box center [151, 362] width 128 height 29
click at [151, 370] on input "-7/5616" at bounding box center [155, 367] width 9 height 9
radio input "true"
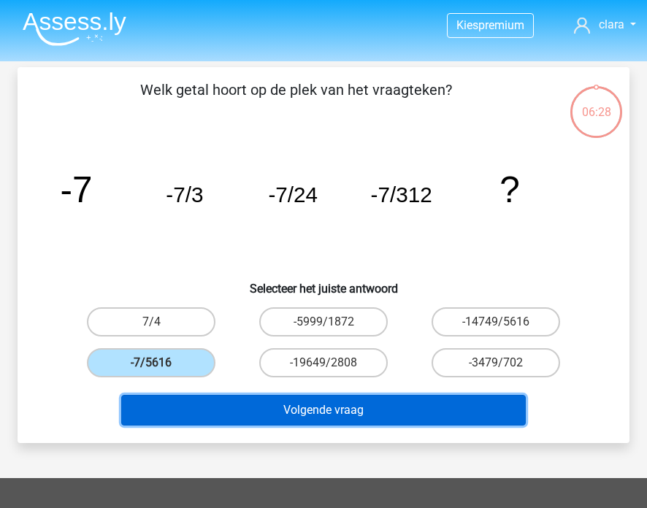
click at [320, 417] on button "Volgende vraag" at bounding box center [323, 410] width 404 height 31
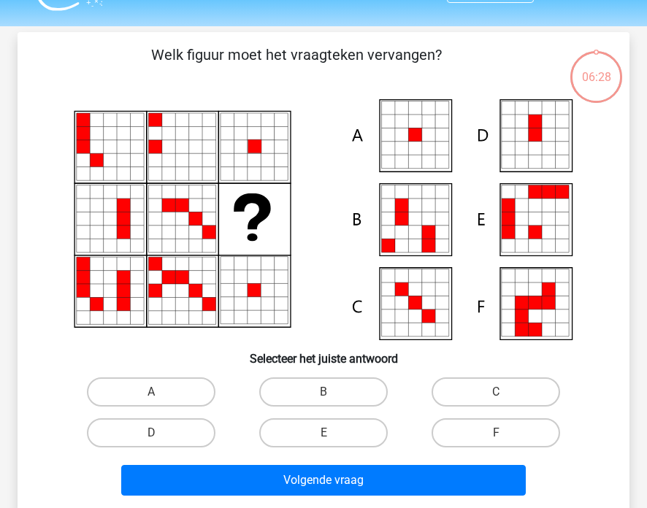
scroll to position [67, 0]
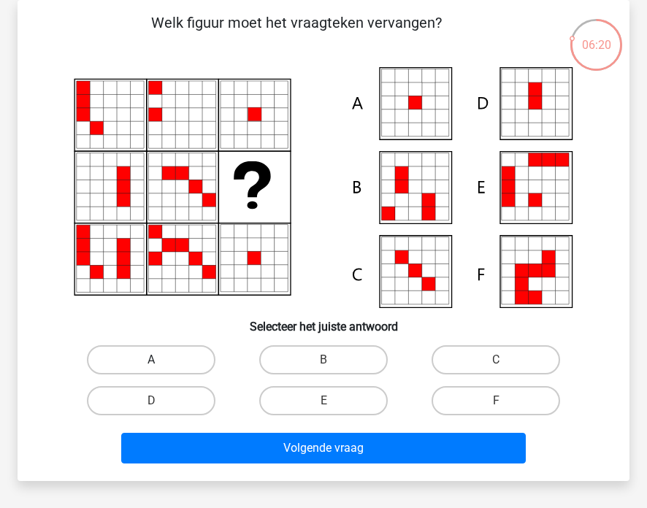
click at [177, 357] on label "A" at bounding box center [151, 359] width 128 height 29
click at [161, 360] on input "A" at bounding box center [155, 364] width 9 height 9
radio input "true"
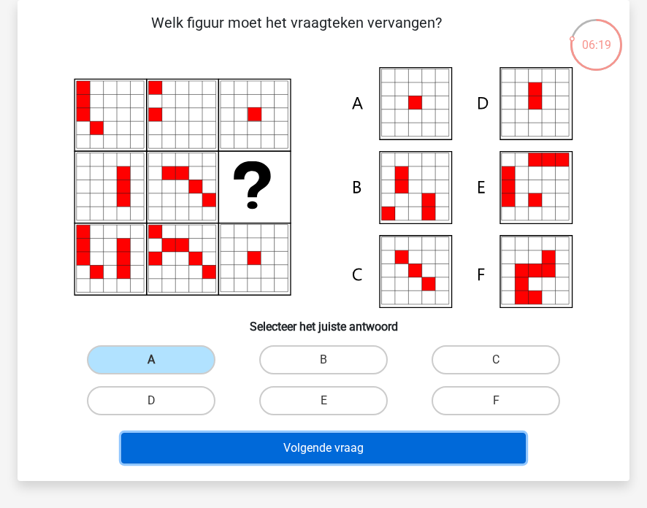
click at [331, 447] on button "Volgende vraag" at bounding box center [323, 448] width 404 height 31
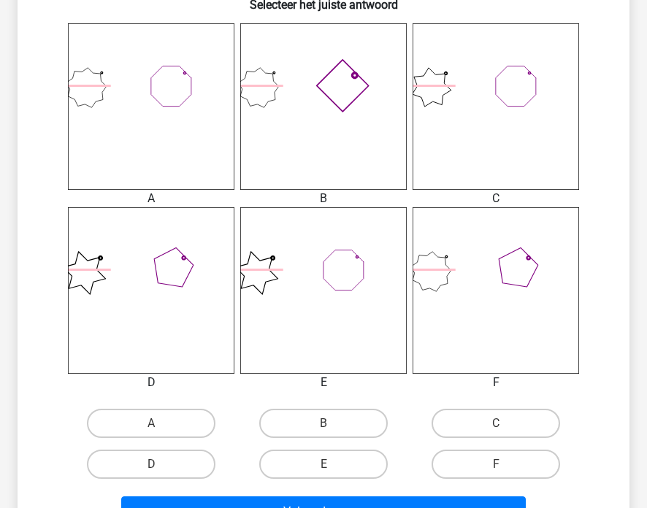
scroll to position [430, 0]
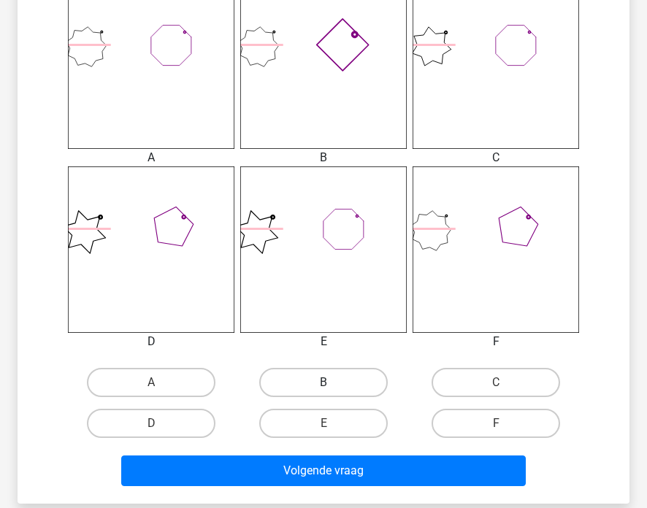
click at [341, 387] on label "B" at bounding box center [323, 382] width 128 height 29
click at [333, 387] on input "B" at bounding box center [327, 387] width 9 height 9
radio input "true"
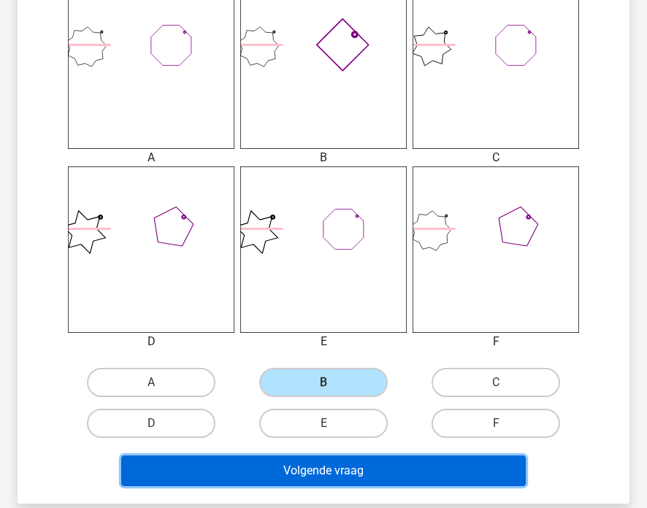
click at [318, 472] on button "Volgende vraag" at bounding box center [323, 471] width 404 height 31
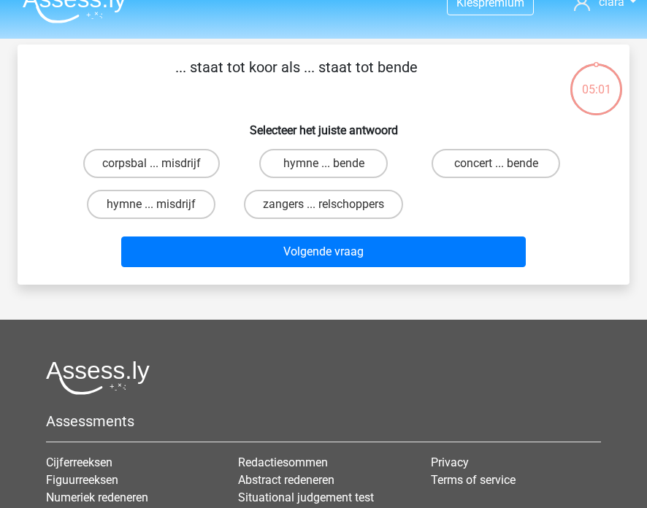
scroll to position [7, 0]
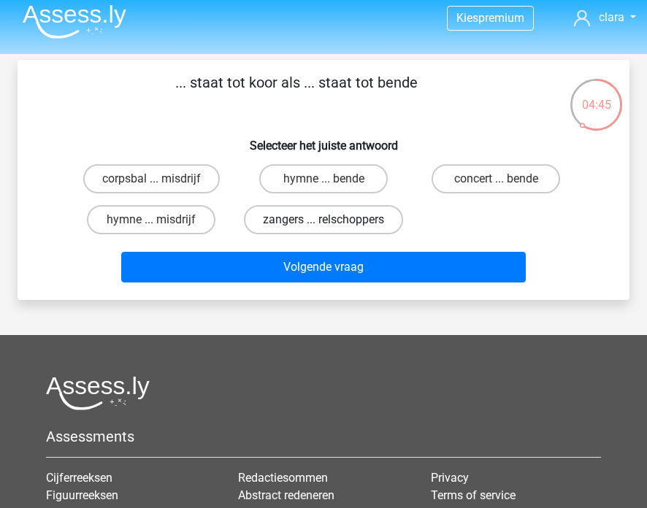
click at [274, 225] on label "zangers ... relschoppers" at bounding box center [323, 219] width 159 height 29
click at [323, 225] on input "zangers ... relschoppers" at bounding box center [327, 224] width 9 height 9
radio input "true"
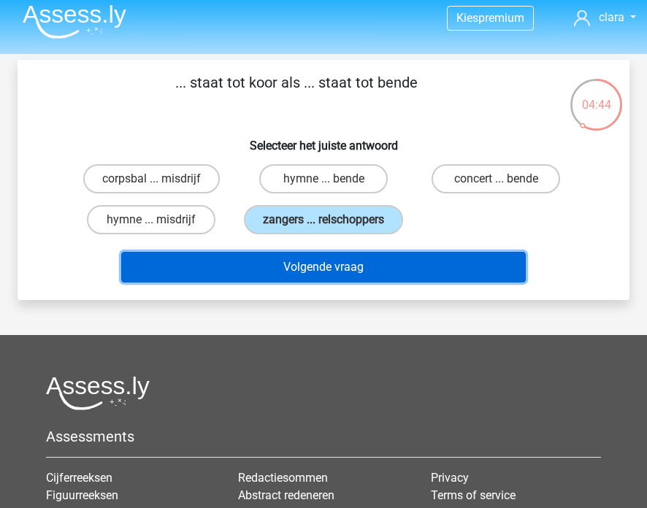
click at [280, 281] on button "Volgende vraag" at bounding box center [323, 267] width 404 height 31
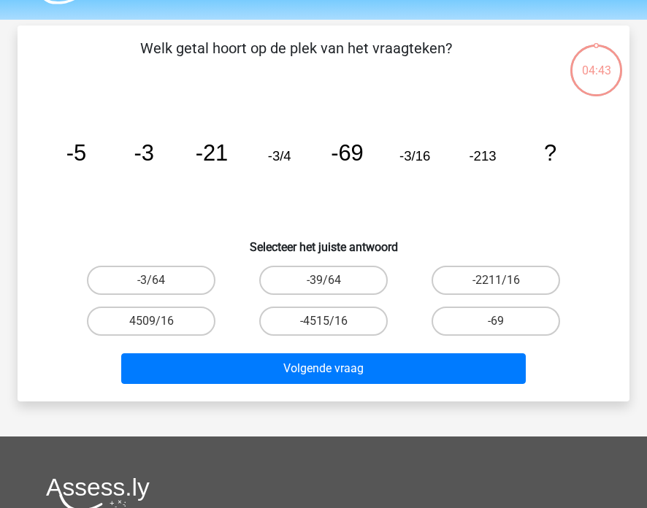
scroll to position [67, 0]
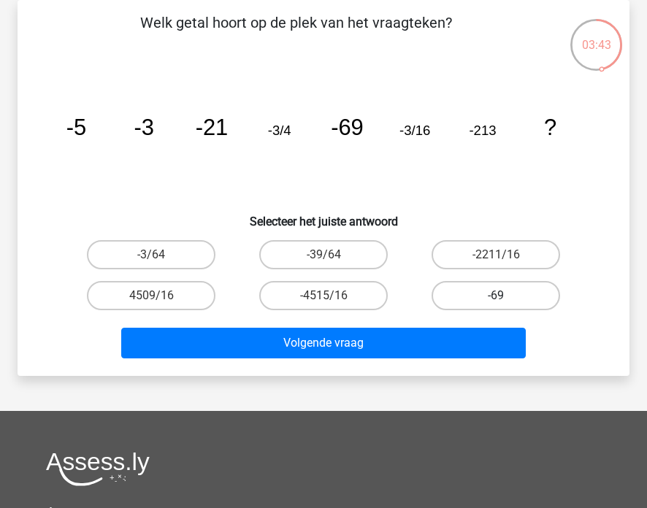
click at [468, 291] on label "-69" at bounding box center [495, 295] width 128 height 29
click at [496, 296] on input "-69" at bounding box center [500, 300] width 9 height 9
radio input "true"
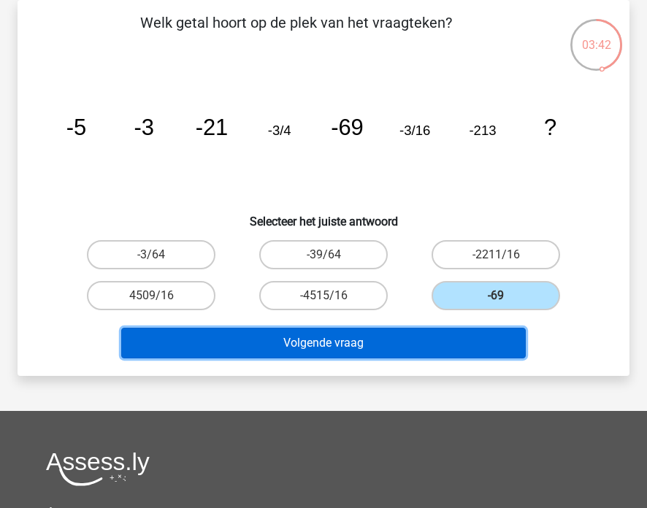
click at [404, 341] on button "Volgende vraag" at bounding box center [323, 343] width 404 height 31
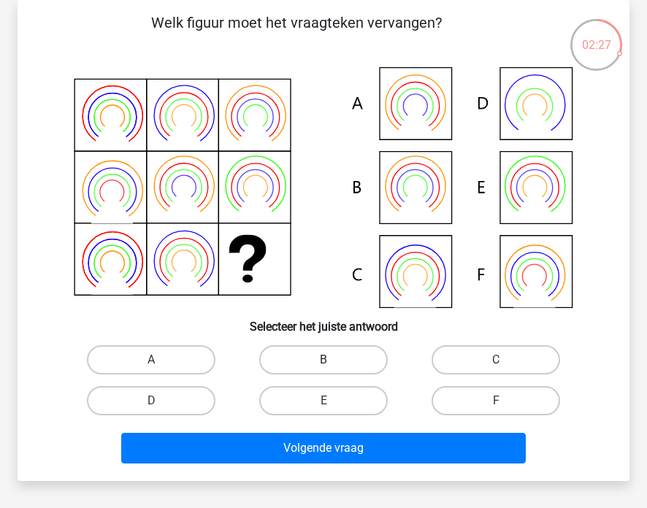
click at [320, 361] on label "B" at bounding box center [323, 359] width 128 height 29
click at [323, 361] on input "B" at bounding box center [327, 364] width 9 height 9
radio input "true"
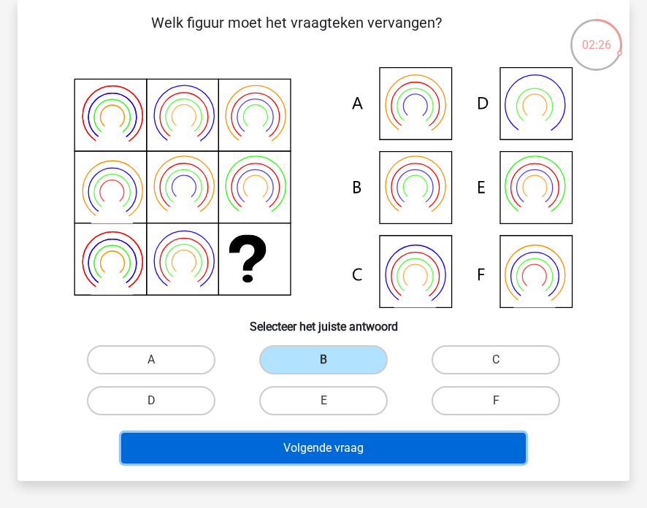
click at [284, 443] on button "Volgende vraag" at bounding box center [323, 448] width 404 height 31
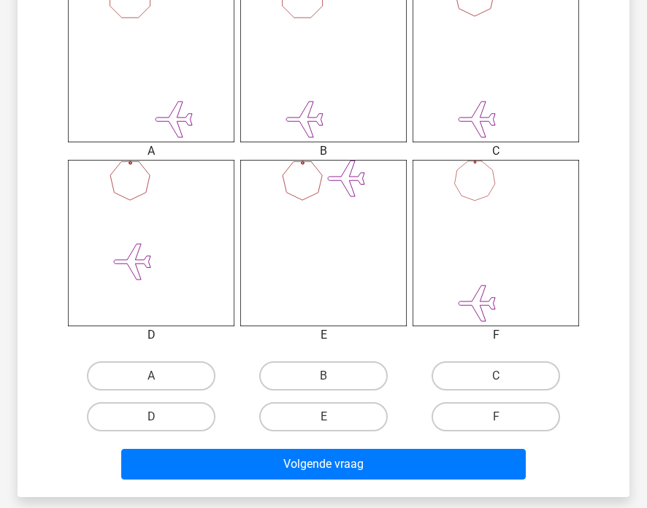
scroll to position [441, 0]
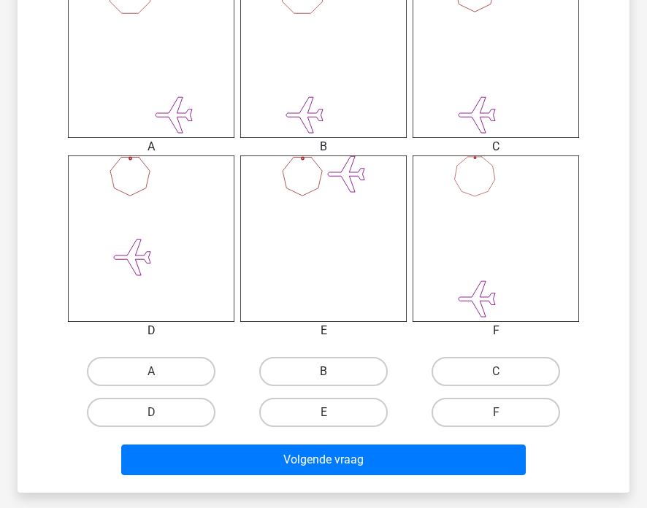
click at [317, 377] on label "B" at bounding box center [323, 371] width 128 height 29
click at [323, 377] on input "B" at bounding box center [327, 376] width 9 height 9
radio input "true"
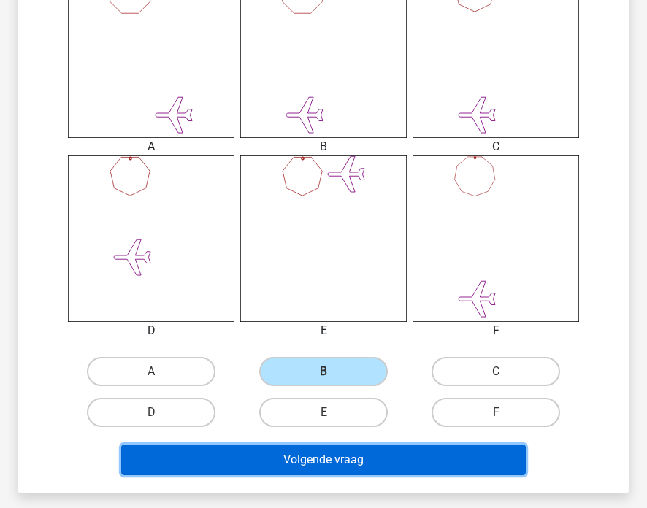
click at [308, 473] on button "Volgende vraag" at bounding box center [323, 460] width 404 height 31
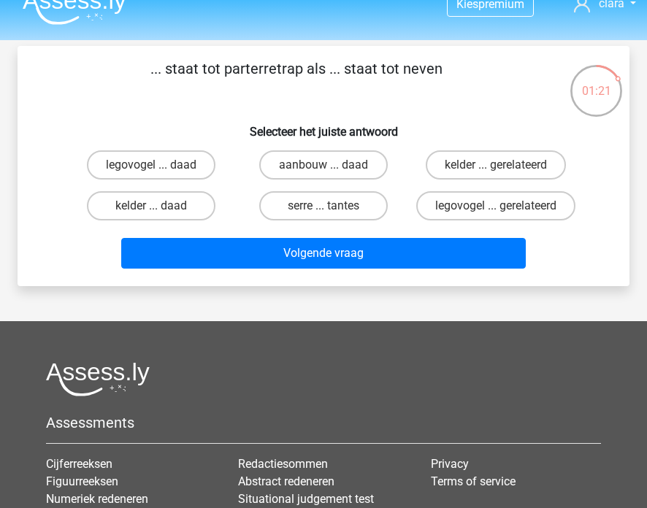
scroll to position [17, 0]
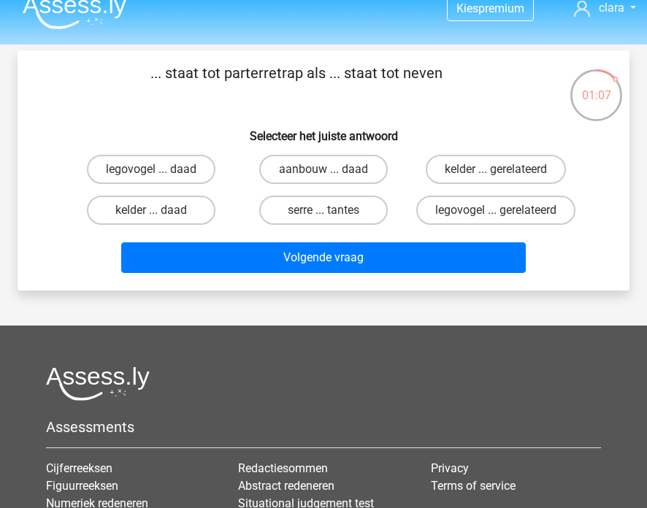
click at [160, 174] on input "legovogel ... daad" at bounding box center [155, 173] width 9 height 9
radio input "true"
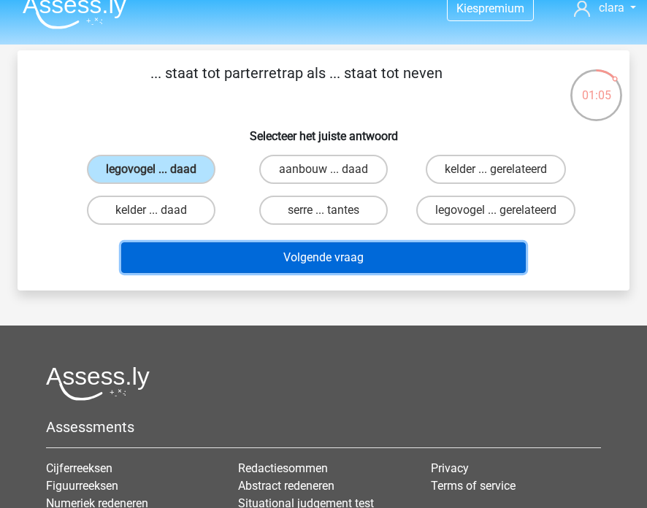
click at [236, 271] on button "Volgende vraag" at bounding box center [323, 257] width 404 height 31
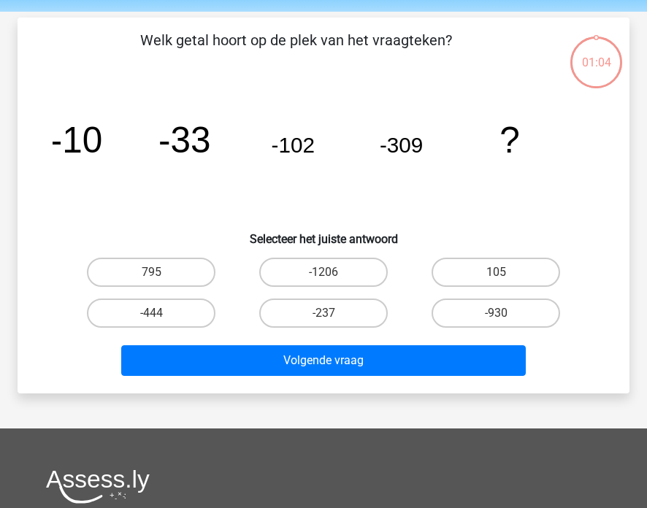
scroll to position [67, 0]
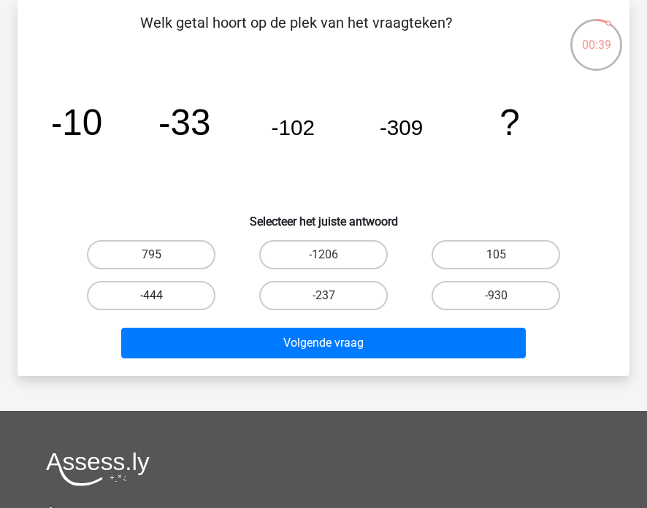
click at [183, 298] on label "-444" at bounding box center [151, 295] width 128 height 29
click at [161, 298] on input "-444" at bounding box center [155, 300] width 9 height 9
radio input "true"
click at [469, 297] on label "-930" at bounding box center [495, 295] width 128 height 29
click at [496, 297] on input "-930" at bounding box center [500, 300] width 9 height 9
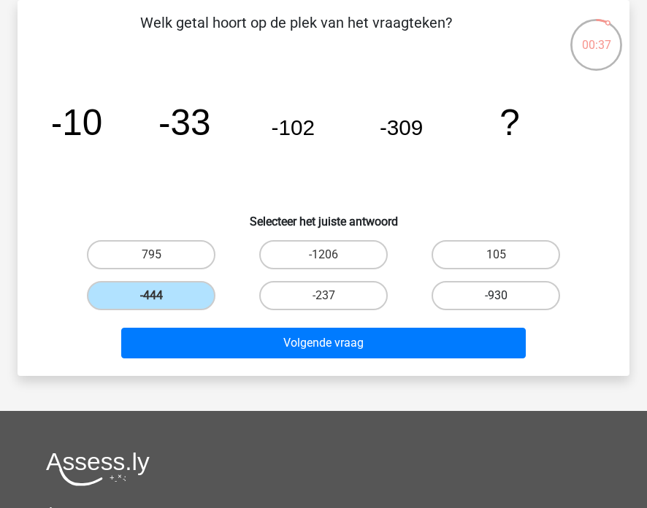
radio input "true"
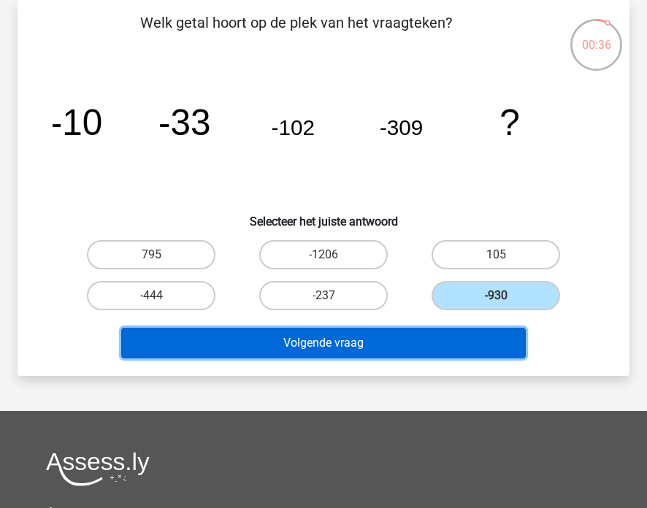
click at [404, 342] on button "Volgende vraag" at bounding box center [323, 343] width 404 height 31
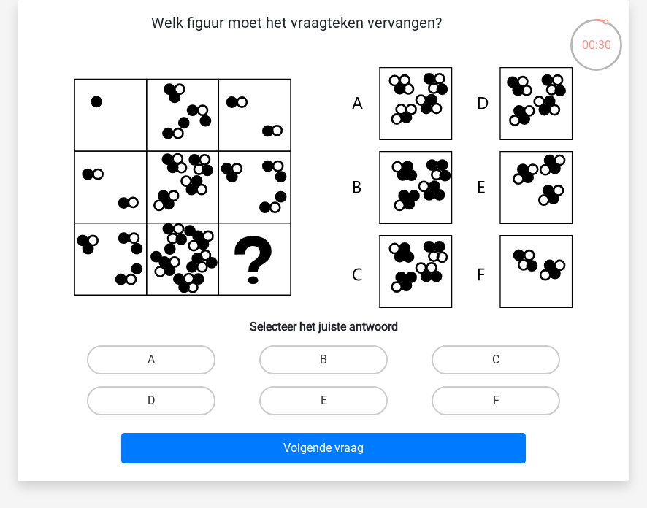
click at [147, 399] on label "D" at bounding box center [151, 400] width 128 height 29
click at [151, 401] on input "D" at bounding box center [155, 405] width 9 height 9
radio input "true"
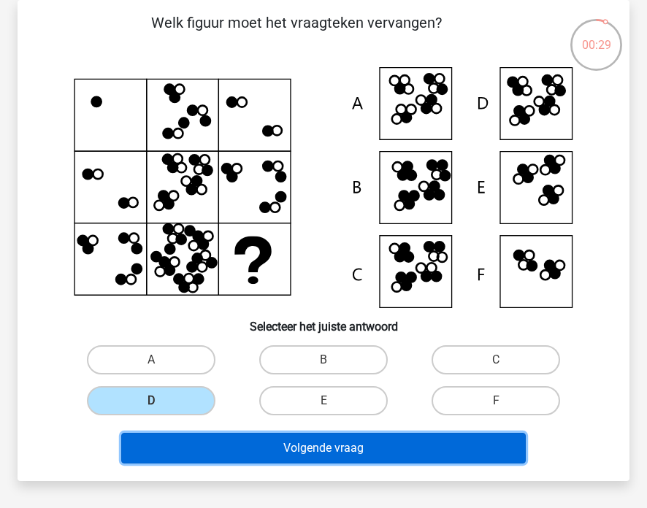
click at [246, 450] on button "Volgende vraag" at bounding box center [323, 448] width 404 height 31
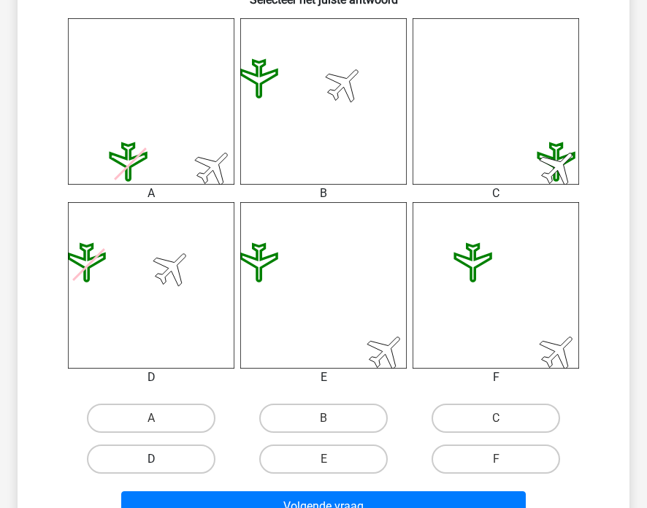
scroll to position [411, 0]
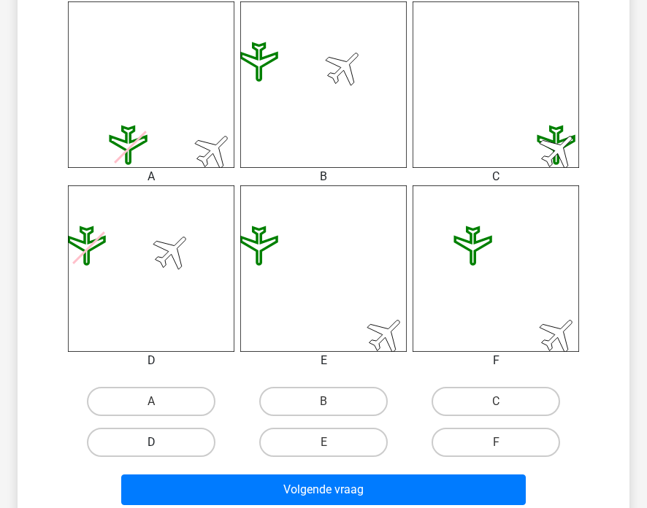
click at [164, 446] on label "D" at bounding box center [151, 442] width 128 height 29
click at [161, 446] on input "D" at bounding box center [155, 446] width 9 height 9
radio input "true"
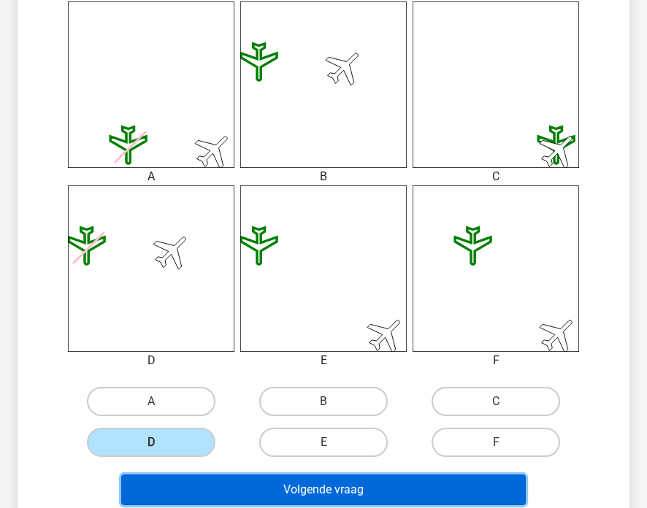
click at [174, 483] on button "Volgende vraag" at bounding box center [323, 490] width 404 height 31
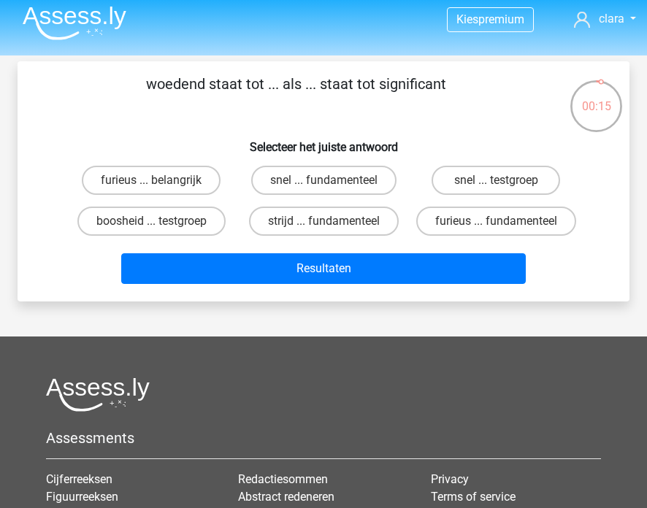
scroll to position [0, 0]
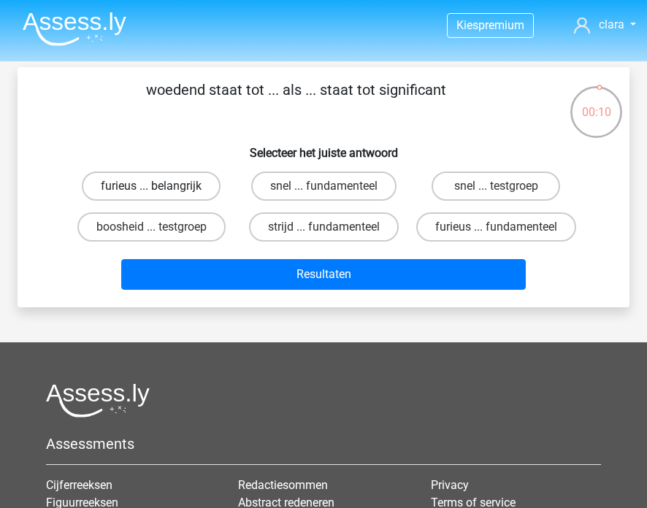
click at [183, 196] on label "furieus ... belangrijk" at bounding box center [151, 186] width 139 height 29
click at [161, 196] on input "furieus ... belangrijk" at bounding box center [155, 190] width 9 height 9
radio input "true"
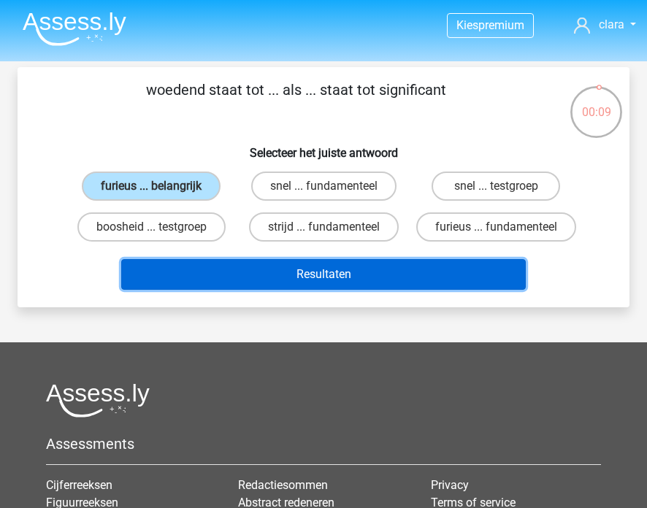
click at [280, 290] on button "Resultaten" at bounding box center [323, 274] width 404 height 31
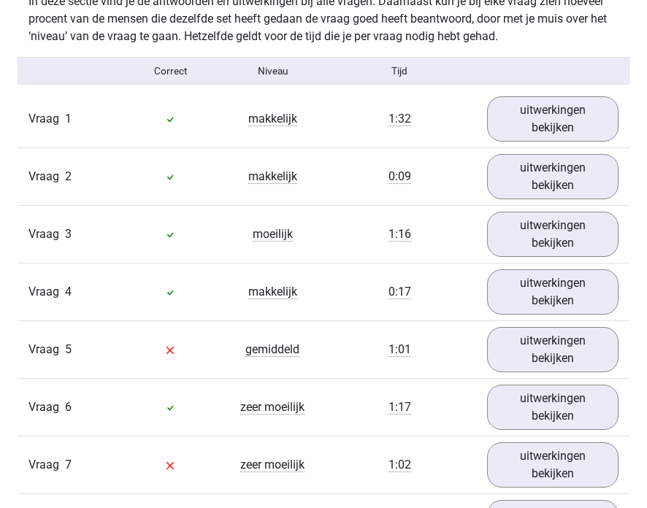
scroll to position [1591, 0]
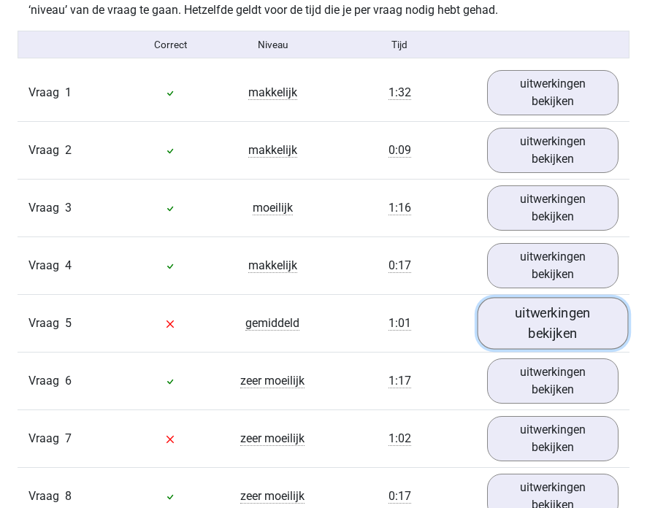
click at [564, 326] on link "uitwerkingen bekijken" at bounding box center [552, 324] width 150 height 52
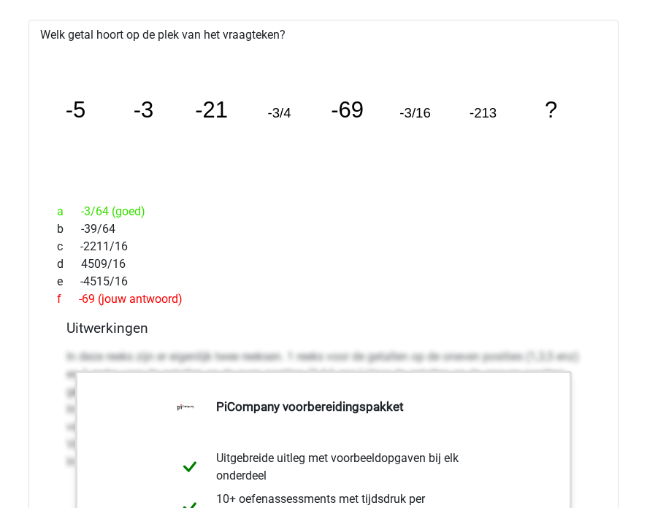
scroll to position [1940, 0]
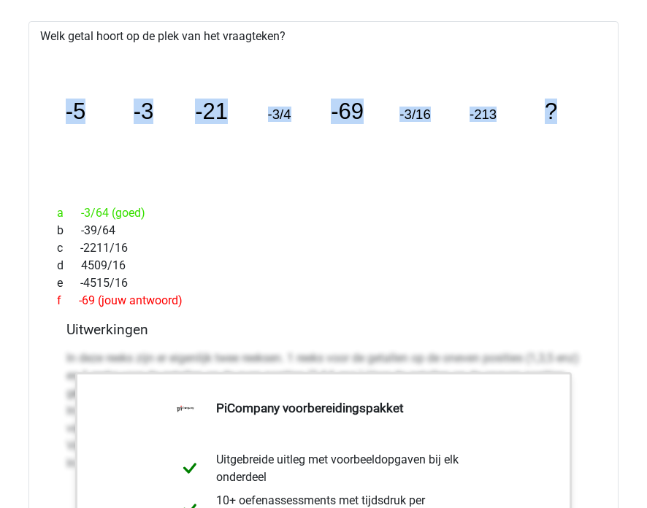
drag, startPoint x: 69, startPoint y: 107, endPoint x: 604, endPoint y: 134, distance: 536.6
click at [604, 134] on div "image/svg+xml -5 -3 -21 -3/4 -69 -3/16 -213 ?" at bounding box center [323, 118] width 567 height 147
copy g "-5 -3 -21 -3/4 -69 -3/16 -213 ?"
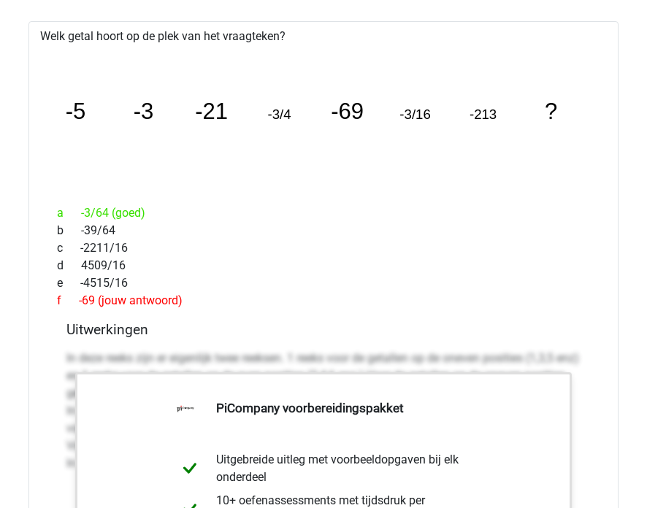
click at [312, 288] on div "e -4515/16" at bounding box center [323, 283] width 555 height 18
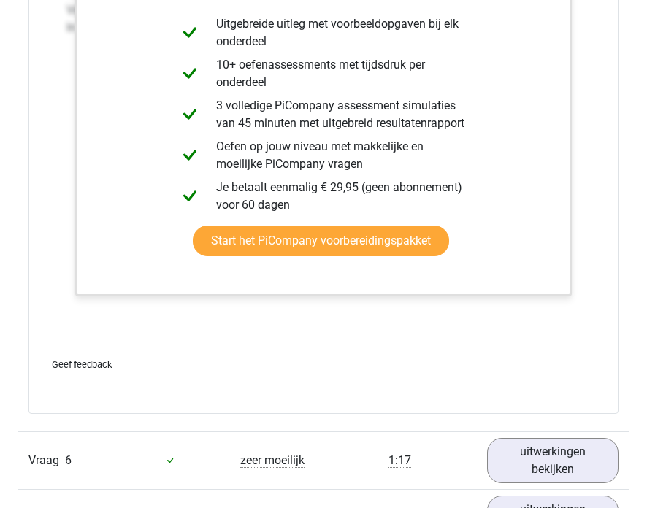
scroll to position [2511, 0]
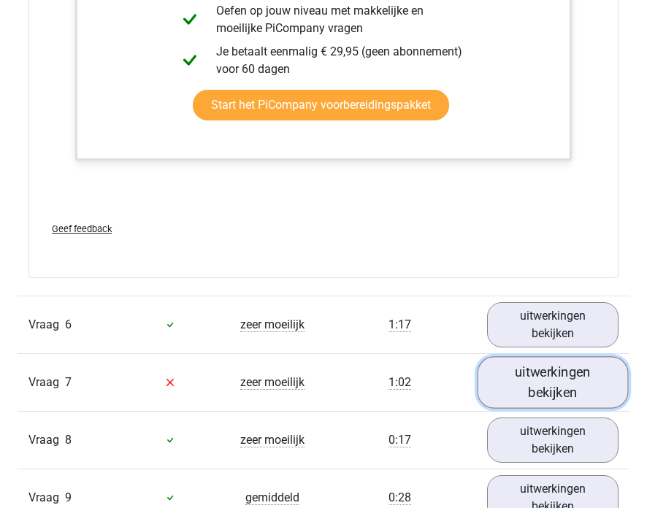
click at [517, 377] on link "uitwerkingen bekijken" at bounding box center [552, 382] width 150 height 52
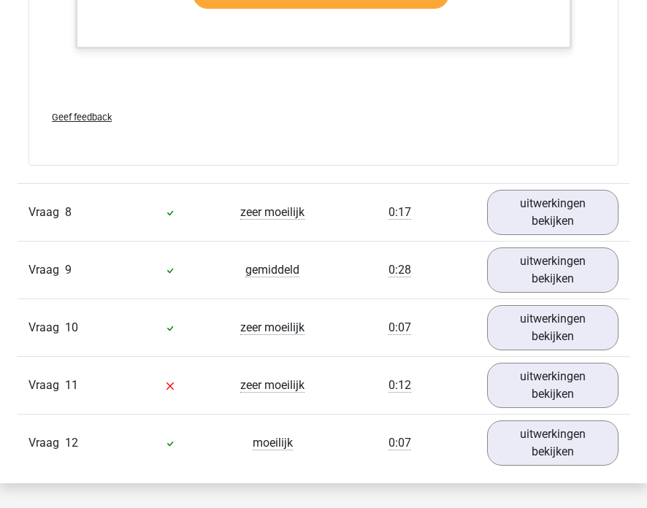
scroll to position [4031, 0]
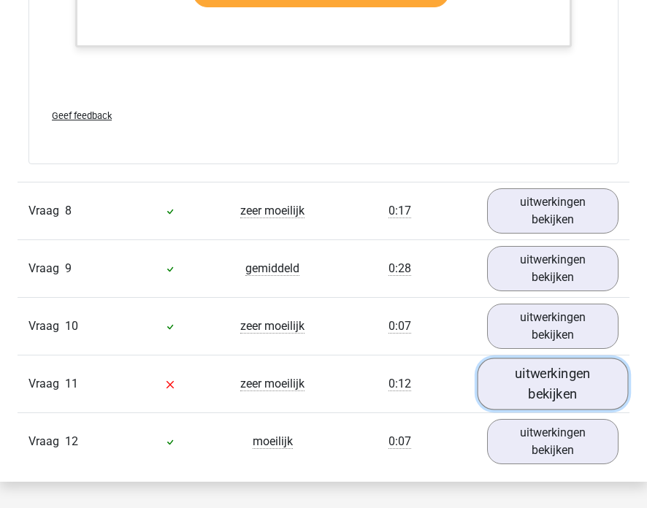
click at [518, 378] on link "uitwerkingen bekijken" at bounding box center [552, 384] width 150 height 52
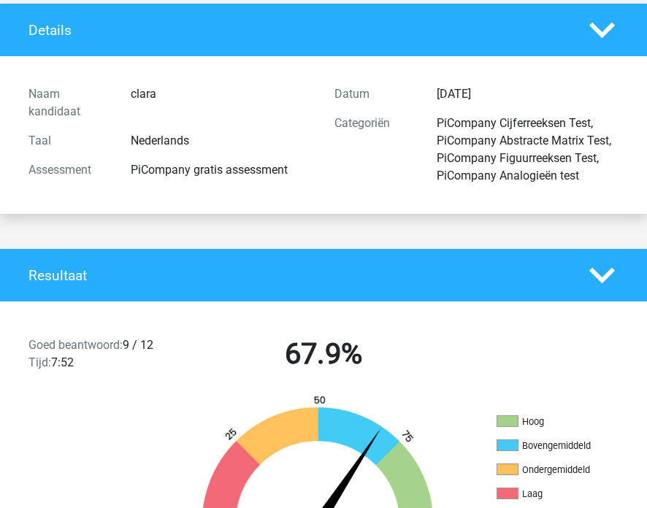
scroll to position [0, 0]
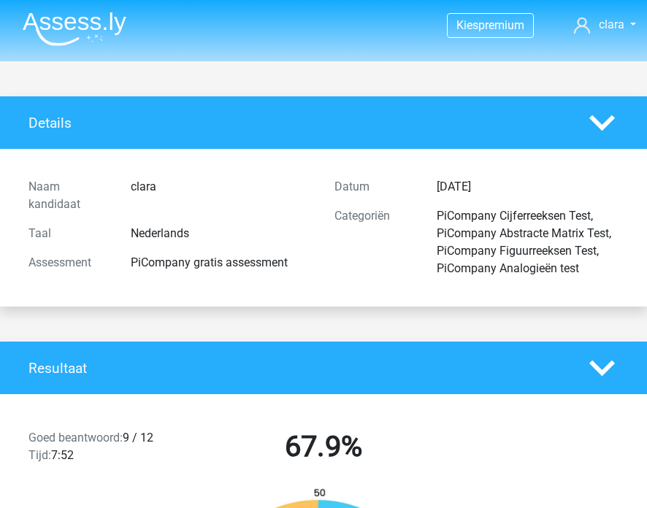
click at [79, 20] on img at bounding box center [75, 29] width 104 height 34
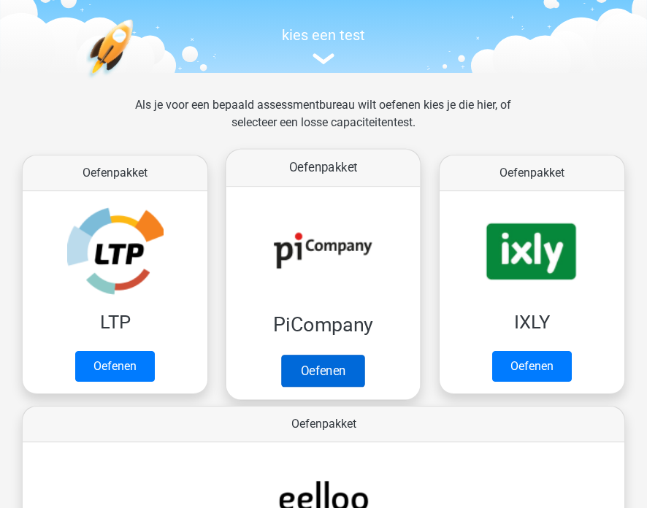
scroll to position [135, 0]
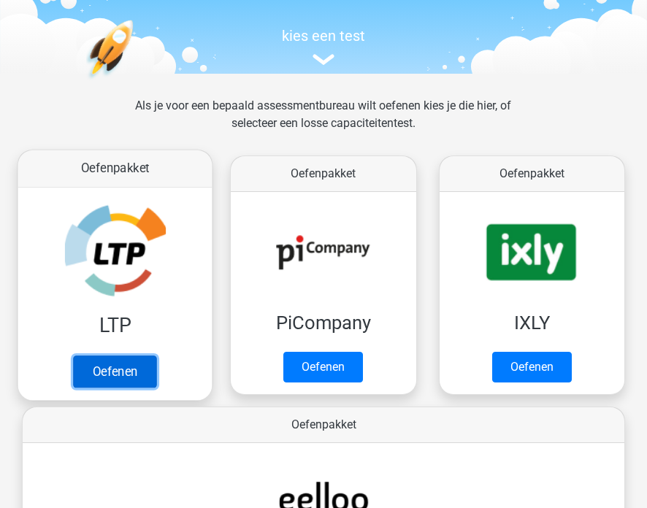
click at [109, 367] on link "Oefenen" at bounding box center [114, 372] width 83 height 32
